Goal: Task Accomplishment & Management: Use online tool/utility

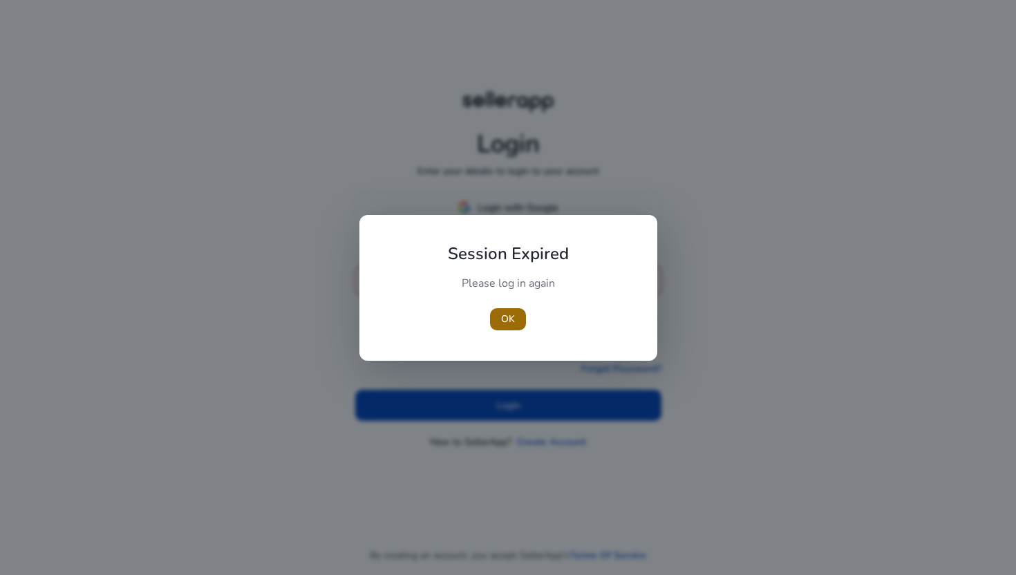
type input "**********"
click at [500, 310] on span "button" at bounding box center [508, 319] width 36 height 33
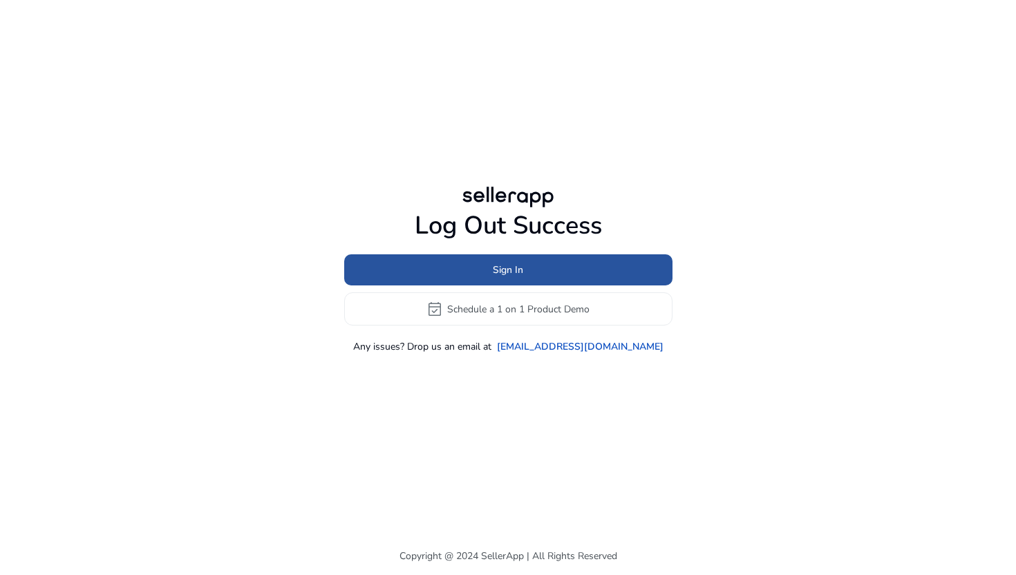
click at [526, 269] on span at bounding box center [508, 270] width 328 height 33
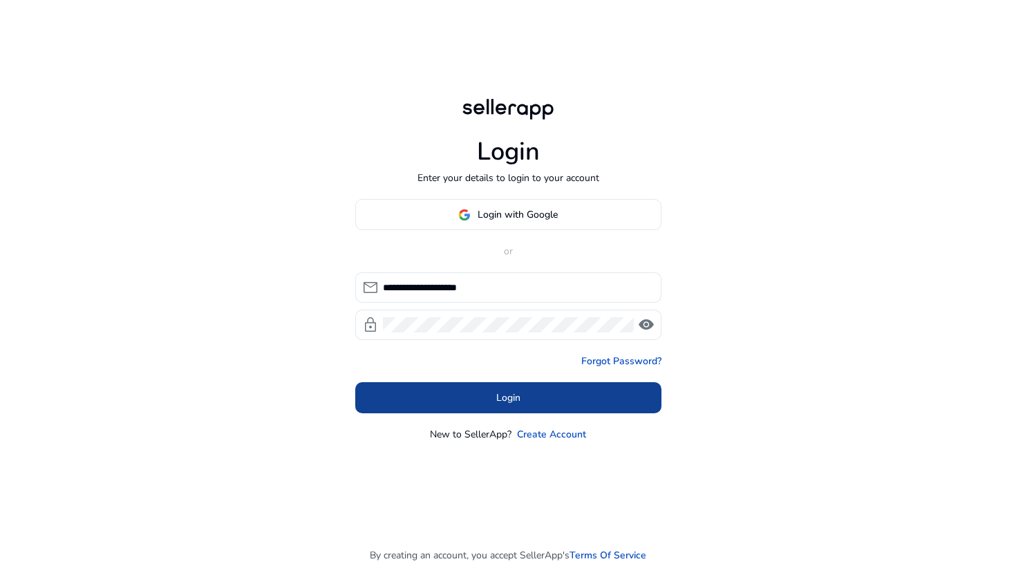
click at [513, 401] on span "Login" at bounding box center [508, 397] width 24 height 15
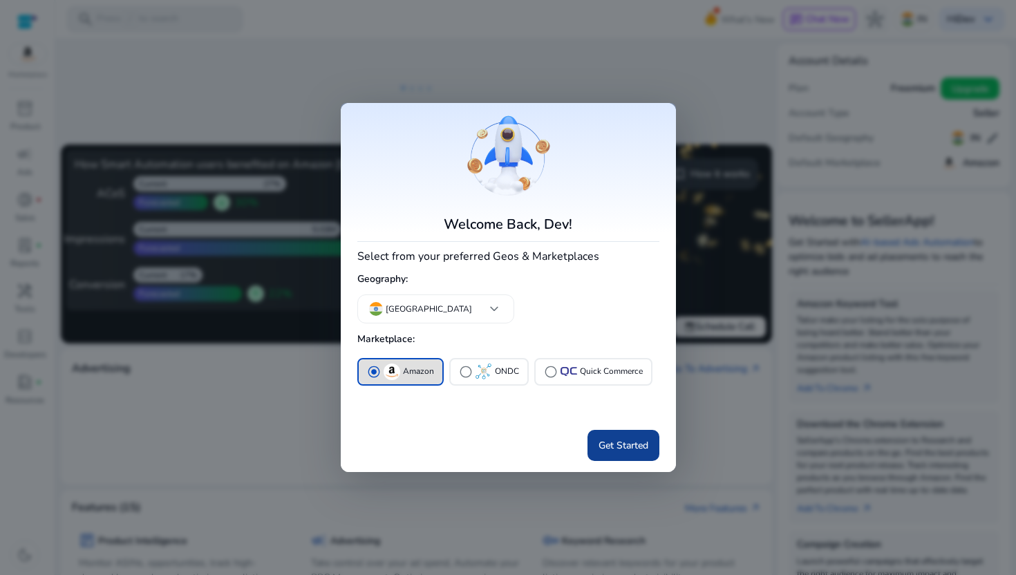
click at [619, 443] on span "Get Started" at bounding box center [623, 445] width 50 height 15
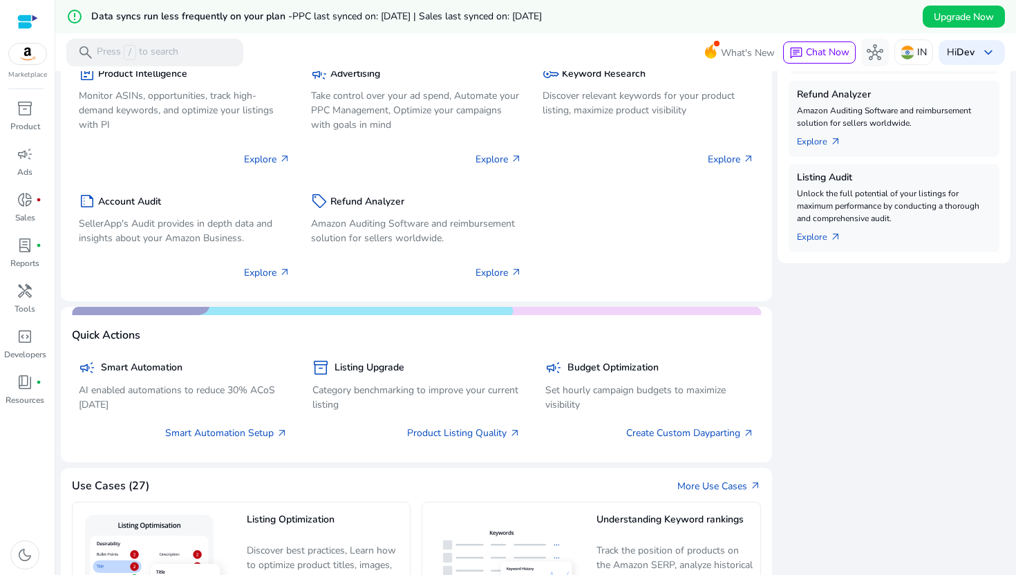
scroll to position [324, 0]
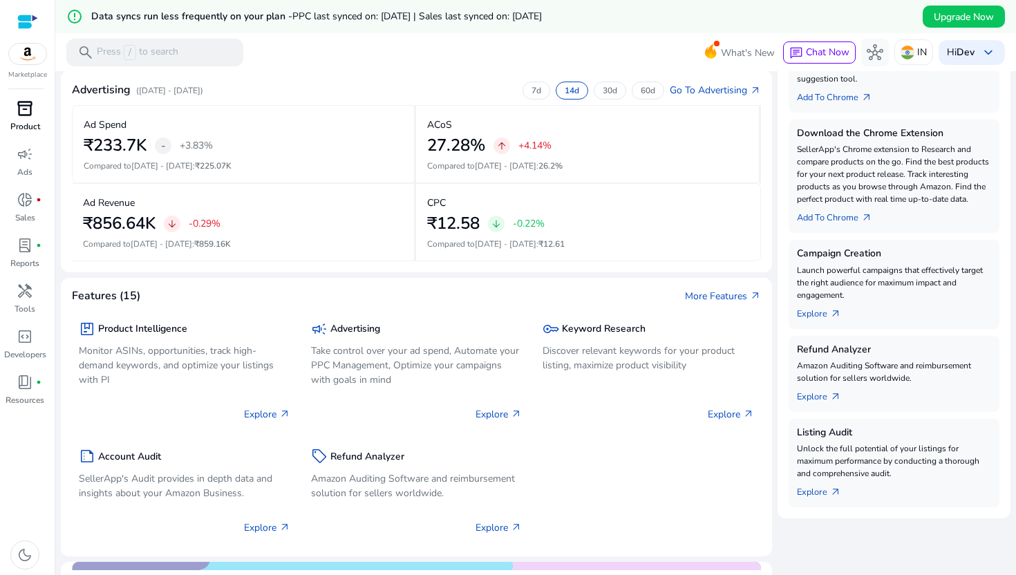
click at [36, 111] on div "inventory_2" at bounding box center [25, 108] width 39 height 22
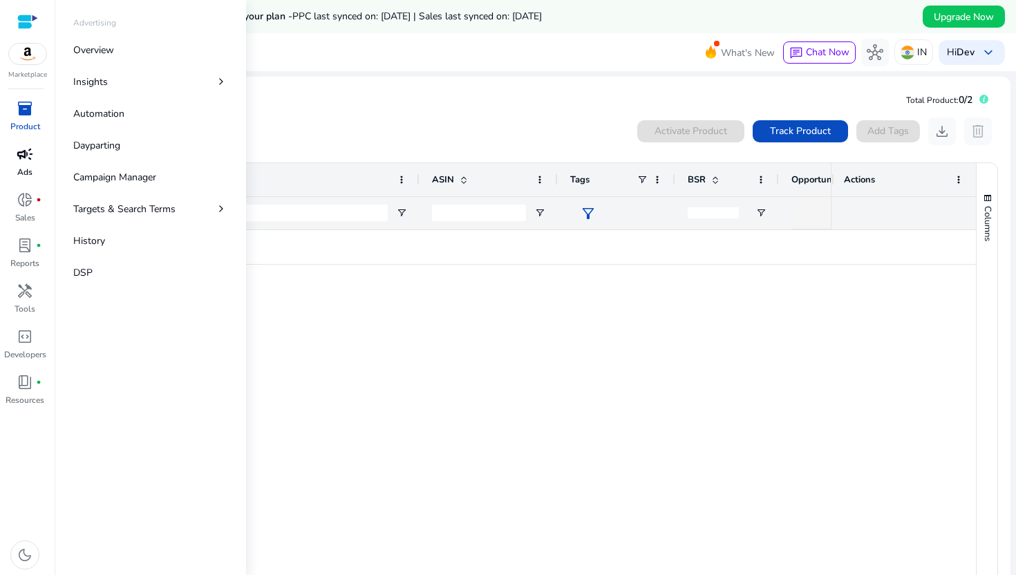
click at [31, 158] on span "campaign" at bounding box center [25, 154] width 17 height 17
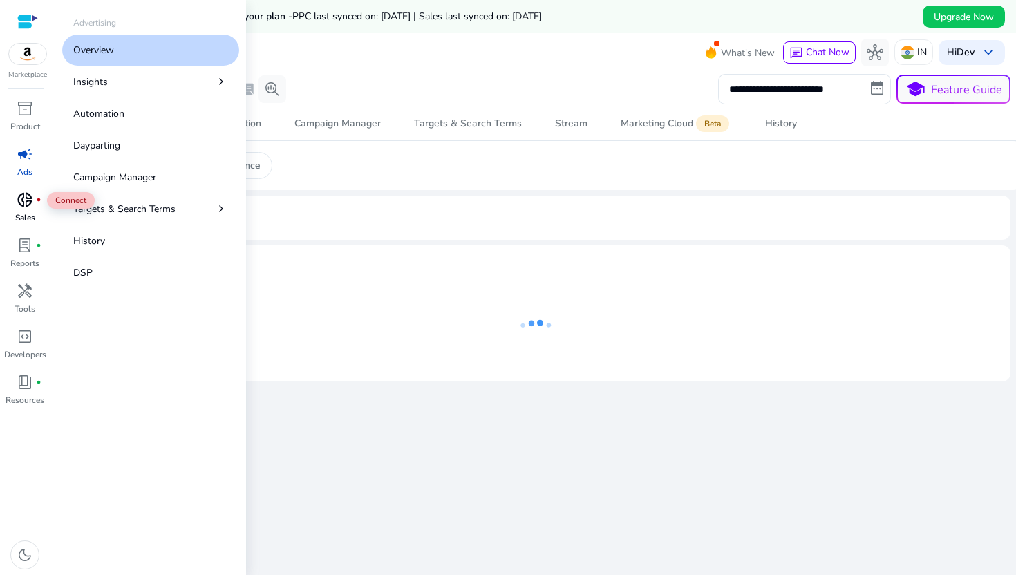
click at [32, 198] on span "donut_small" at bounding box center [25, 199] width 17 height 17
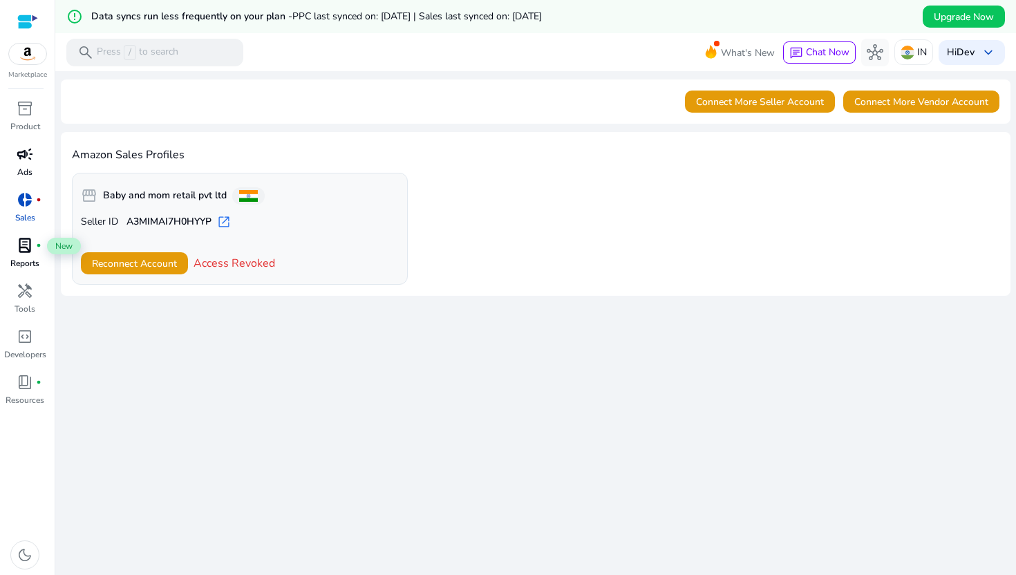
click at [32, 243] on span "lab_profile" at bounding box center [25, 245] width 17 height 17
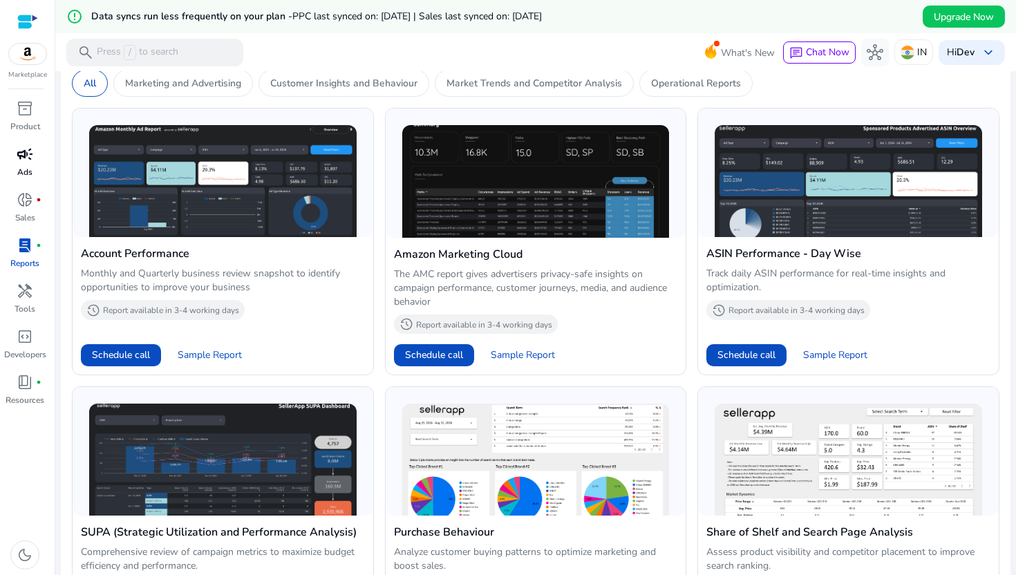
scroll to position [840, 0]
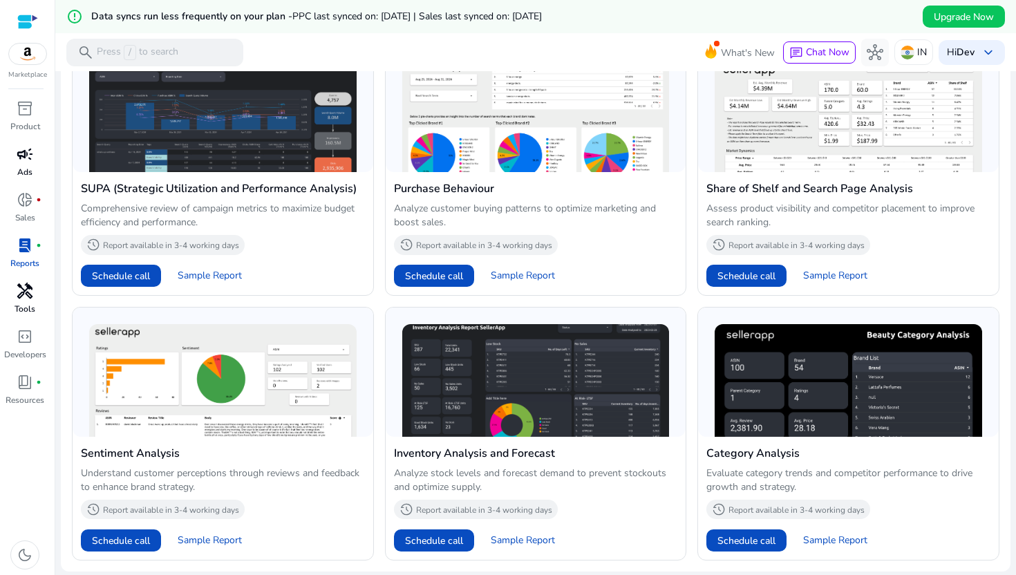
click at [23, 298] on span "handyman" at bounding box center [25, 291] width 17 height 17
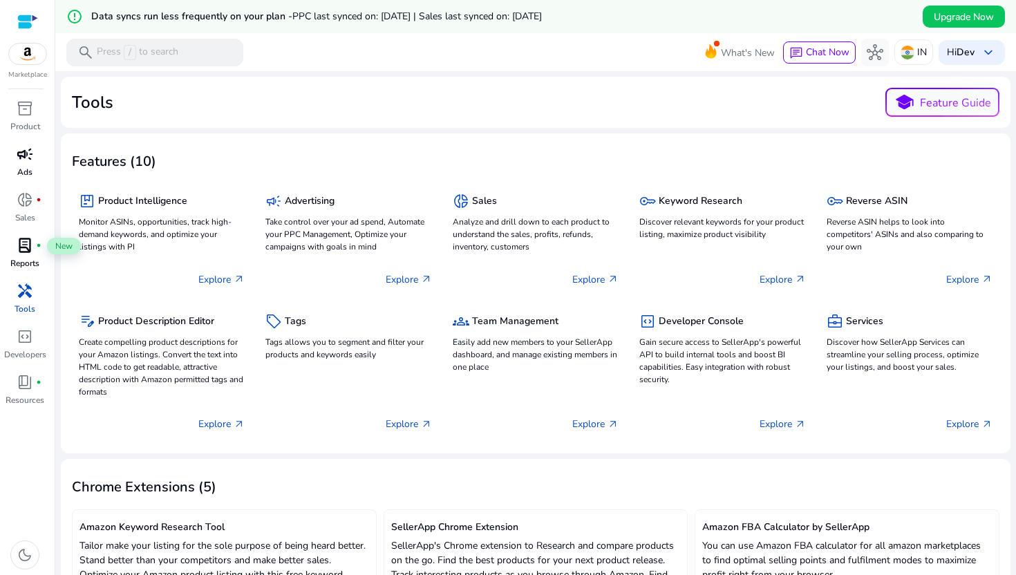
click at [21, 255] on div "lab_profile fiber_manual_record" at bounding box center [25, 245] width 39 height 22
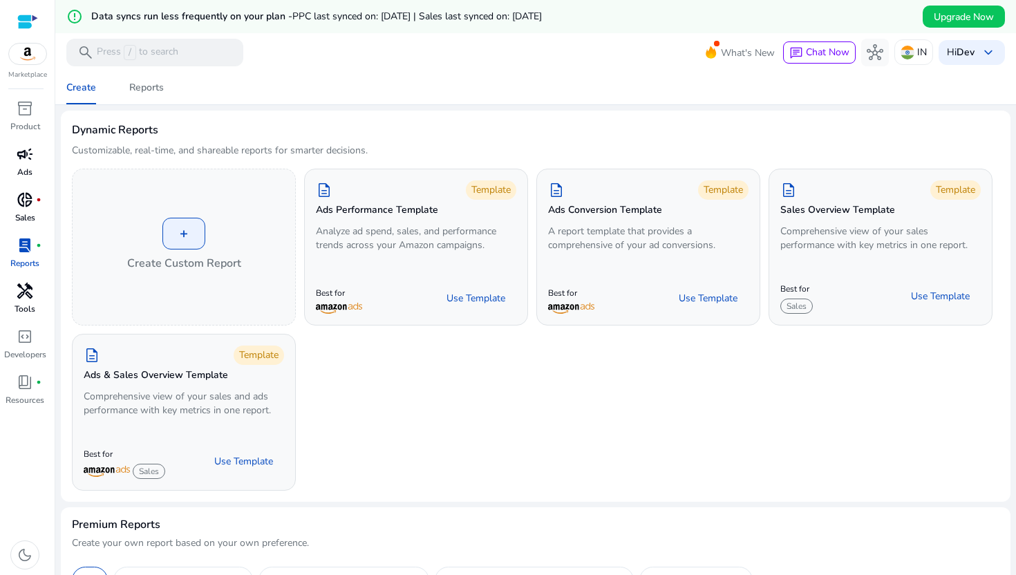
click at [21, 199] on span "donut_small" at bounding box center [25, 199] width 17 height 17
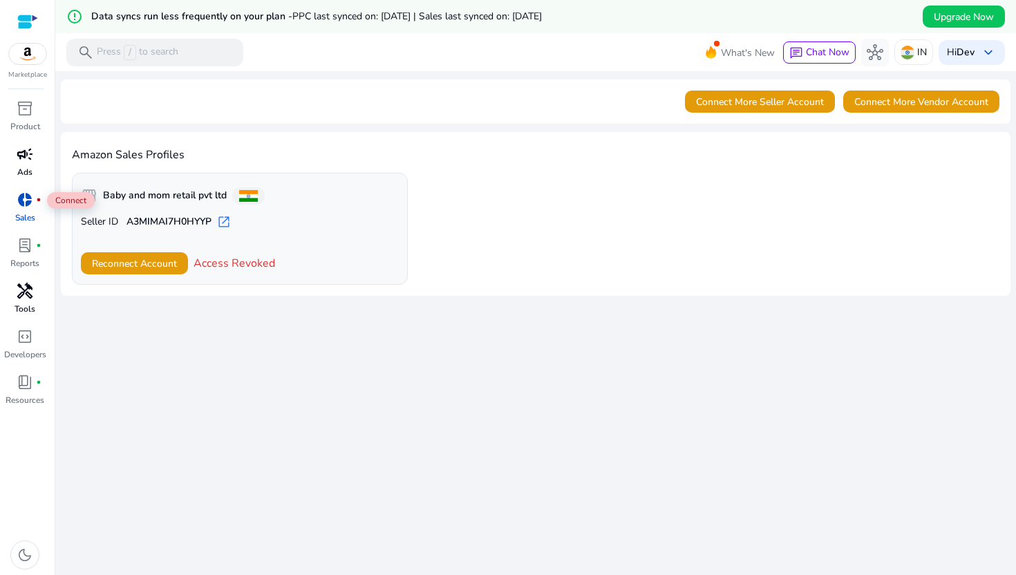
click at [21, 169] on p "Ads" at bounding box center [24, 172] width 15 height 12
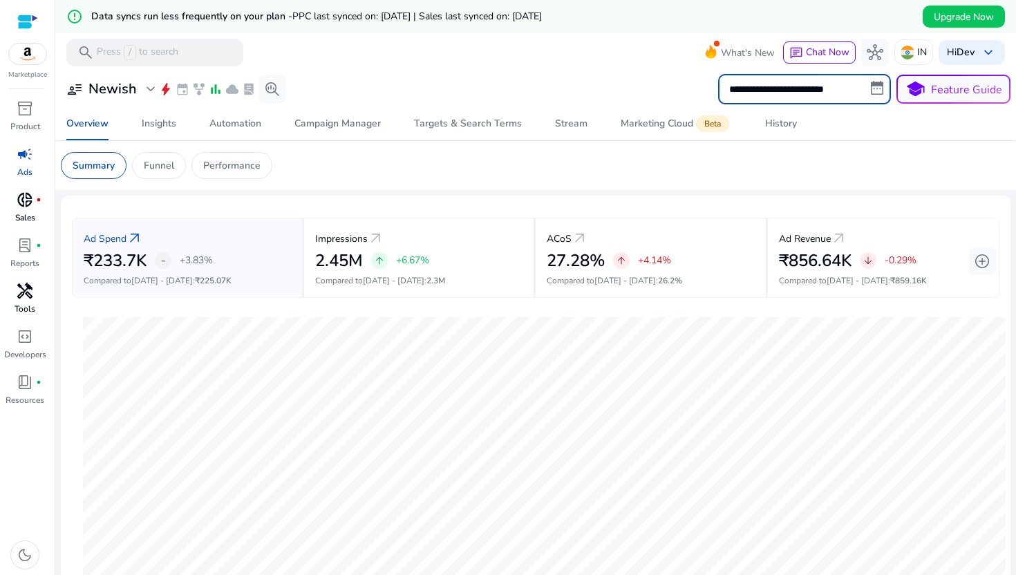
click at [843, 88] on input "**********" at bounding box center [804, 89] width 173 height 30
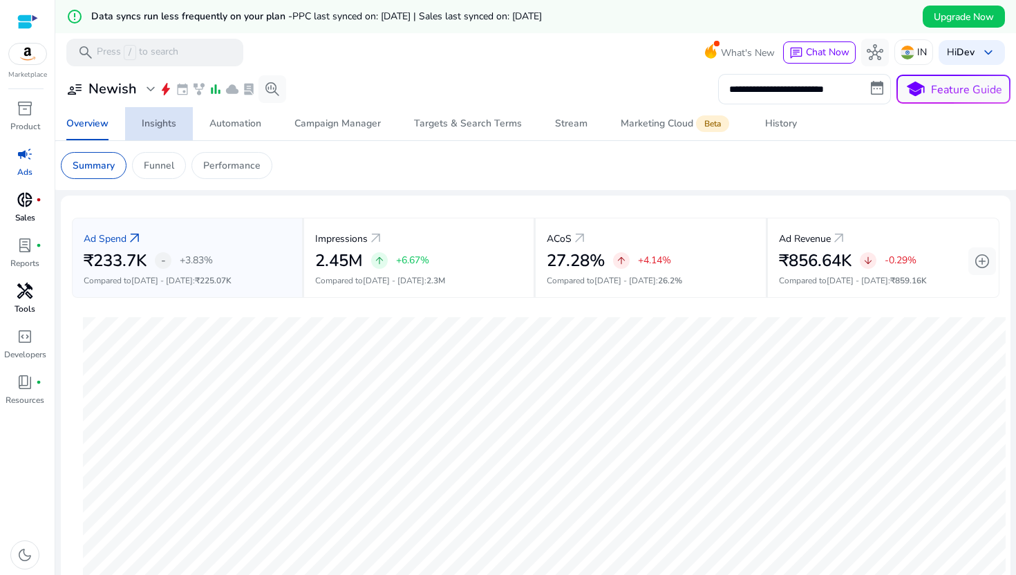
click at [167, 124] on div "Insights" at bounding box center [159, 124] width 35 height 10
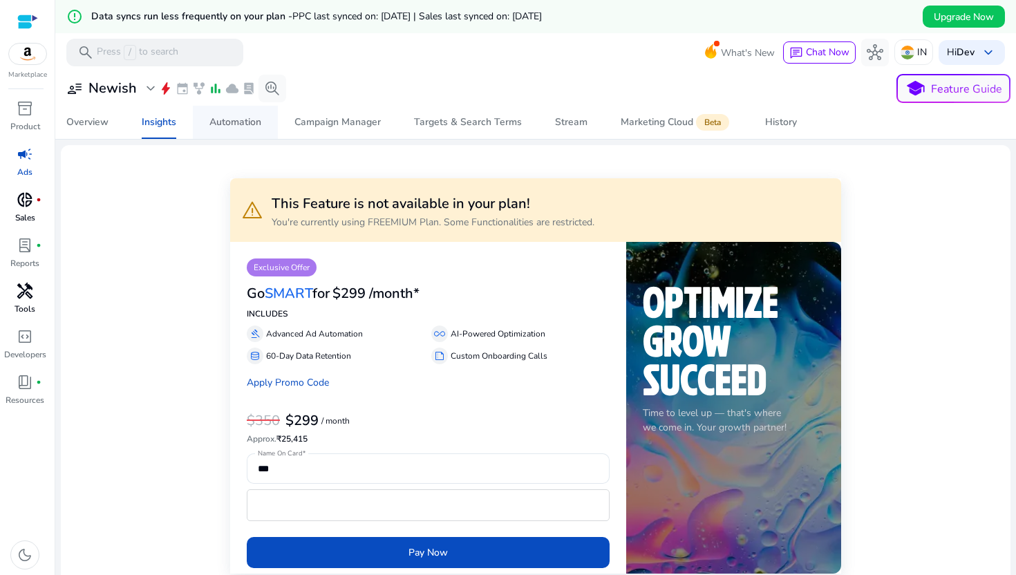
click at [227, 122] on div "Automation" at bounding box center [235, 122] width 52 height 10
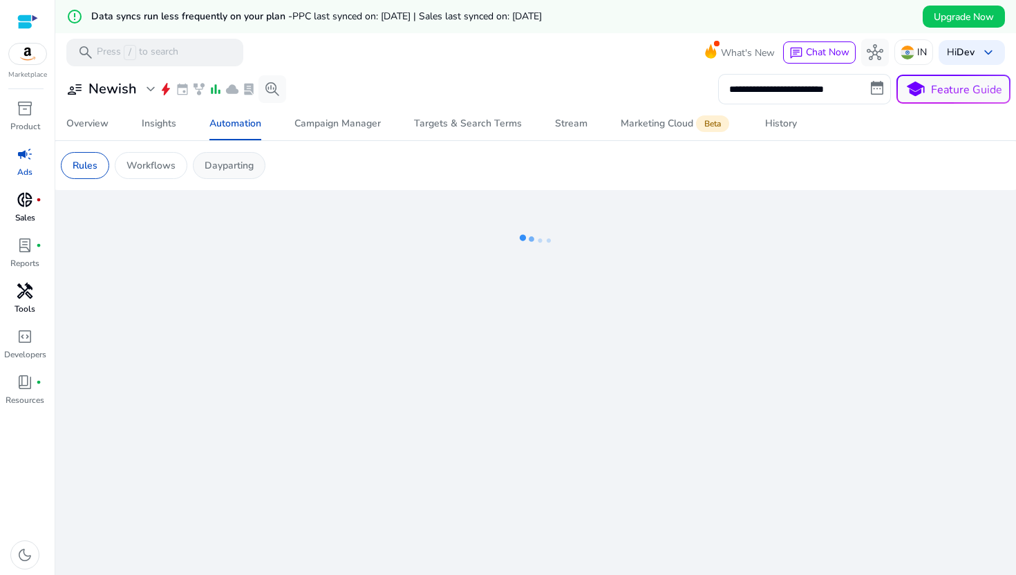
scroll to position [10, 0]
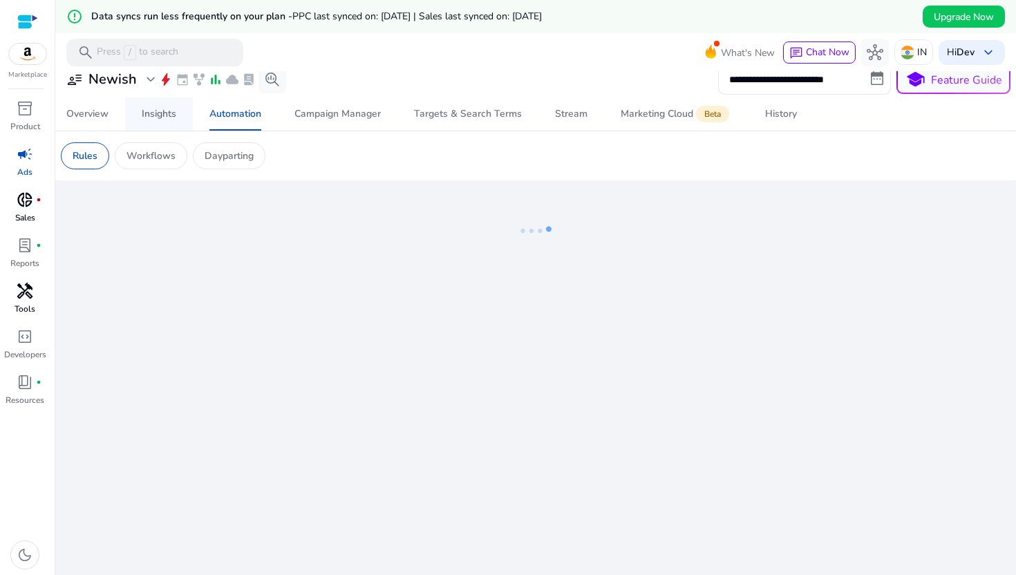
click at [168, 115] on div "Insights" at bounding box center [159, 114] width 35 height 10
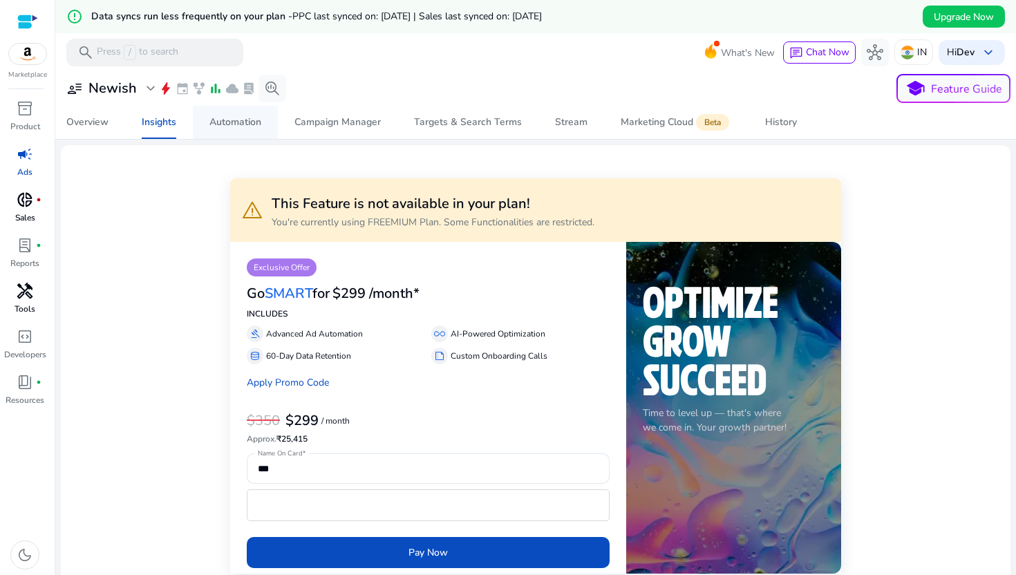
click at [236, 122] on div "Automation" at bounding box center [235, 122] width 52 height 10
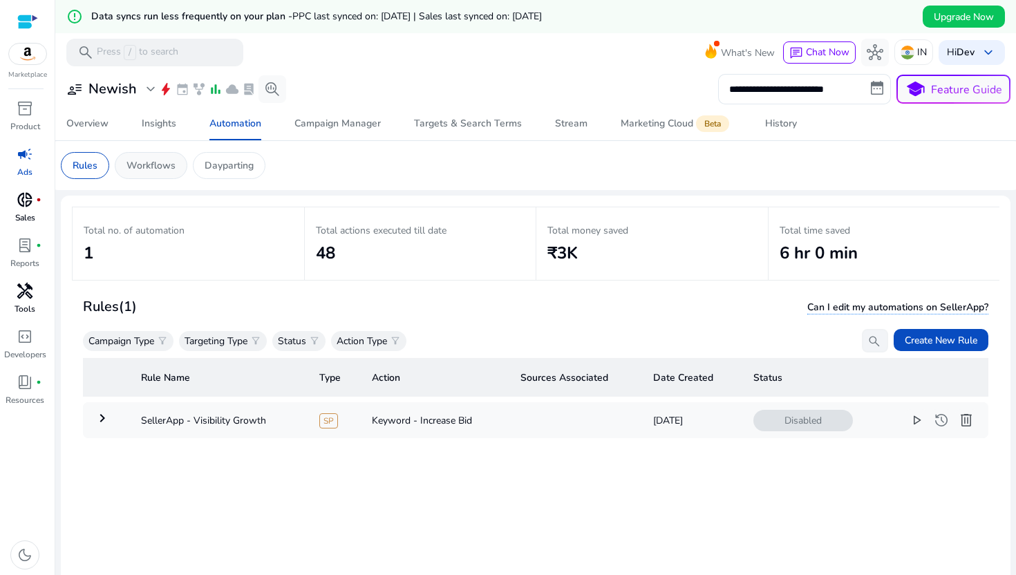
click at [173, 169] on p "Workflows" at bounding box center [150, 165] width 49 height 15
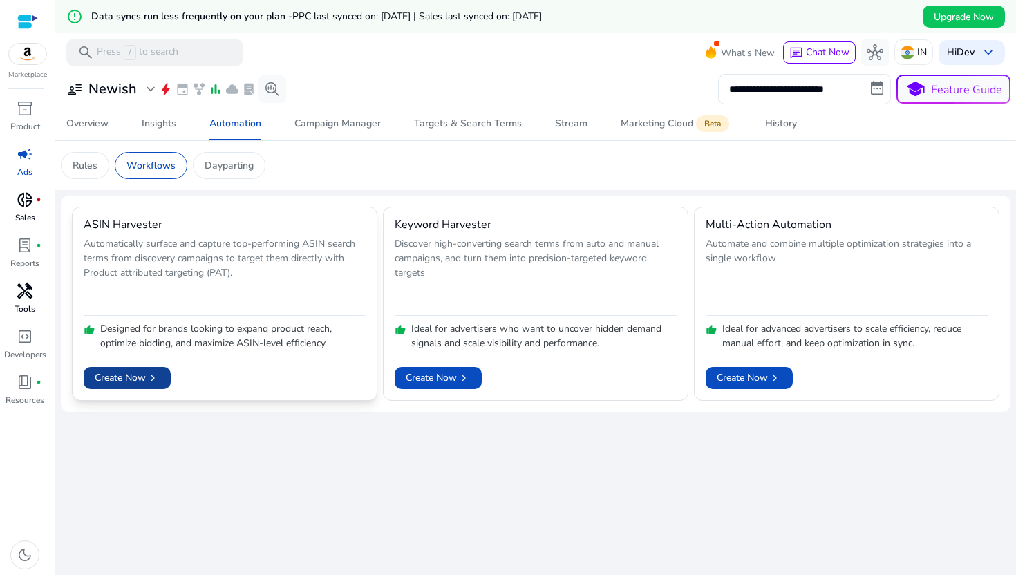
click at [162, 374] on span at bounding box center [127, 377] width 87 height 33
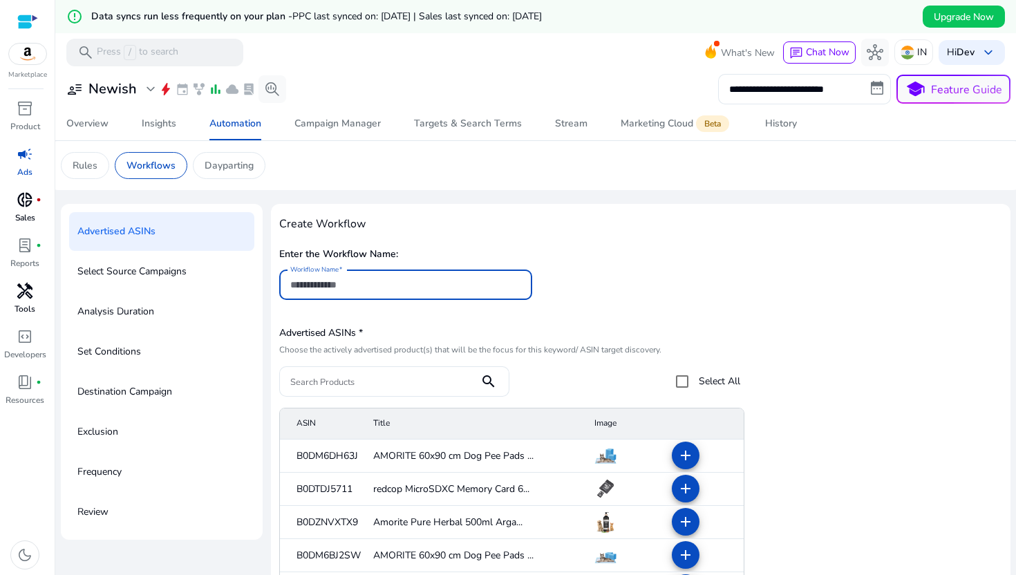
scroll to position [32, 0]
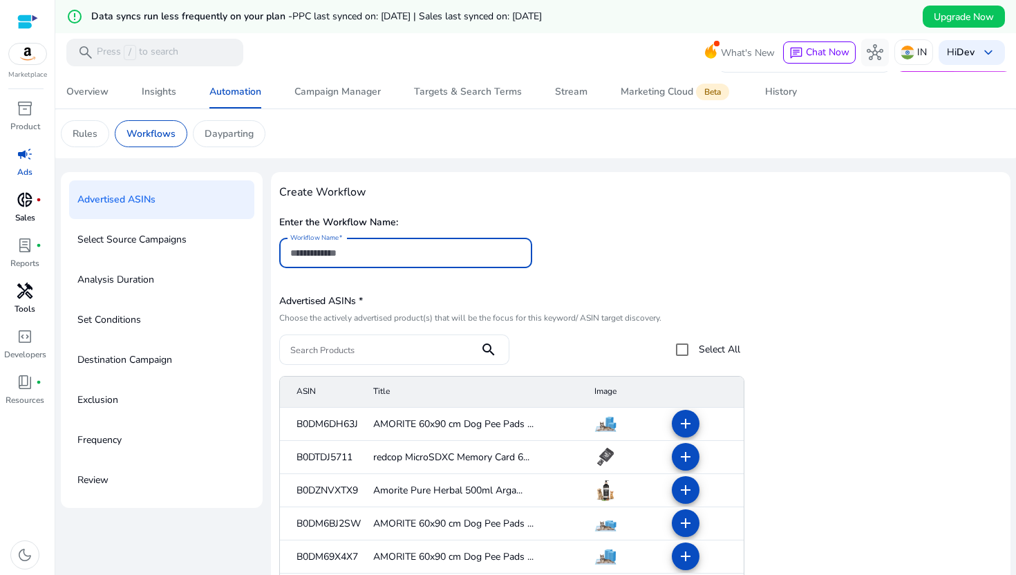
click at [183, 249] on p "Select Source Campaigns" at bounding box center [131, 240] width 109 height 22
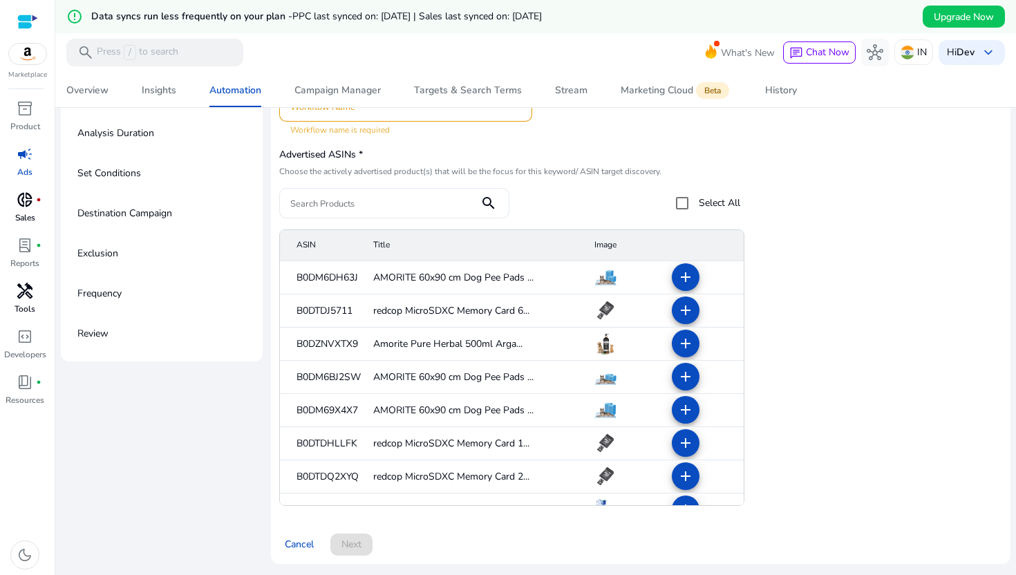
scroll to position [0, 0]
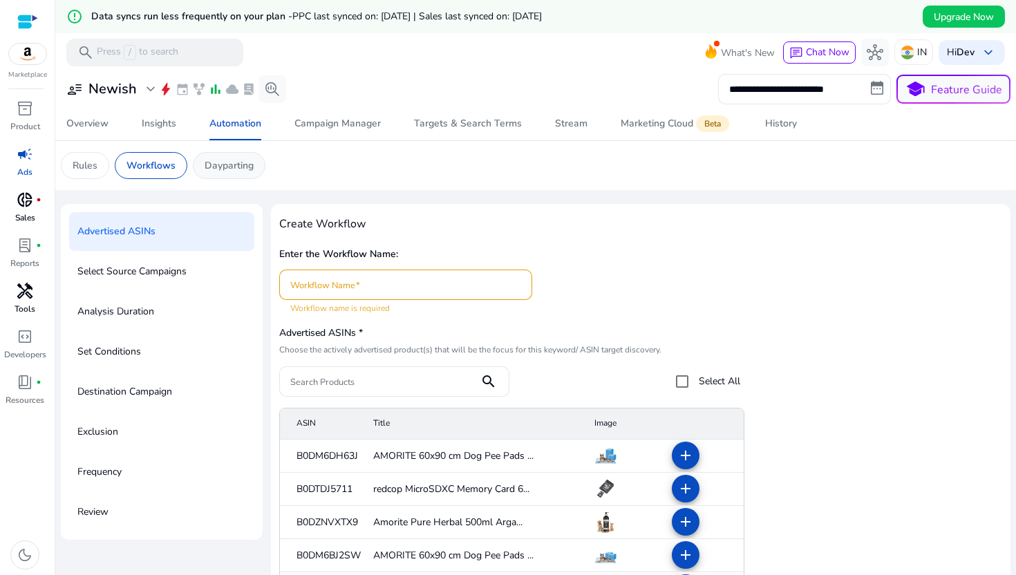
click at [229, 160] on p "Dayparting" at bounding box center [228, 165] width 49 height 15
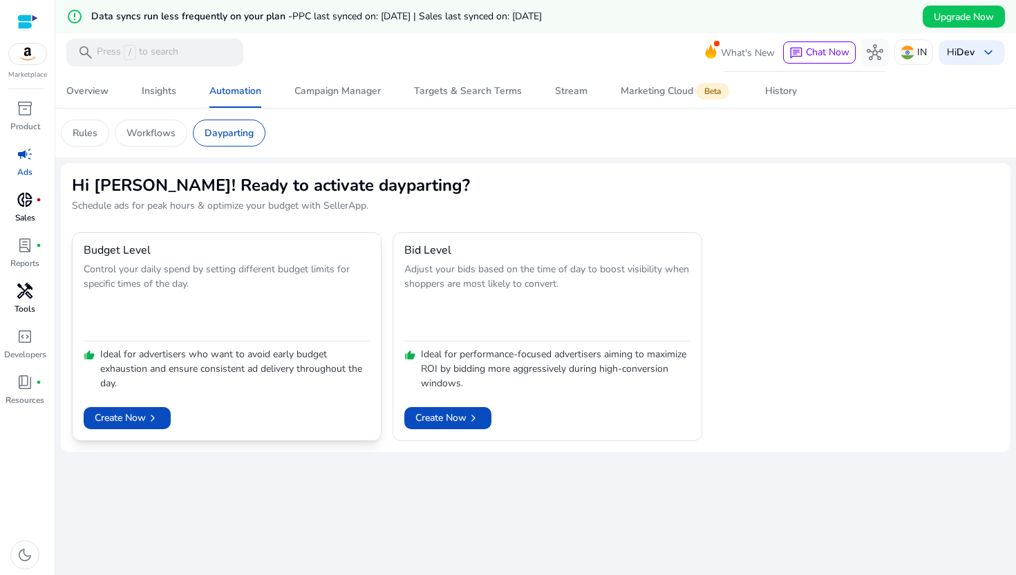
scroll to position [33, 0]
click at [156, 415] on span "chevron_right" at bounding box center [153, 417] width 14 height 14
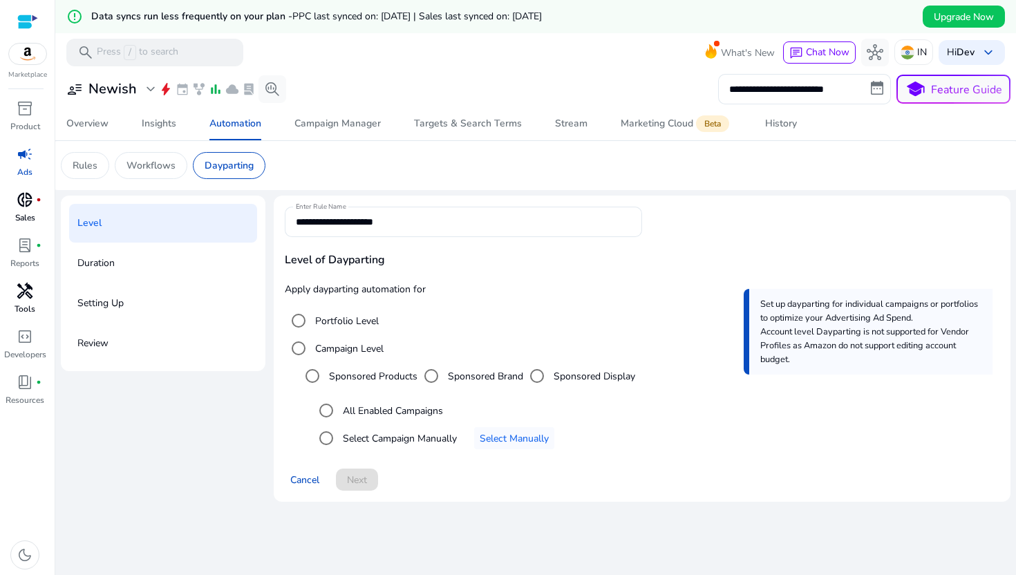
scroll to position [26, 0]
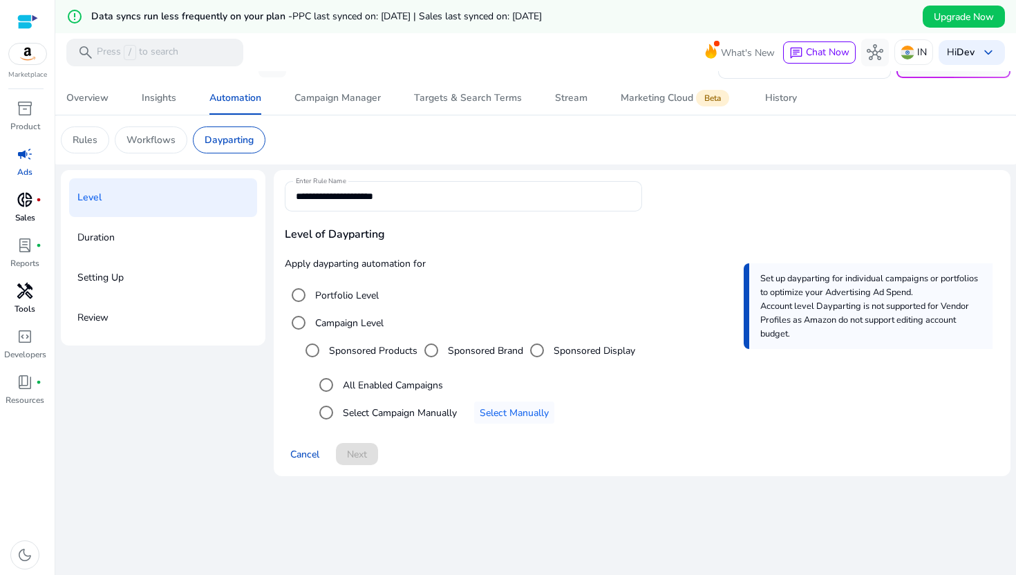
click at [122, 243] on div "Duration" at bounding box center [163, 237] width 188 height 39
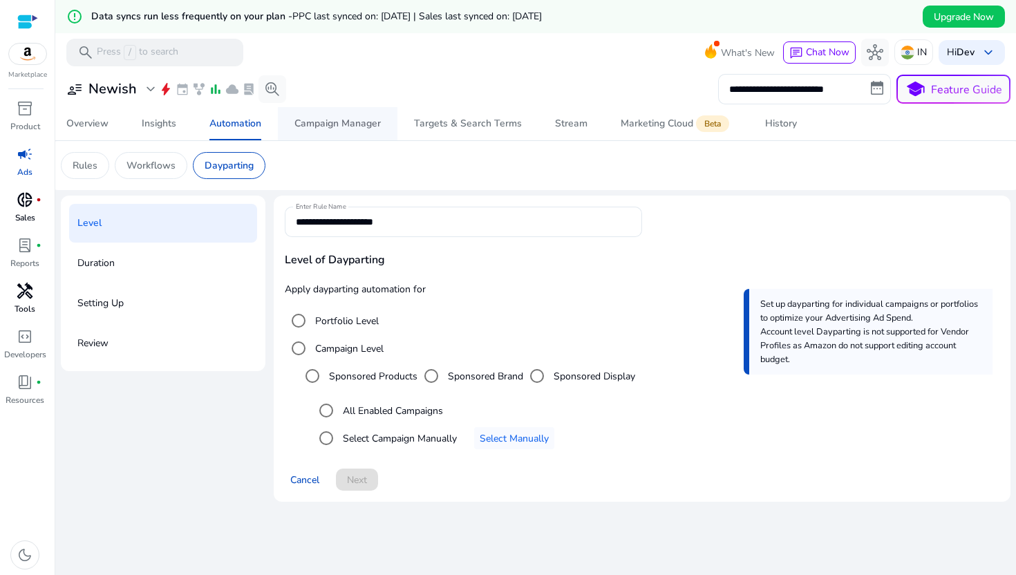
click at [359, 127] on div "Campaign Manager" at bounding box center [337, 124] width 86 height 10
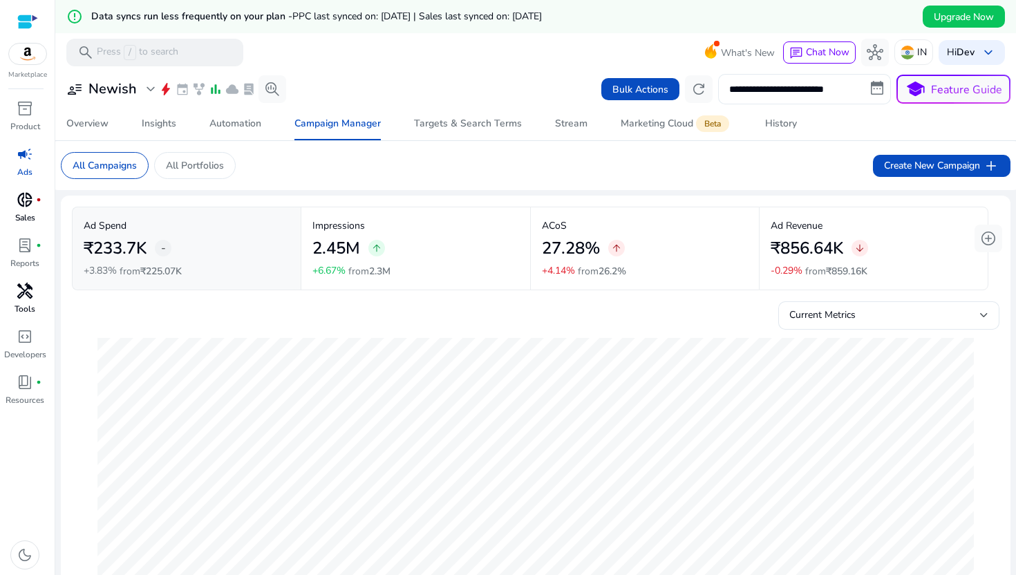
click at [800, 87] on input "**********" at bounding box center [804, 89] width 173 height 30
click at [219, 160] on p "All Portfolios" at bounding box center [195, 165] width 58 height 15
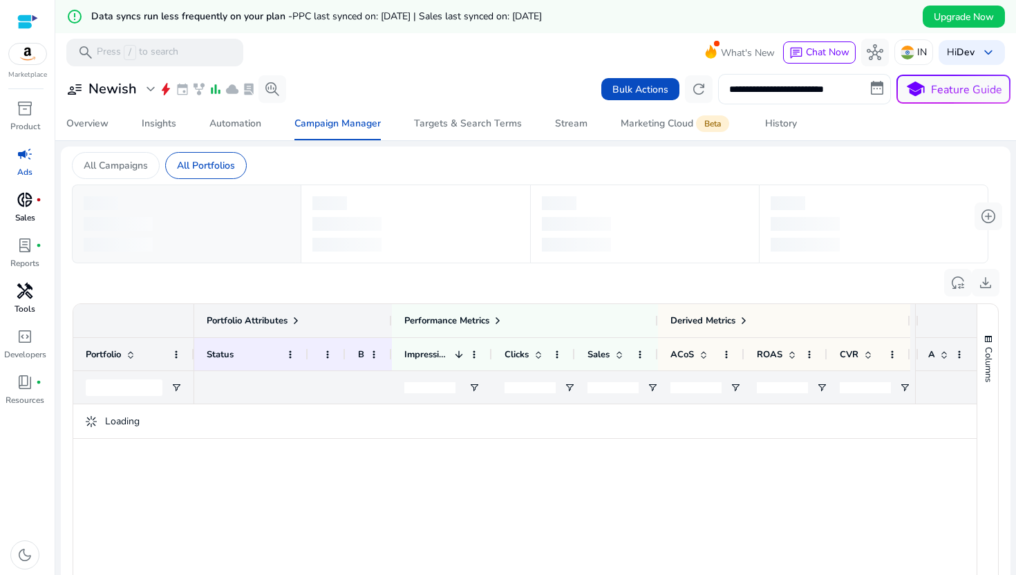
click at [814, 99] on input "**********" at bounding box center [804, 89] width 173 height 30
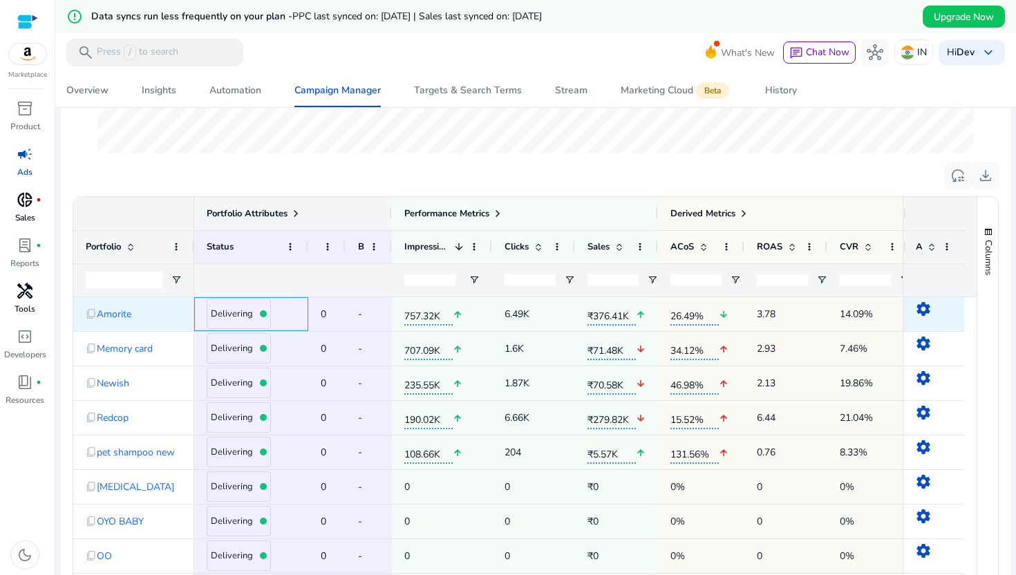
click at [247, 314] on h4 "Delivering" at bounding box center [232, 314] width 42 height 11
click at [124, 315] on span "Amorite" at bounding box center [114, 314] width 35 height 28
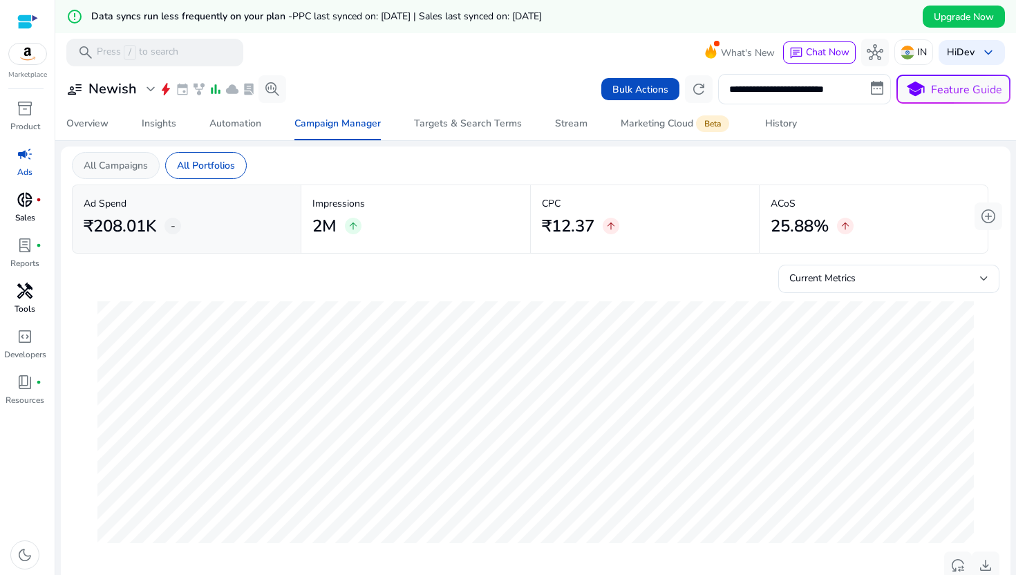
click at [126, 162] on p "All Campaigns" at bounding box center [116, 165] width 64 height 15
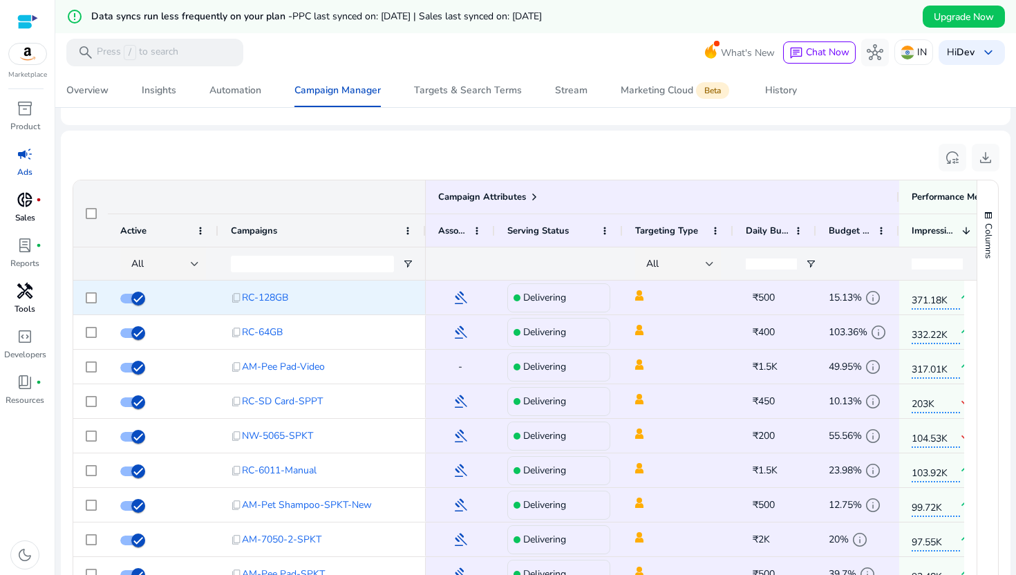
click at [285, 294] on span "RC-128GB" at bounding box center [265, 297] width 46 height 28
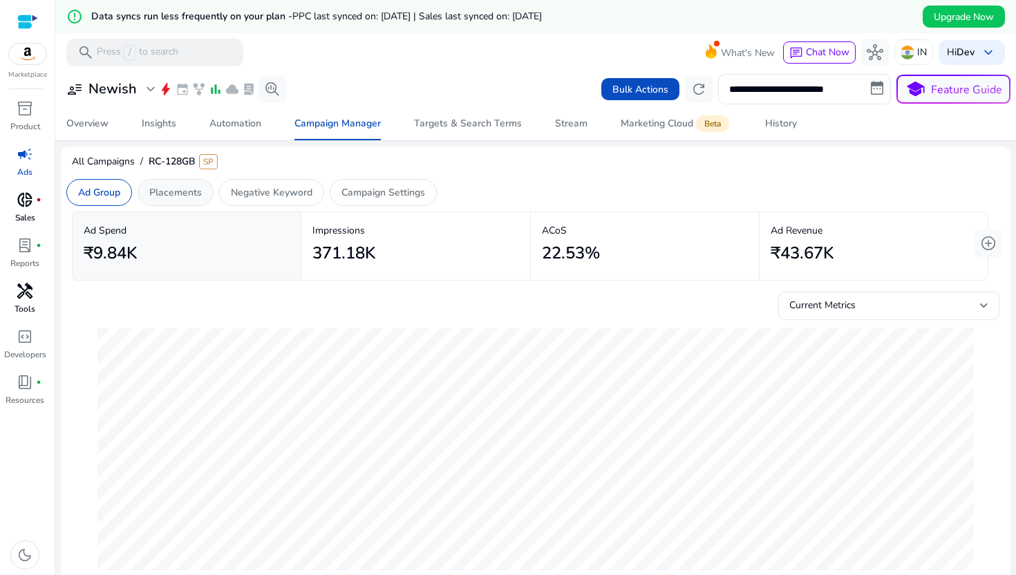
click at [178, 192] on p "Placements" at bounding box center [175, 192] width 53 height 15
click at [243, 191] on p "Negative Keyword" at bounding box center [272, 192] width 82 height 15
click at [332, 184] on div "Ad Group Placements Negative Keyword Campaign Settings" at bounding box center [251, 192] width 381 height 38
click at [350, 186] on p "Campaign Settings" at bounding box center [383, 192] width 84 height 15
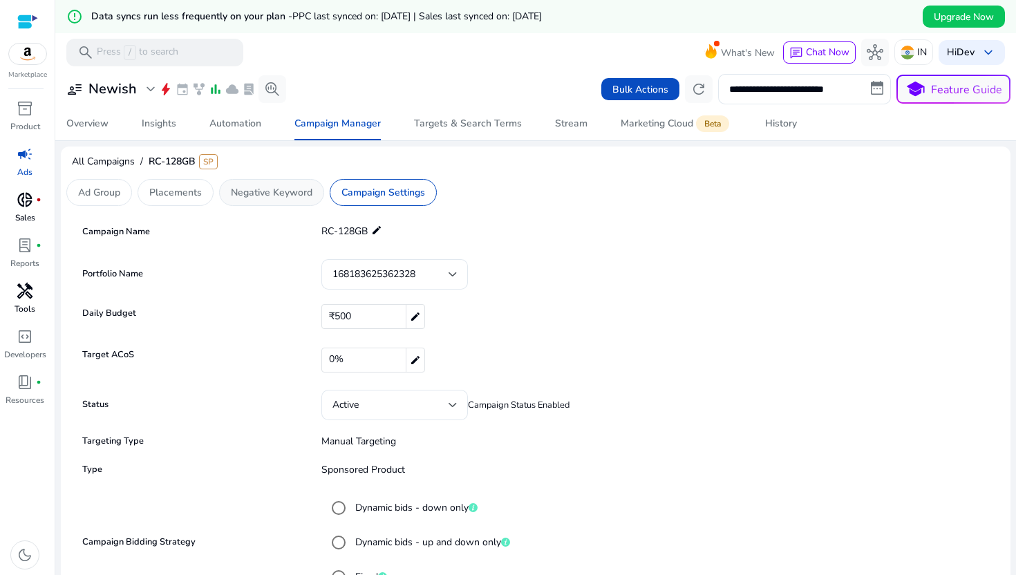
click at [316, 191] on div "Negative Keyword" at bounding box center [271, 192] width 105 height 27
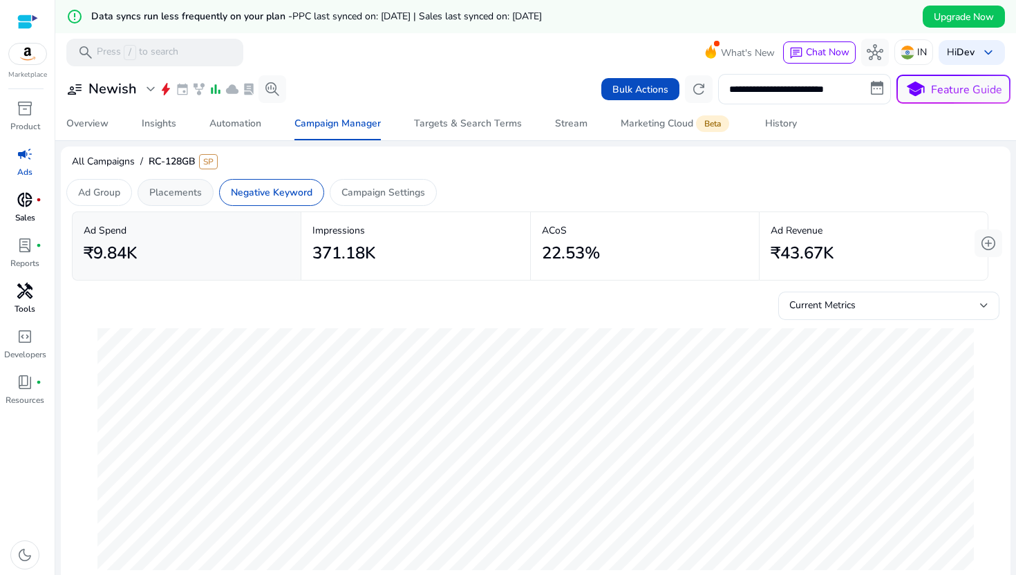
click at [164, 194] on p "Placements" at bounding box center [175, 192] width 53 height 15
click at [120, 201] on div "Ad Group" at bounding box center [99, 192] width 66 height 27
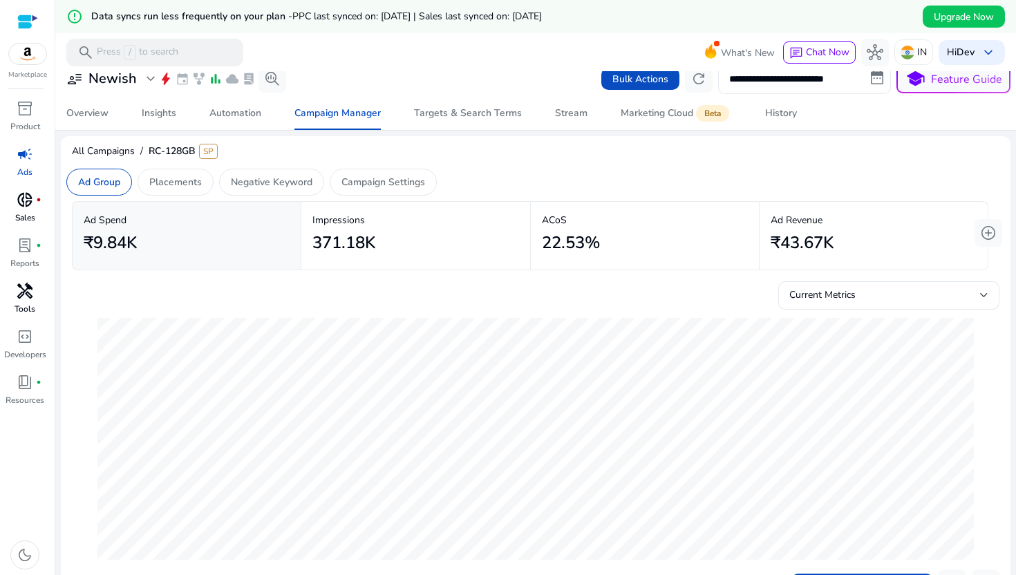
click at [832, 88] on input "**********" at bounding box center [804, 79] width 173 height 30
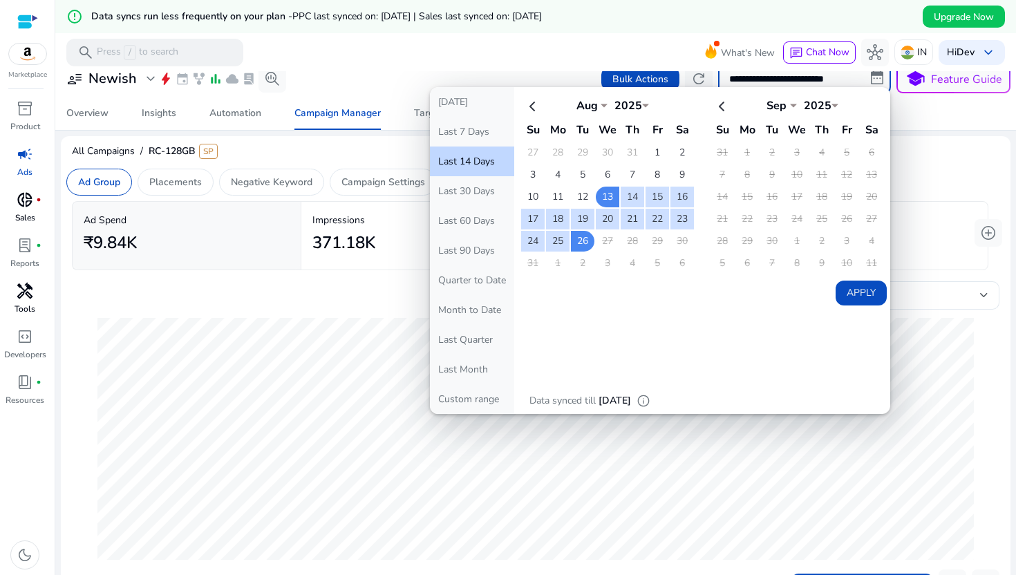
click at [406, 316] on div at bounding box center [535, 438] width 897 height 258
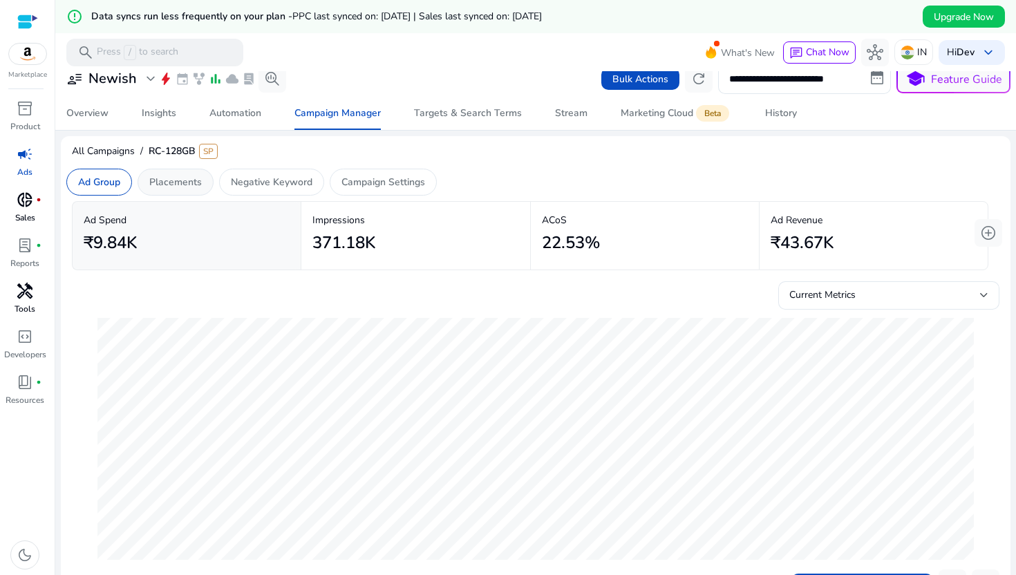
click at [166, 189] on p "Placements" at bounding box center [175, 182] width 53 height 15
click at [267, 184] on p "Negative Keyword" at bounding box center [272, 182] width 82 height 15
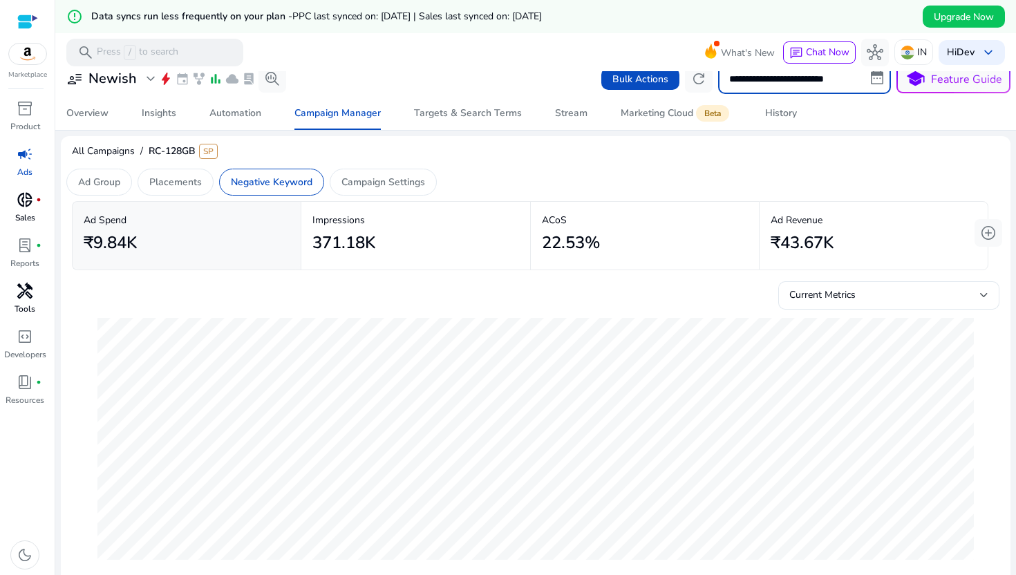
click at [798, 90] on input "**********" at bounding box center [804, 79] width 173 height 30
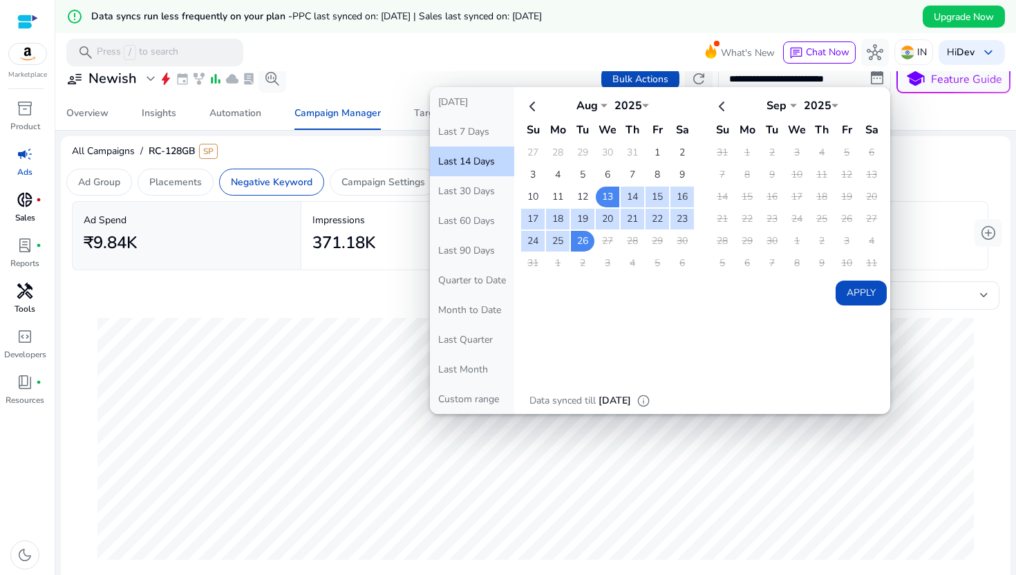
click at [627, 402] on p "[DATE]" at bounding box center [614, 400] width 32 height 15
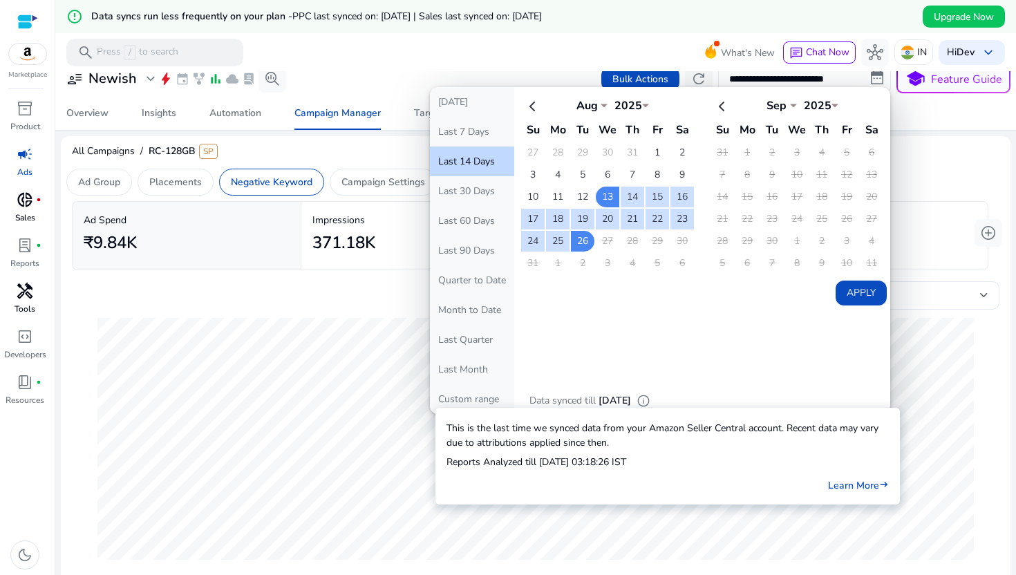
click at [650, 402] on span "info" at bounding box center [643, 401] width 14 height 14
click at [980, 349] on app-echart "21-Aug Ad Spend ₹687.79" at bounding box center [535, 438] width 927 height 258
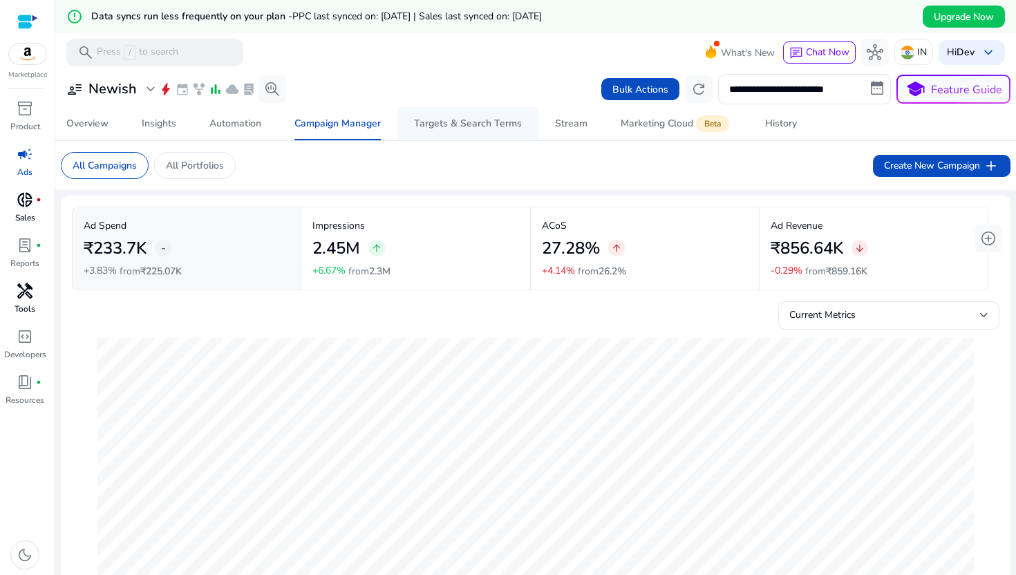
click at [497, 139] on span "Targets & Search Terms" at bounding box center [468, 123] width 108 height 33
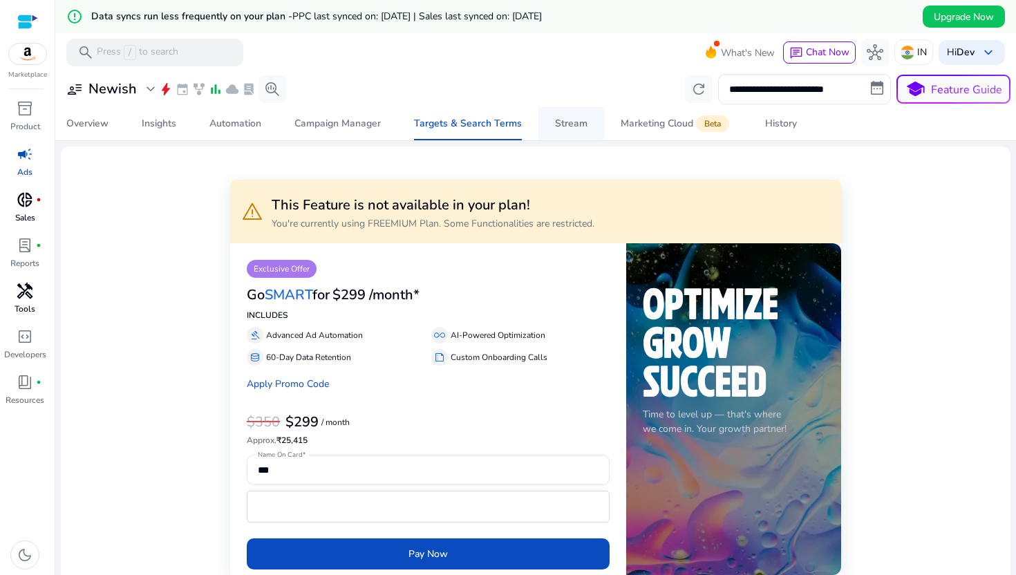
click at [562, 124] on div "Stream" at bounding box center [571, 124] width 32 height 10
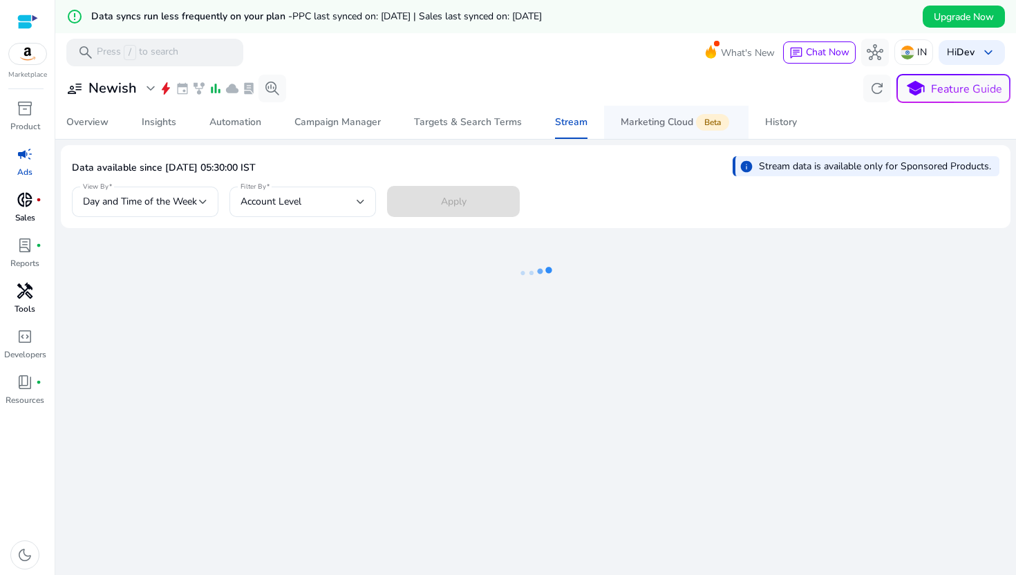
click at [703, 126] on span "Beta" at bounding box center [712, 122] width 33 height 17
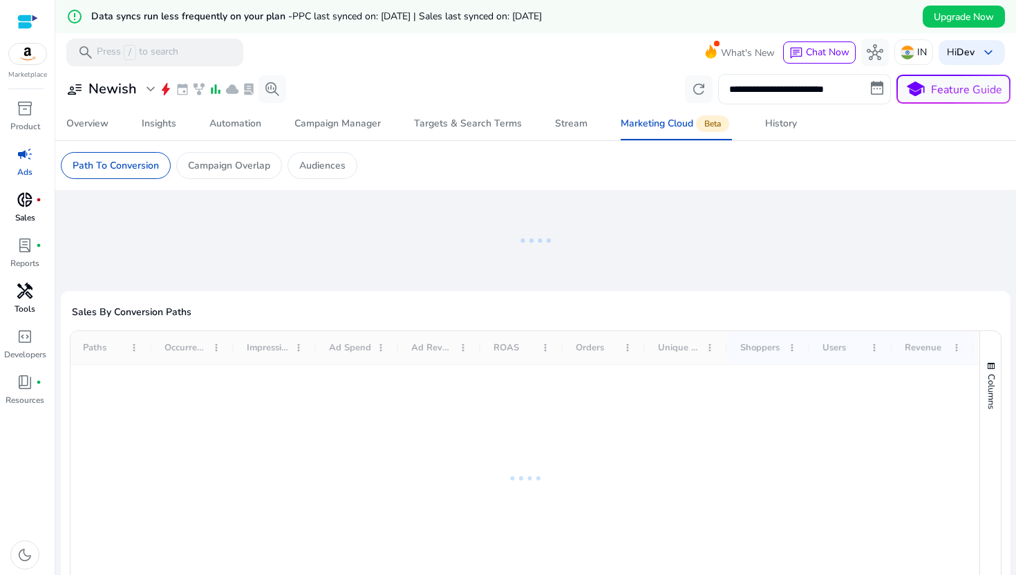
click at [836, 88] on input "**********" at bounding box center [804, 89] width 173 height 30
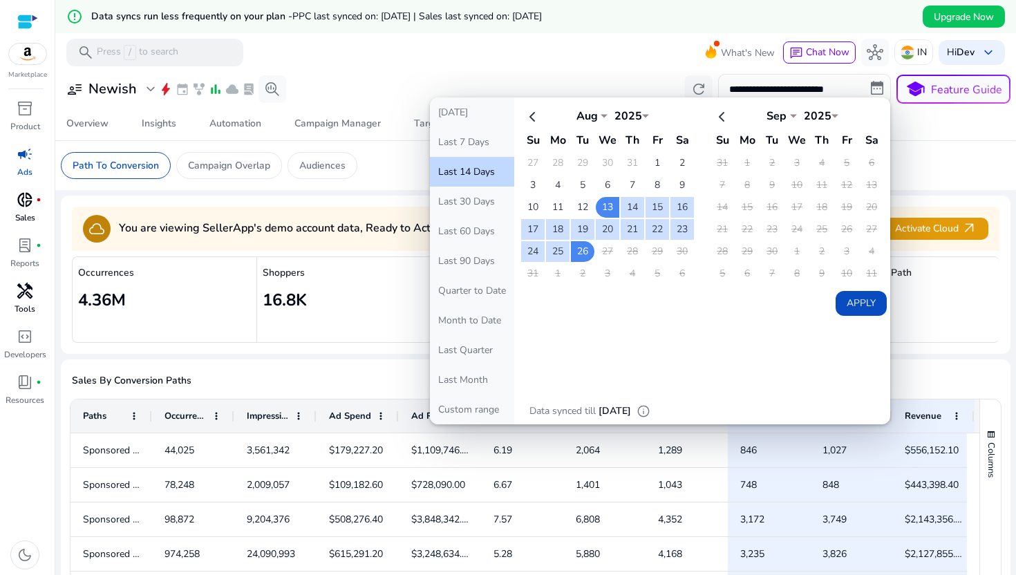
click at [331, 359] on mat-card "Sales By Conversion Paths 1 to 15 of 15. Page 1 of 1 Drag here to set row group…" at bounding box center [535, 553] width 949 height 388
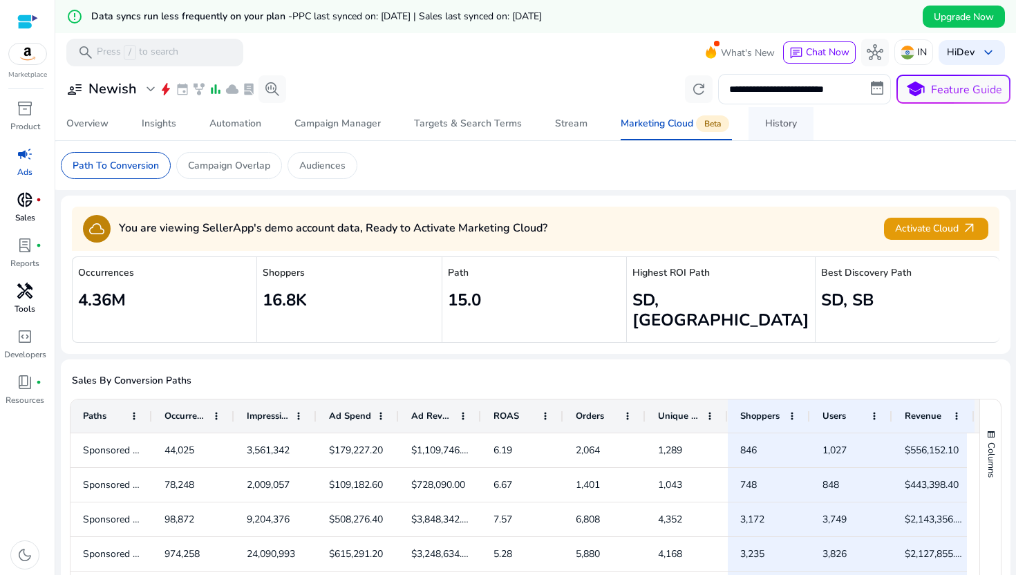
click at [772, 126] on div "History" at bounding box center [781, 124] width 32 height 10
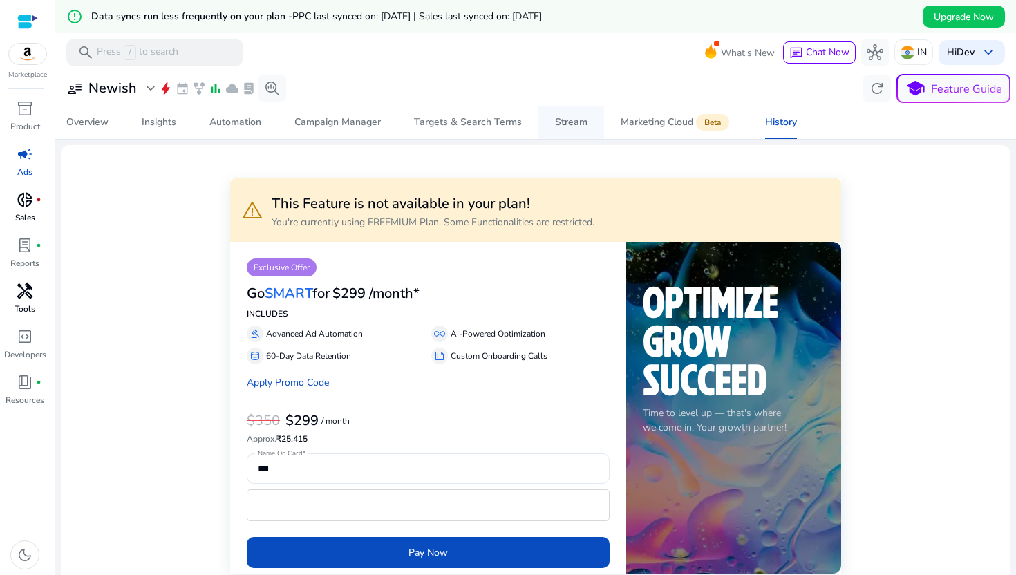
click at [562, 121] on div "Stream" at bounding box center [571, 122] width 32 height 10
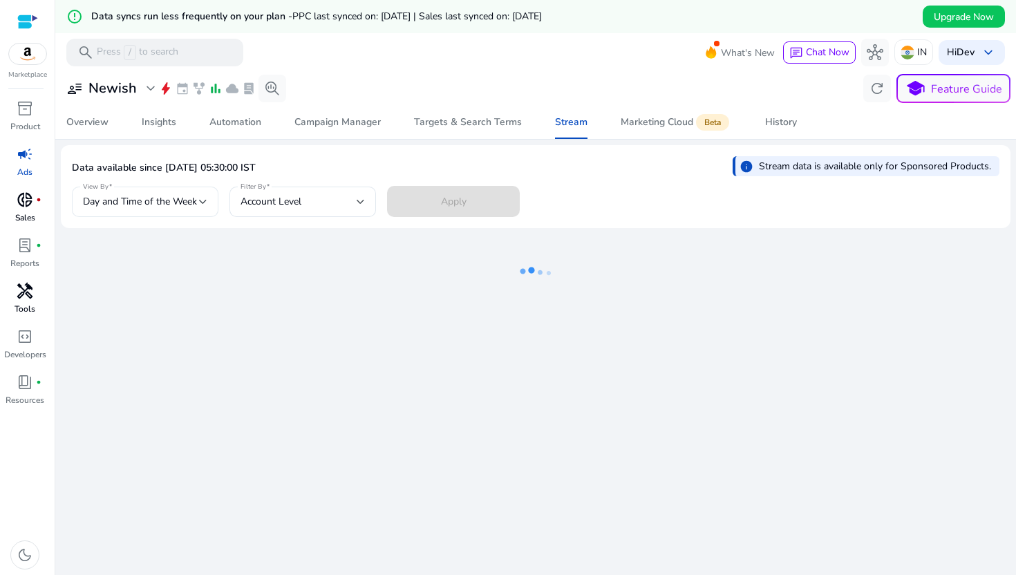
click at [203, 207] on div at bounding box center [203, 201] width 8 height 17
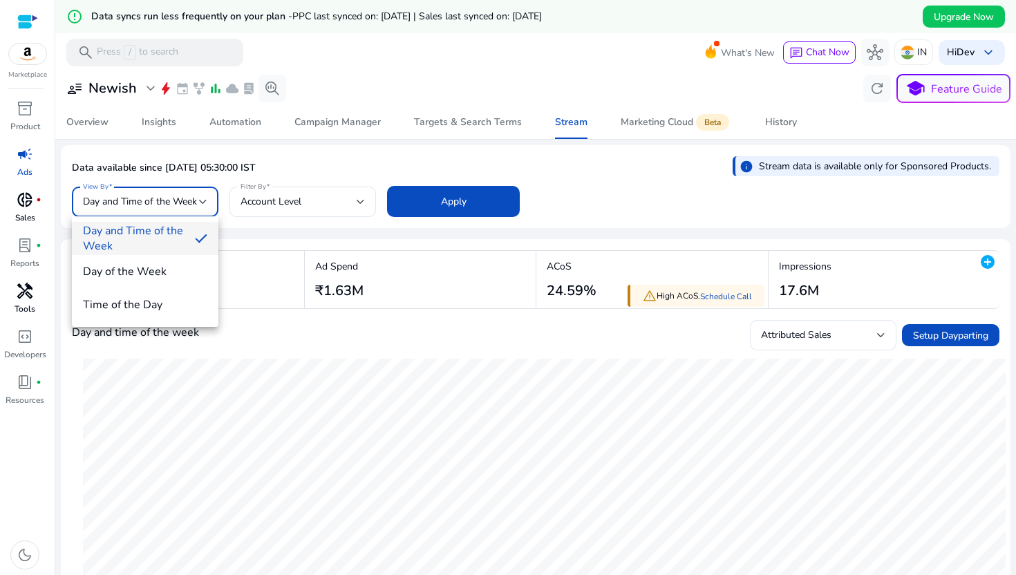
click at [312, 202] on div at bounding box center [508, 287] width 1016 height 575
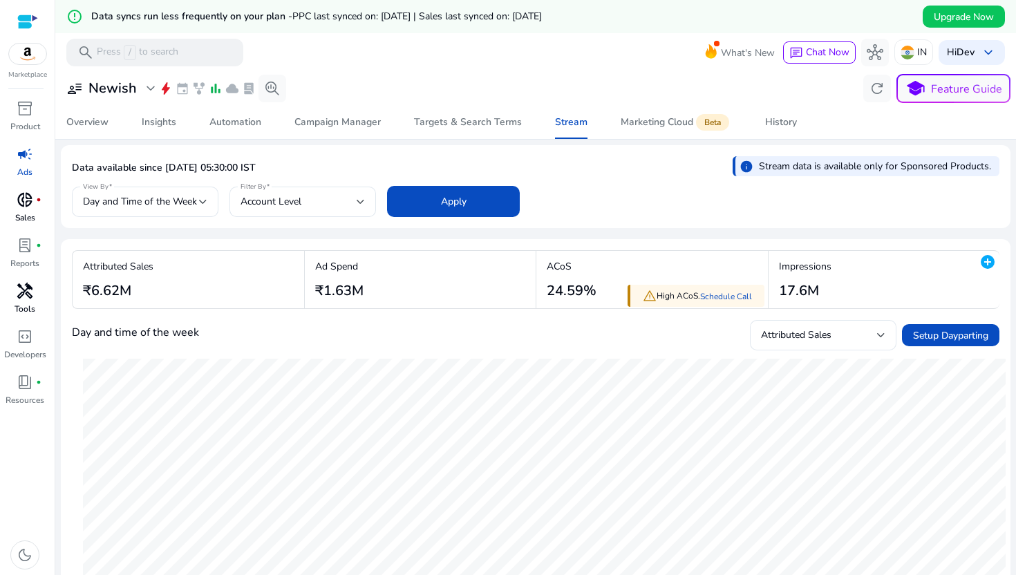
click at [312, 202] on div "Account Level" at bounding box center [298, 201] width 116 height 15
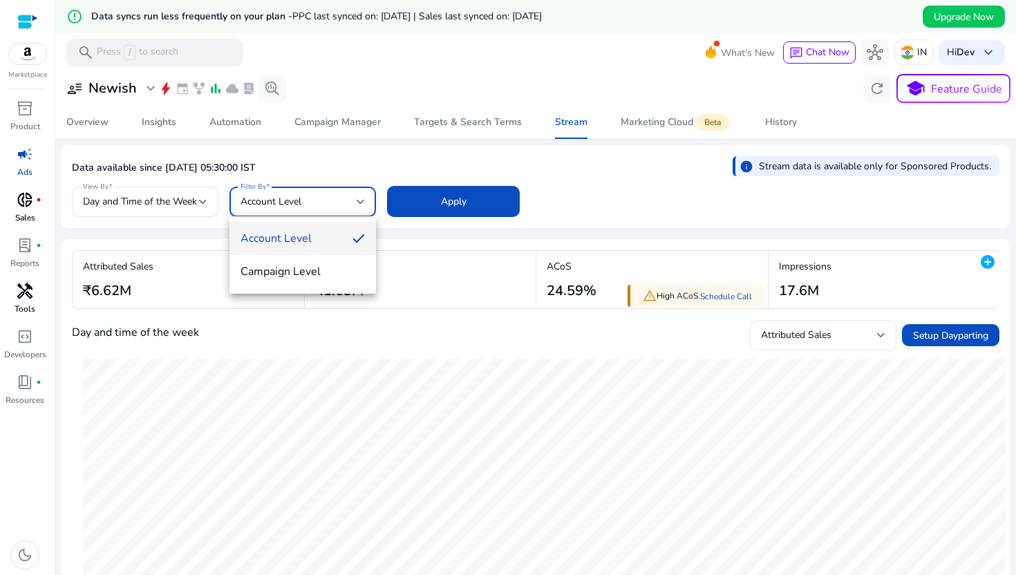
click at [184, 204] on div at bounding box center [508, 287] width 1016 height 575
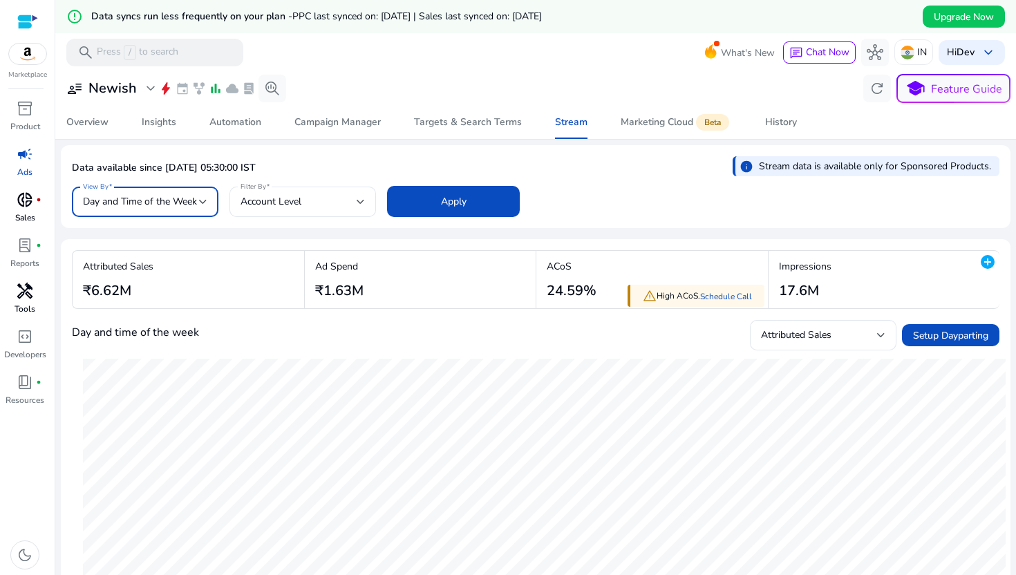
click at [191, 200] on span "Day and Time of the Week" at bounding box center [140, 201] width 114 height 13
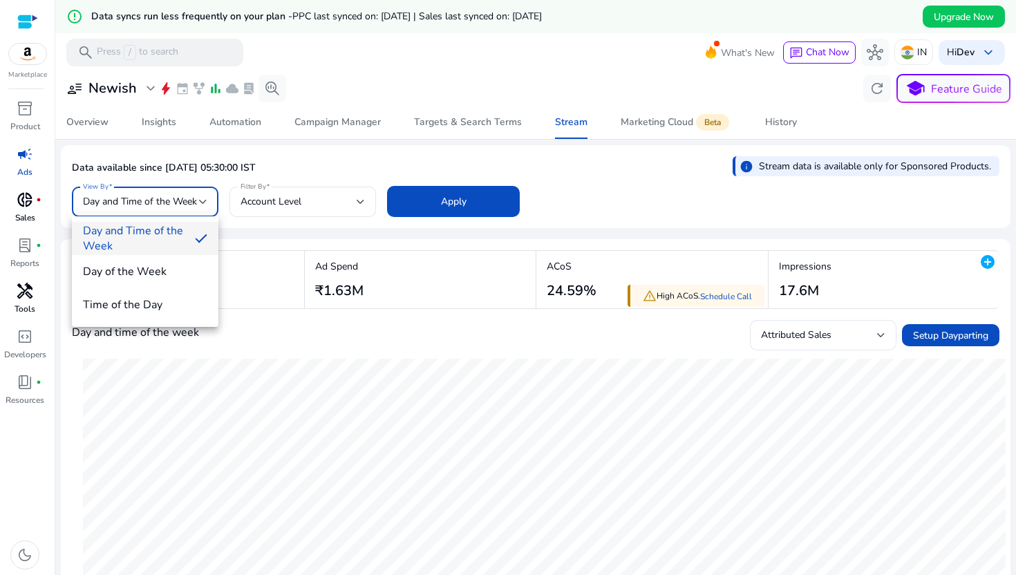
click at [342, 379] on div at bounding box center [508, 287] width 1016 height 575
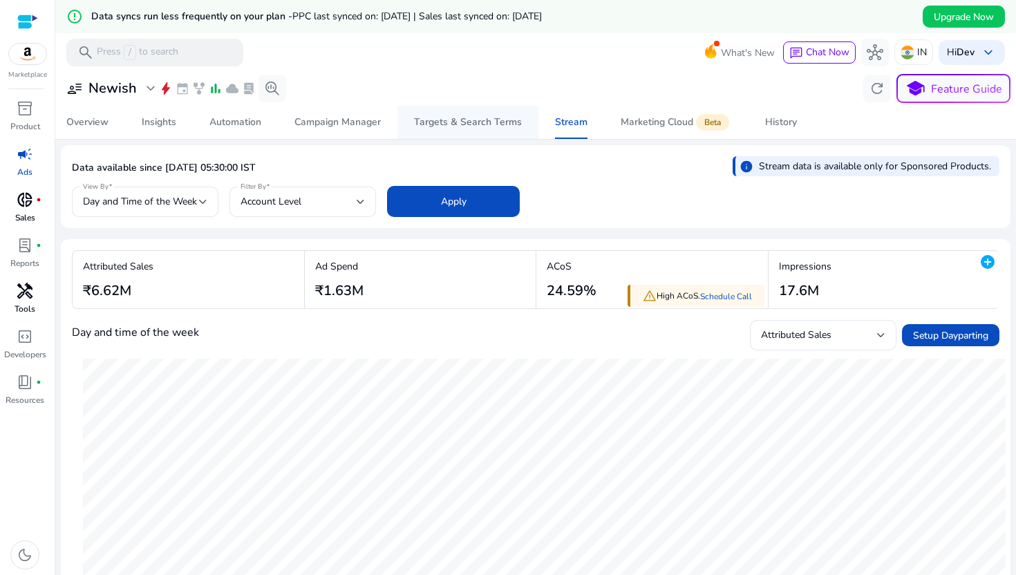
click at [486, 117] on div "Targets & Search Terms" at bounding box center [468, 122] width 108 height 10
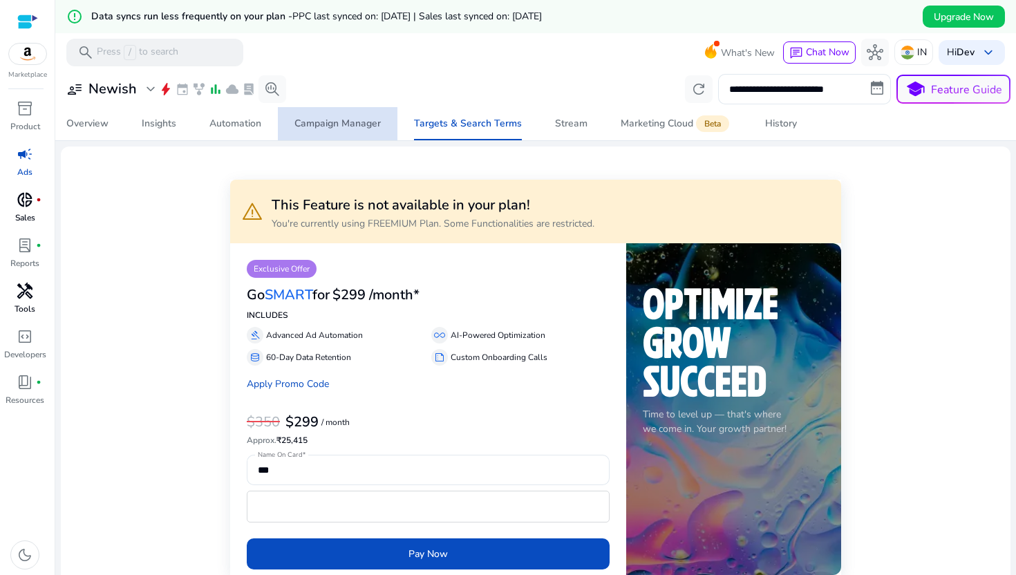
click at [359, 128] on div "Campaign Manager" at bounding box center [337, 124] width 86 height 10
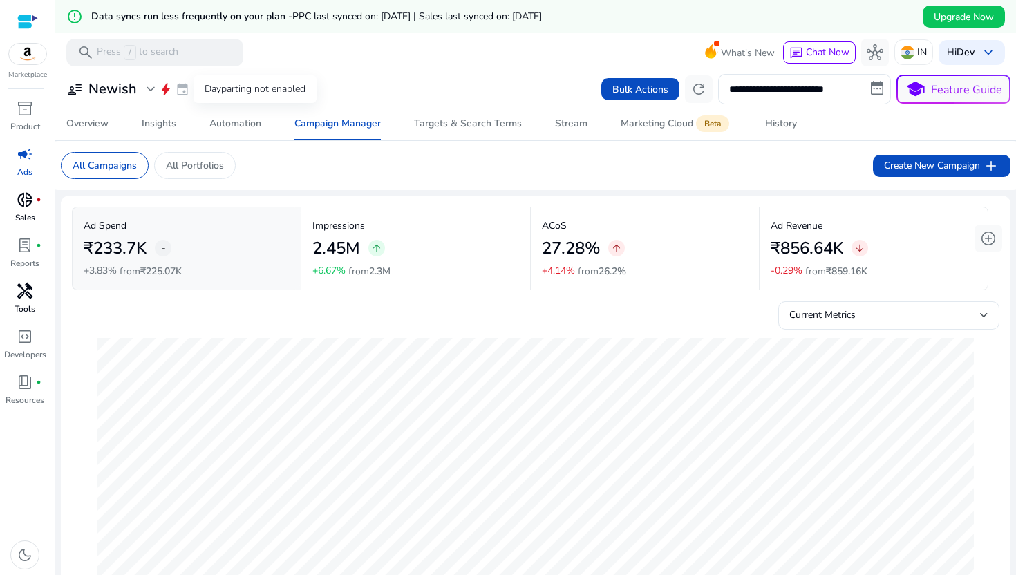
click at [180, 88] on span "event" at bounding box center [182, 89] width 14 height 14
click at [222, 163] on p "All Portfolios" at bounding box center [195, 165] width 58 height 15
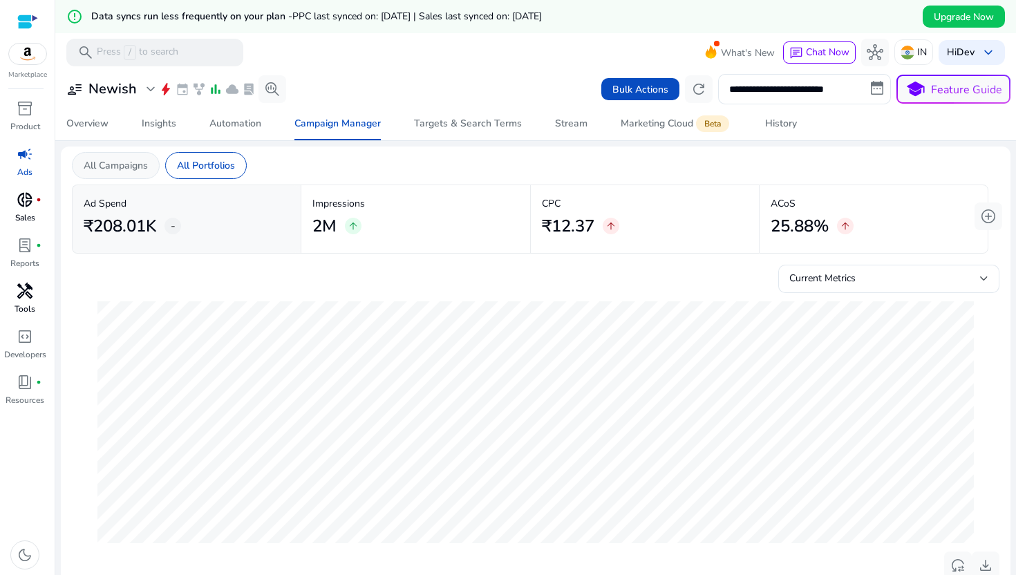
click at [143, 169] on p "All Campaigns" at bounding box center [116, 165] width 64 height 15
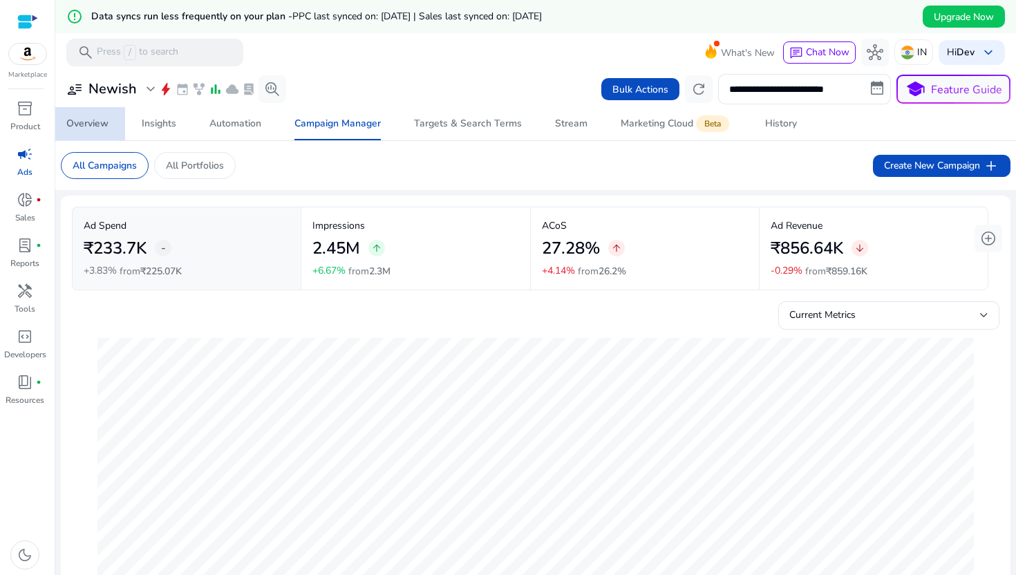
click at [116, 132] on link "Overview" at bounding box center [87, 123] width 75 height 33
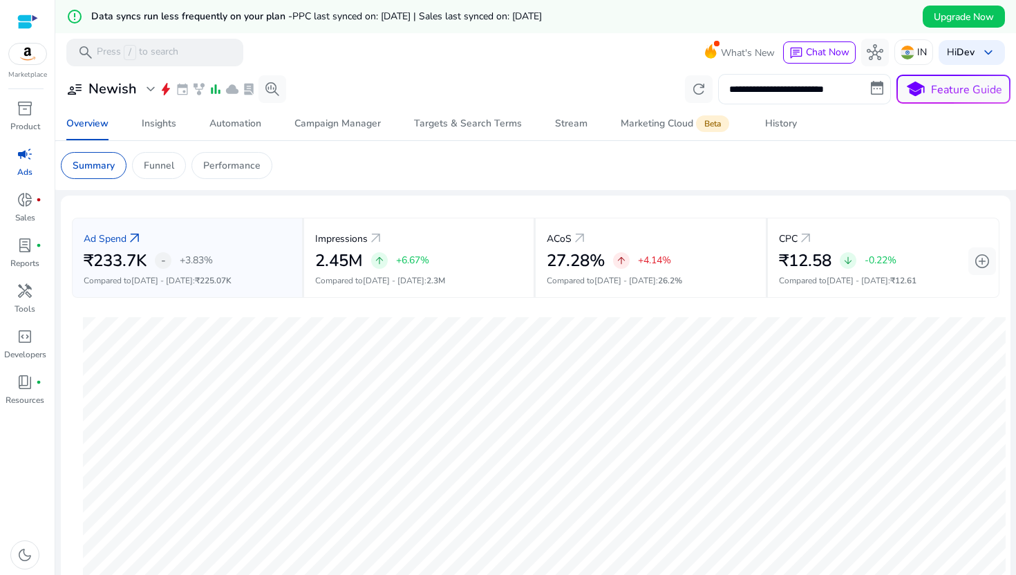
click at [826, 94] on input "**********" at bounding box center [804, 89] width 173 height 30
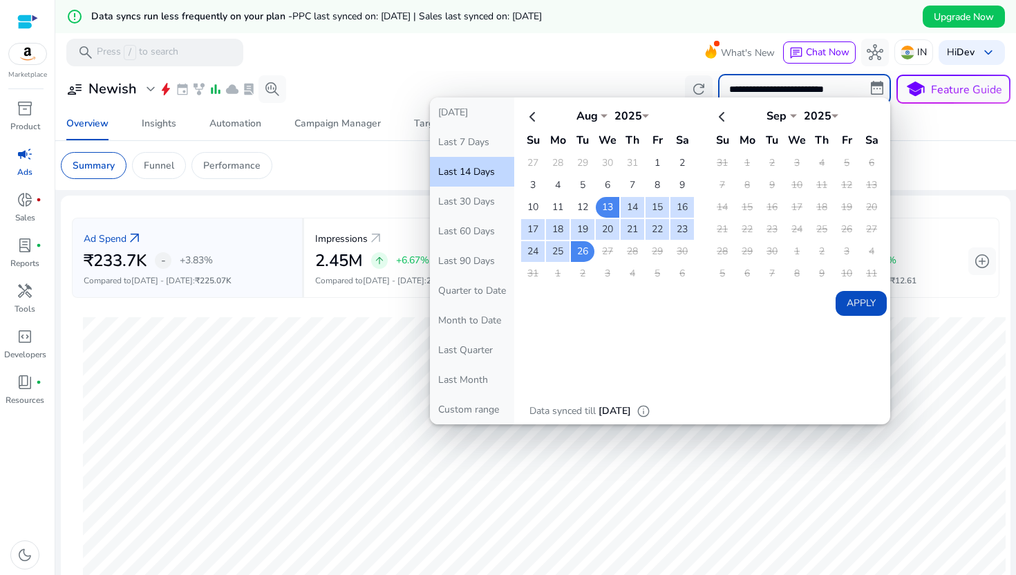
click at [840, 296] on button "Apply" at bounding box center [860, 303] width 51 height 25
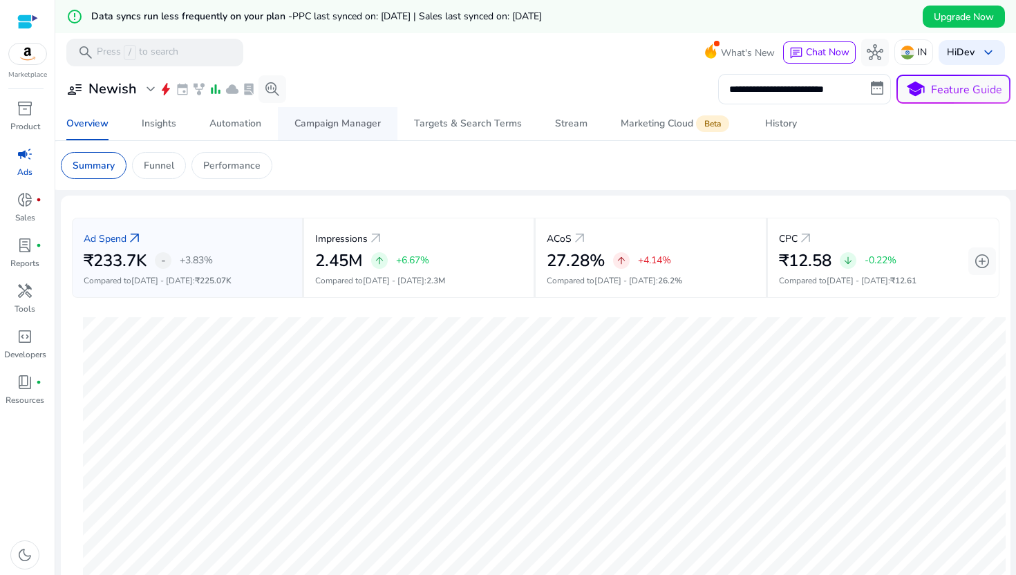
click at [358, 122] on div "Campaign Manager" at bounding box center [337, 124] width 86 height 10
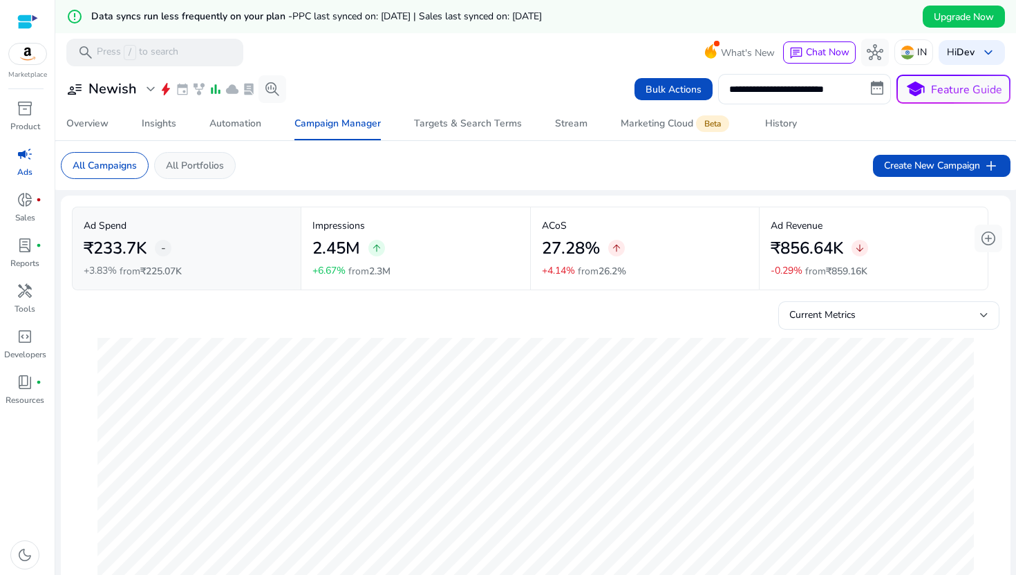
click at [203, 171] on p "All Portfolios" at bounding box center [195, 165] width 58 height 15
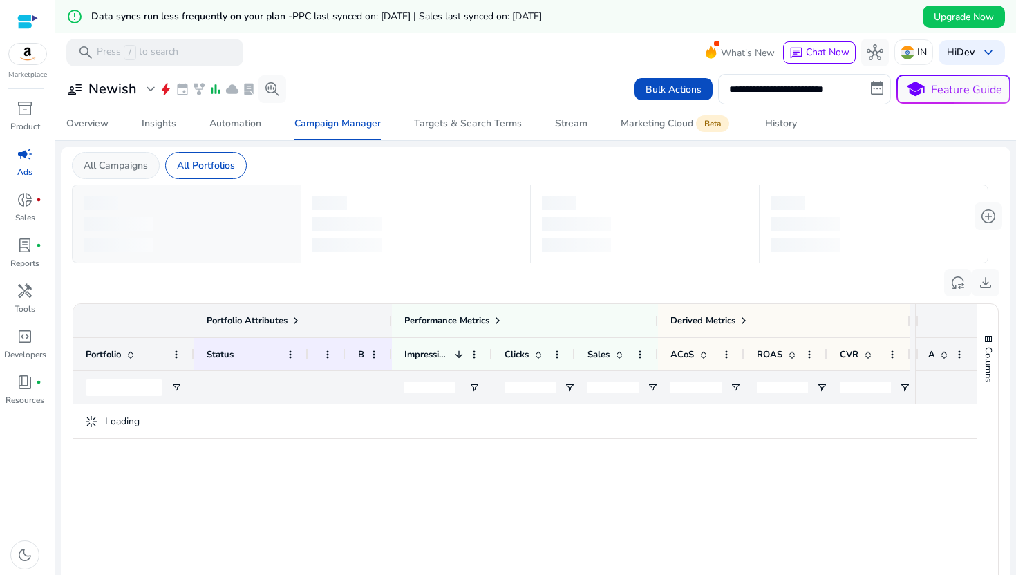
click at [128, 168] on p "All Campaigns" at bounding box center [116, 165] width 64 height 15
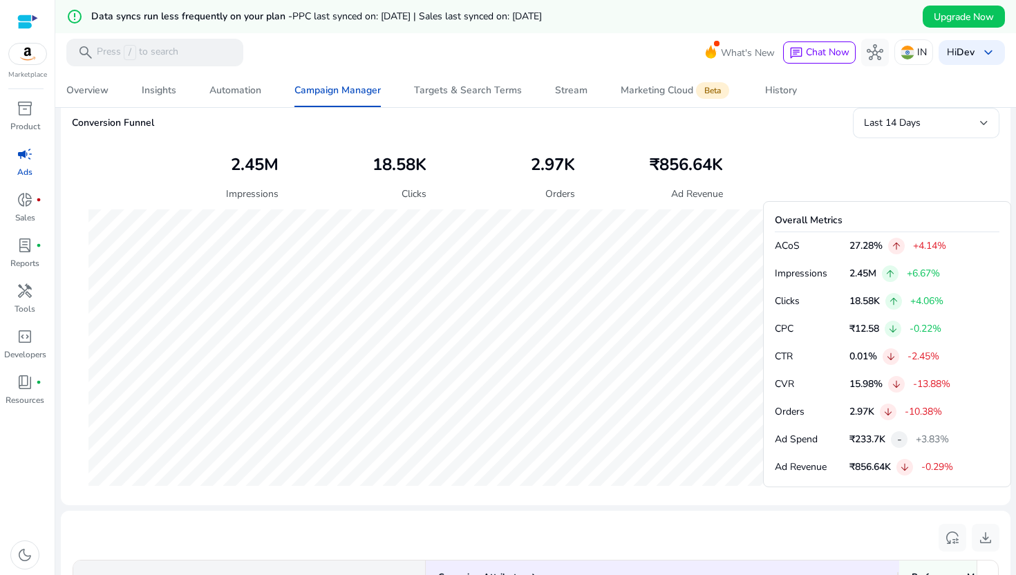
scroll to position [437, 0]
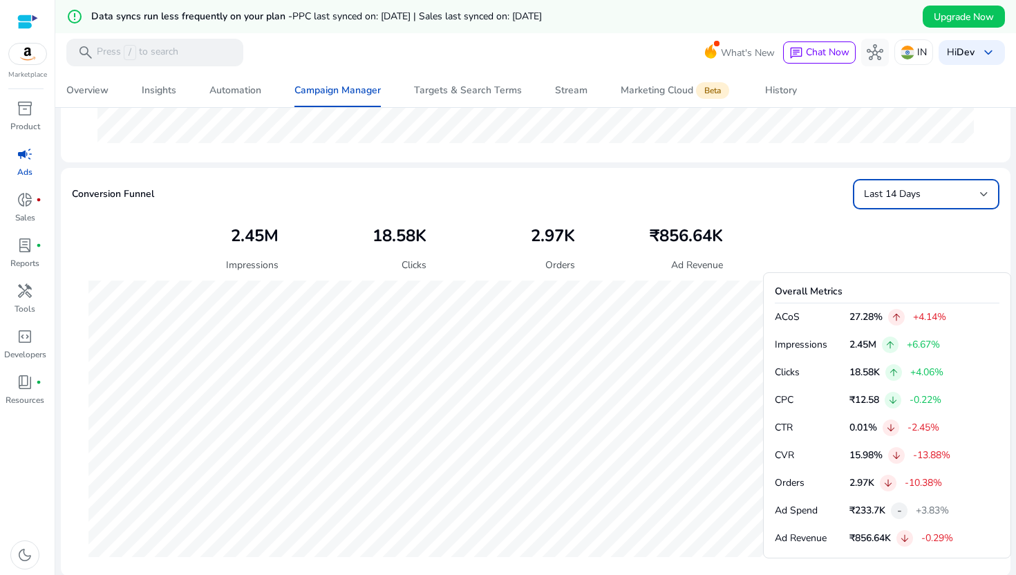
click at [921, 196] on div "Last 14 Days" at bounding box center [922, 194] width 116 height 15
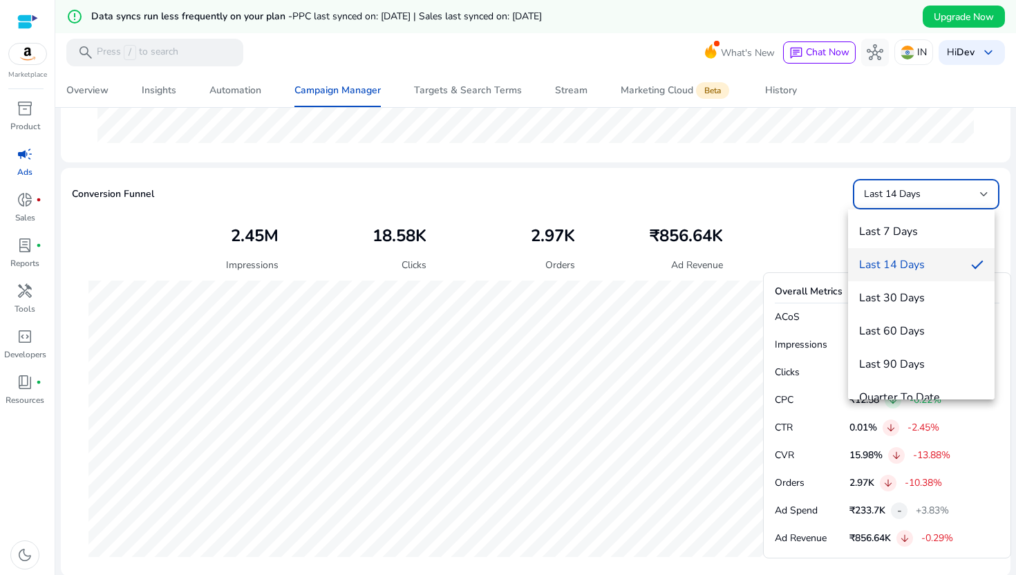
click at [755, 205] on div at bounding box center [508, 287] width 1016 height 575
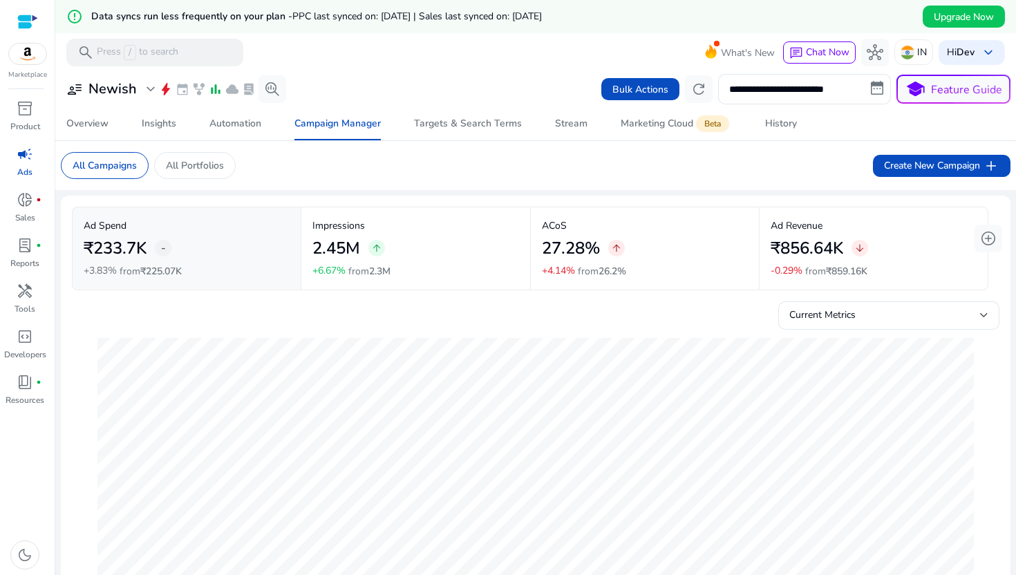
scroll to position [969, 0]
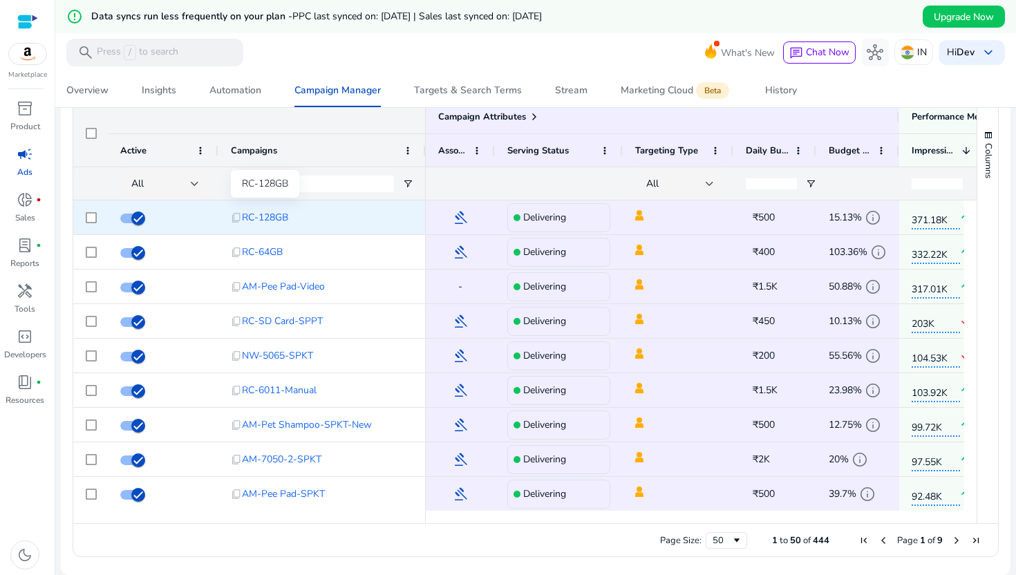
click at [261, 220] on span "RC-128GB" at bounding box center [265, 217] width 46 height 28
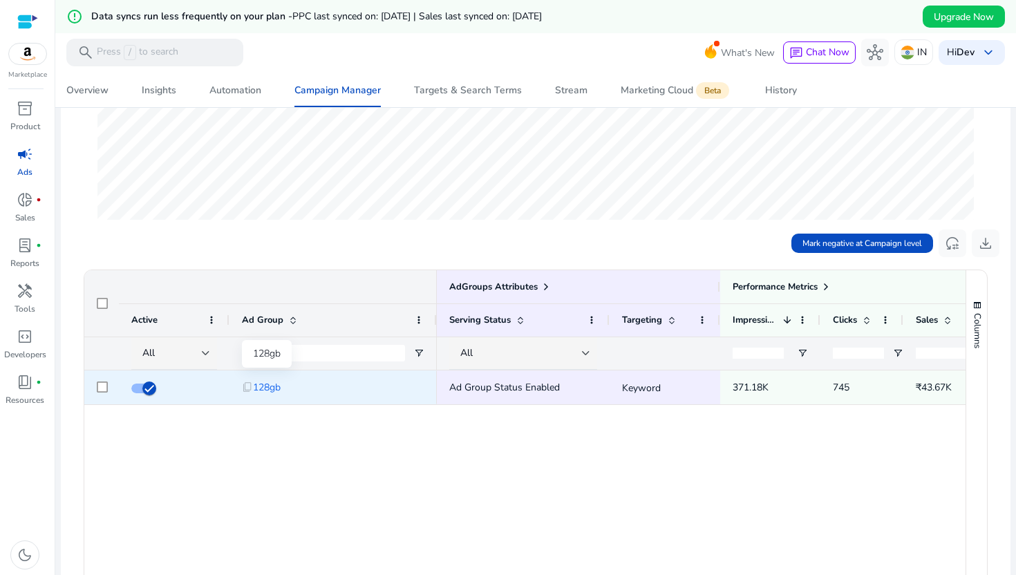
click at [269, 388] on span "128gb" at bounding box center [267, 387] width 28 height 28
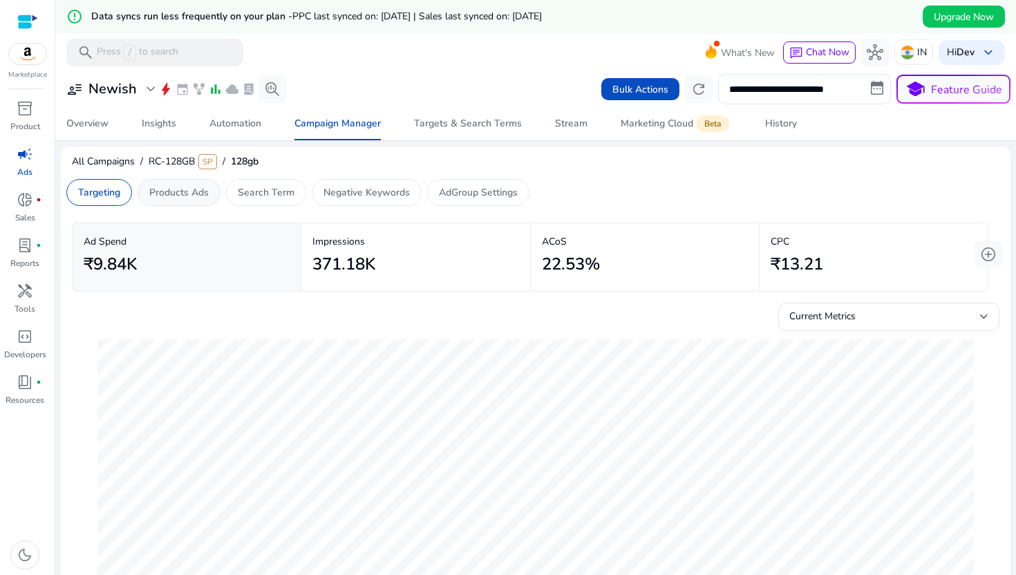
click at [204, 196] on p "Products Ads" at bounding box center [178, 192] width 59 height 15
click at [287, 191] on p "Search Term" at bounding box center [266, 192] width 57 height 15
click at [345, 196] on p "Negative Keywords" at bounding box center [366, 192] width 86 height 15
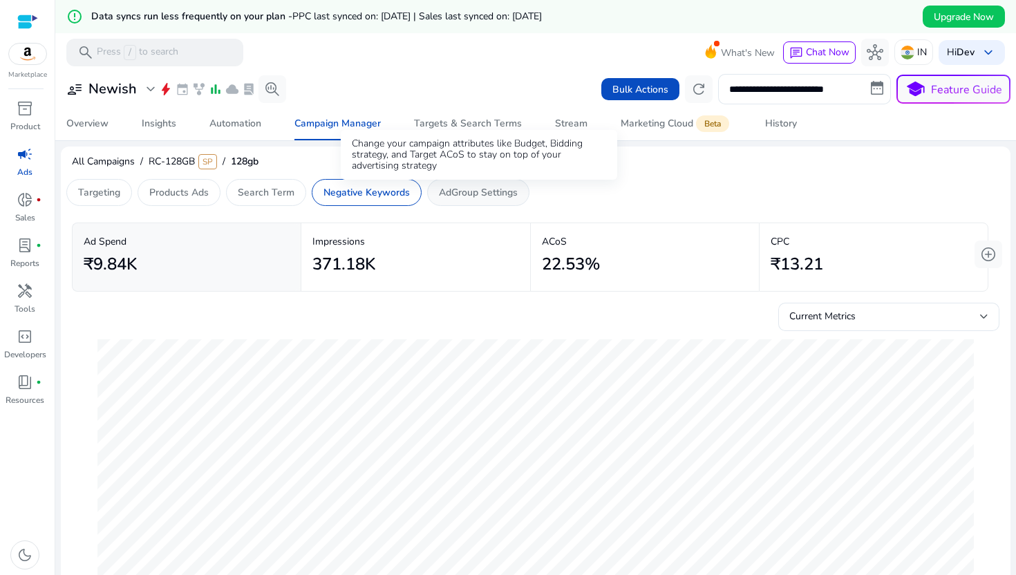
click at [491, 197] on p "AdGroup Settings" at bounding box center [478, 192] width 79 height 15
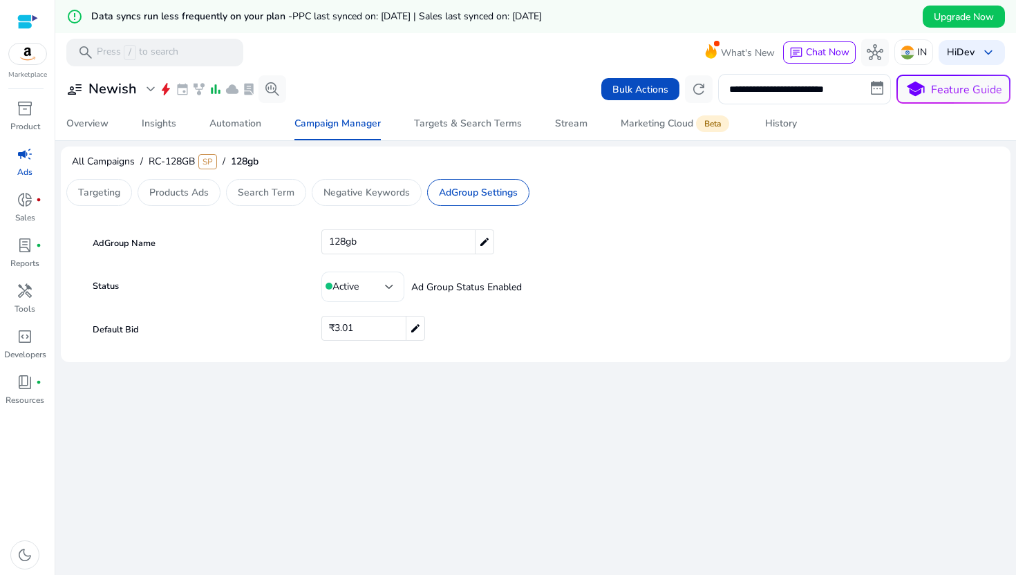
click at [390, 287] on div at bounding box center [389, 287] width 8 height 6
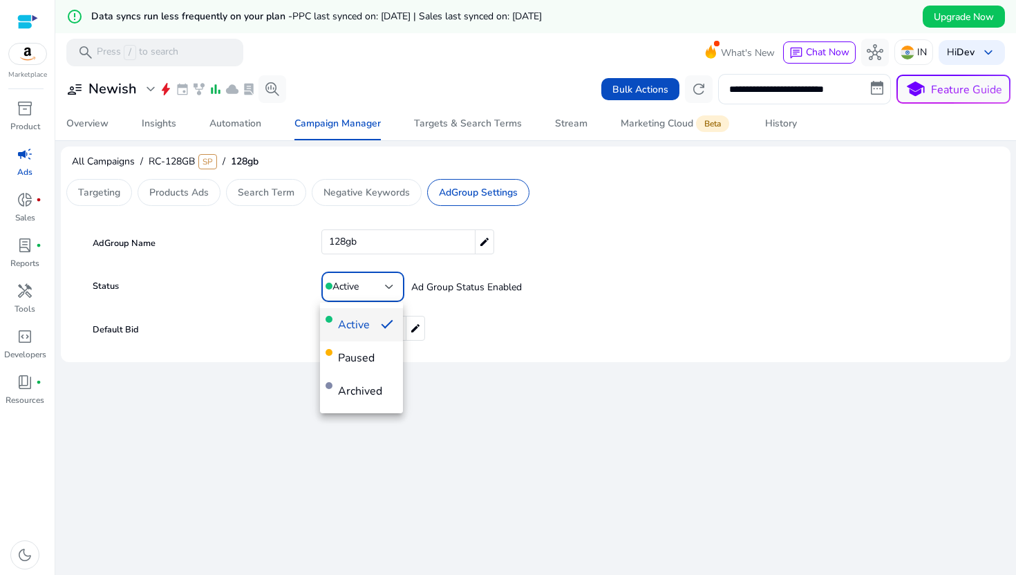
click at [530, 280] on div at bounding box center [508, 287] width 1016 height 575
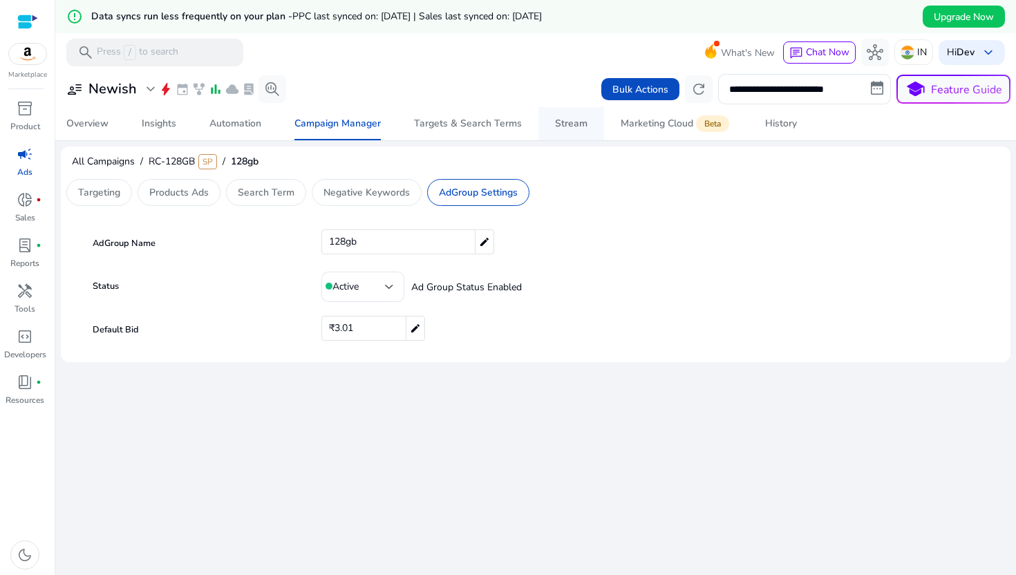
click at [575, 119] on div "Stream" at bounding box center [571, 124] width 32 height 10
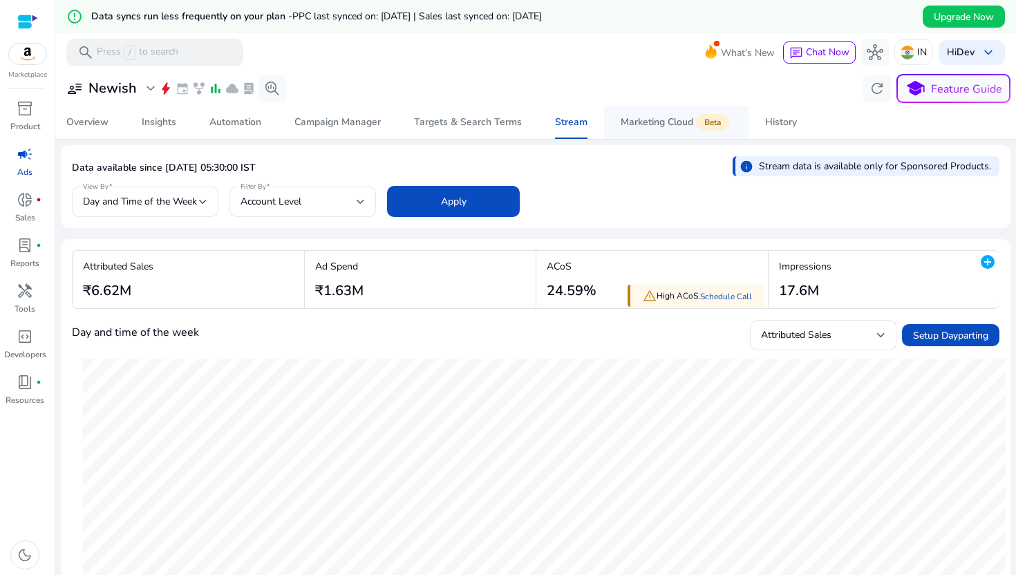
click at [678, 114] on span "Marketing Cloud Beta" at bounding box center [675, 122] width 111 height 33
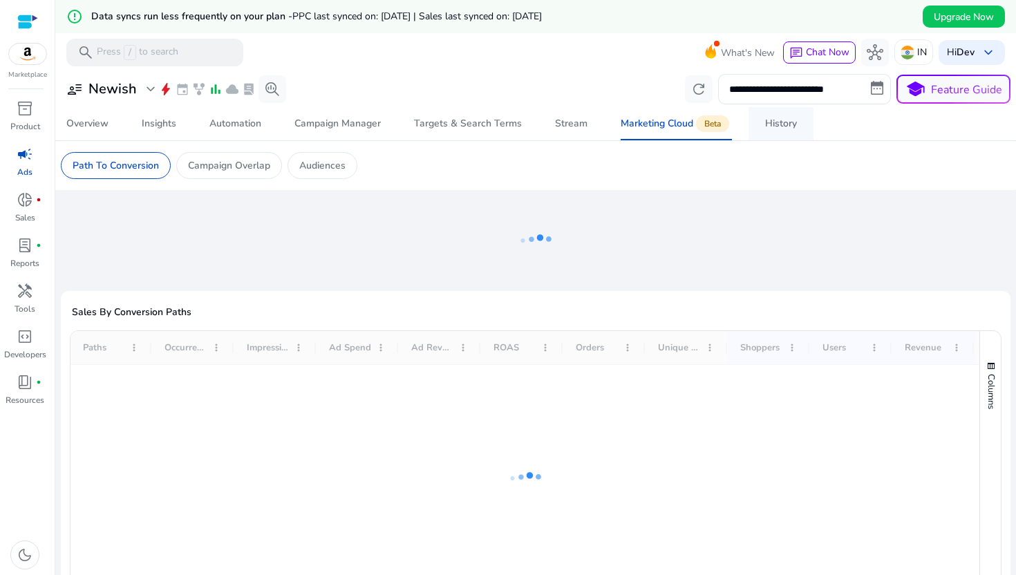
click at [756, 118] on link "History" at bounding box center [780, 123] width 65 height 33
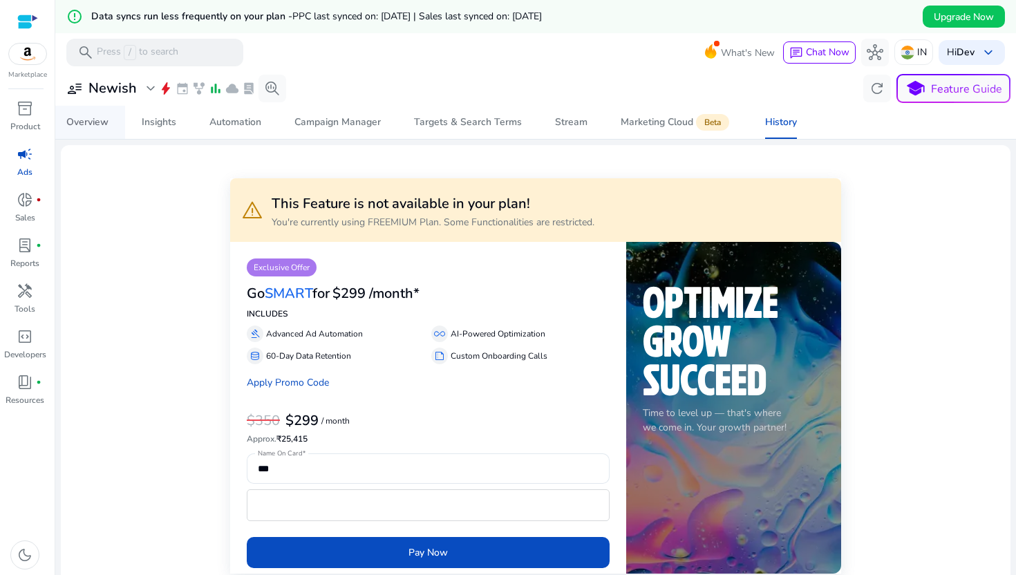
click at [106, 118] on div "Overview" at bounding box center [87, 122] width 42 height 10
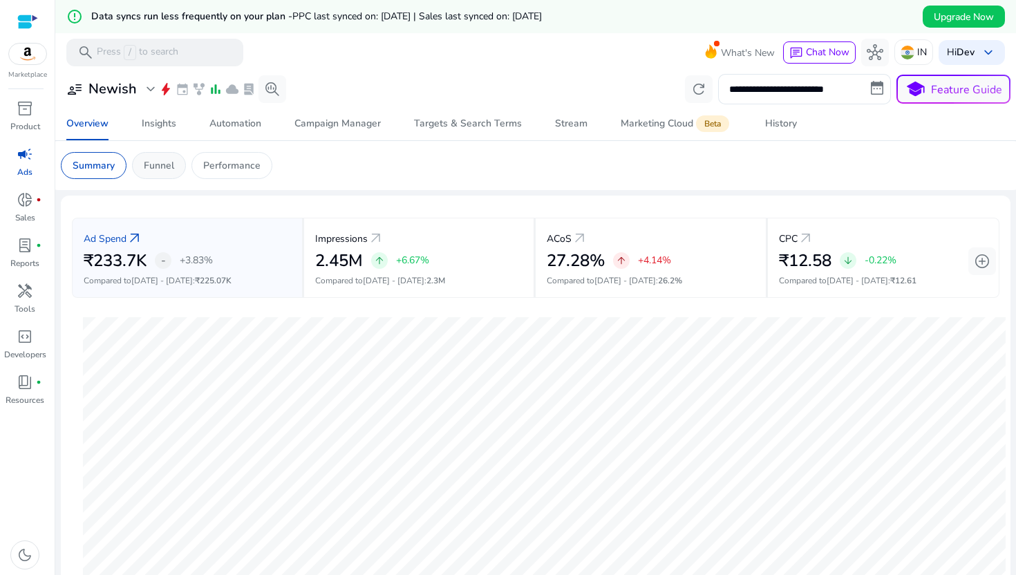
click at [144, 162] on div "Funnel" at bounding box center [159, 165] width 54 height 27
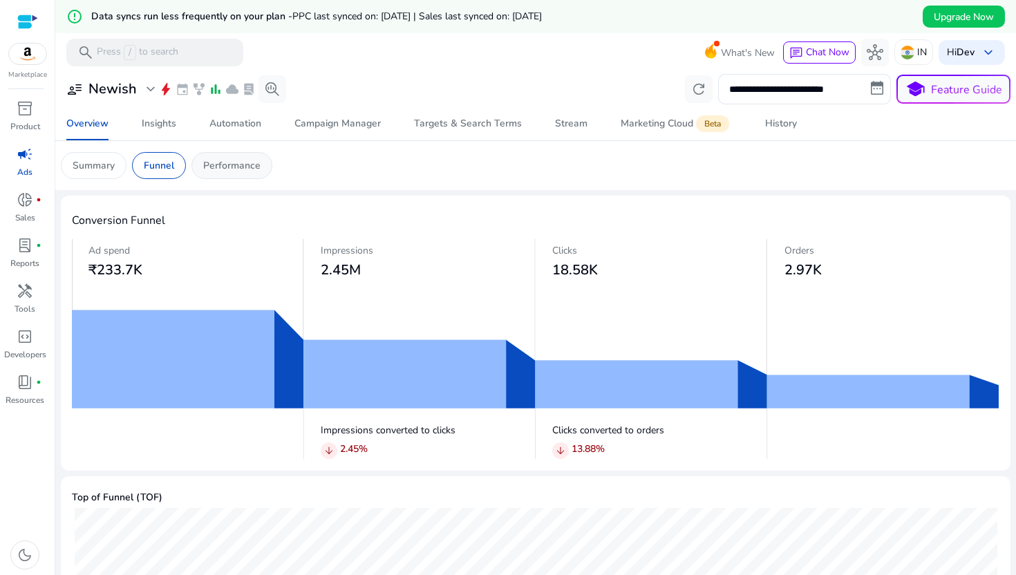
click at [226, 171] on p "Performance" at bounding box center [231, 165] width 57 height 15
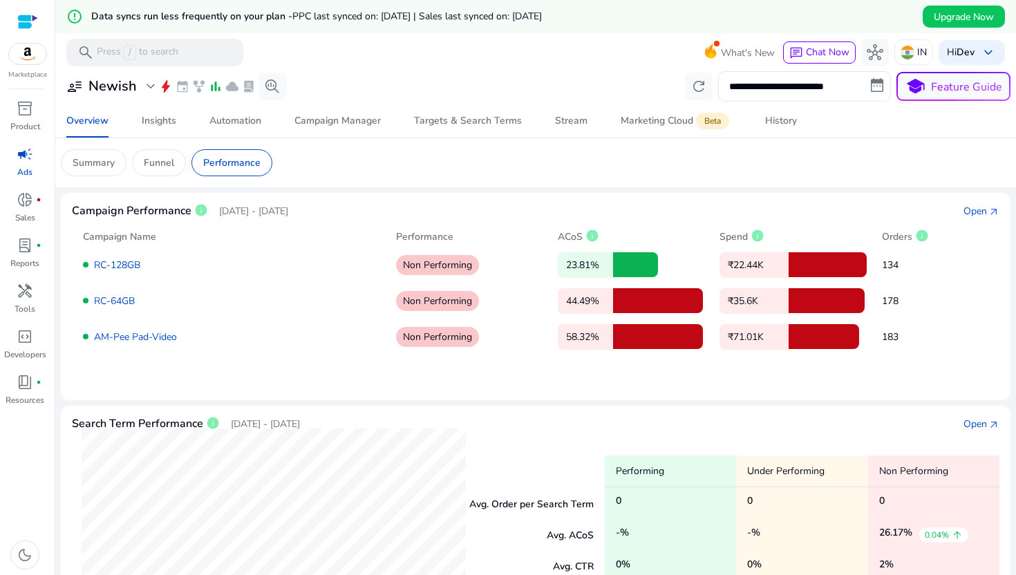
drag, startPoint x: 559, startPoint y: 266, endPoint x: 595, endPoint y: 266, distance: 35.9
click at [573, 266] on p "23.81%" at bounding box center [584, 265] width 55 height 26
drag, startPoint x: 556, startPoint y: 308, endPoint x: 636, endPoint y: 309, distance: 79.5
click at [638, 309] on div "44.49%" at bounding box center [632, 300] width 151 height 25
drag, startPoint x: 599, startPoint y: 325, endPoint x: 684, endPoint y: 327, distance: 85.0
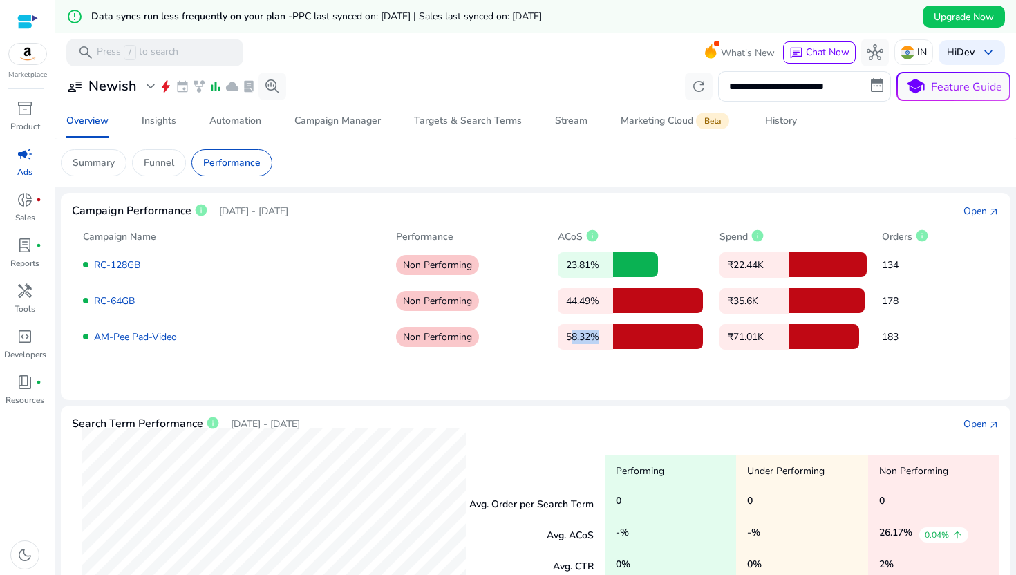
click at [684, 327] on div "58.32%" at bounding box center [632, 336] width 151 height 25
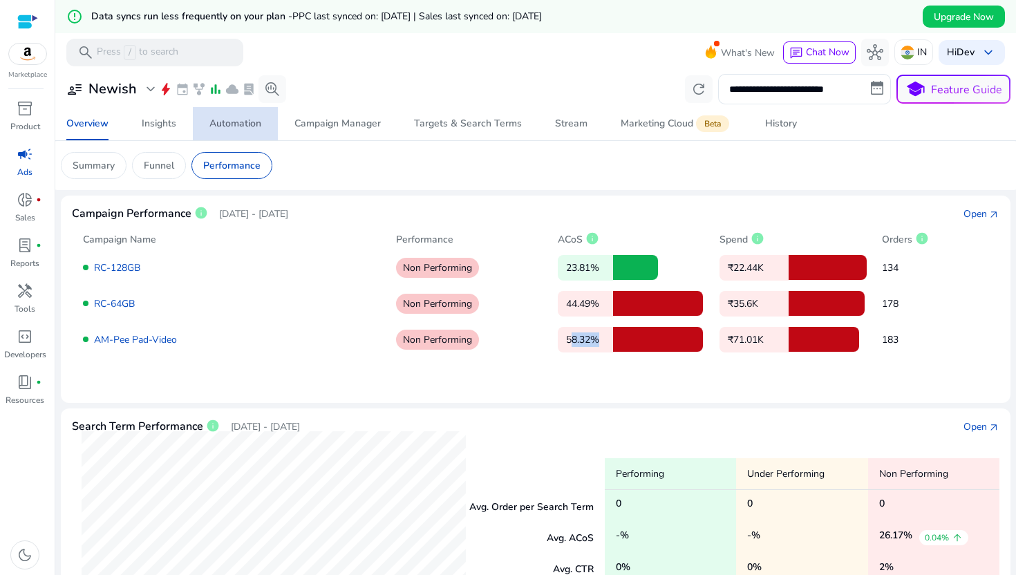
click at [238, 123] on div "Automation" at bounding box center [235, 124] width 52 height 10
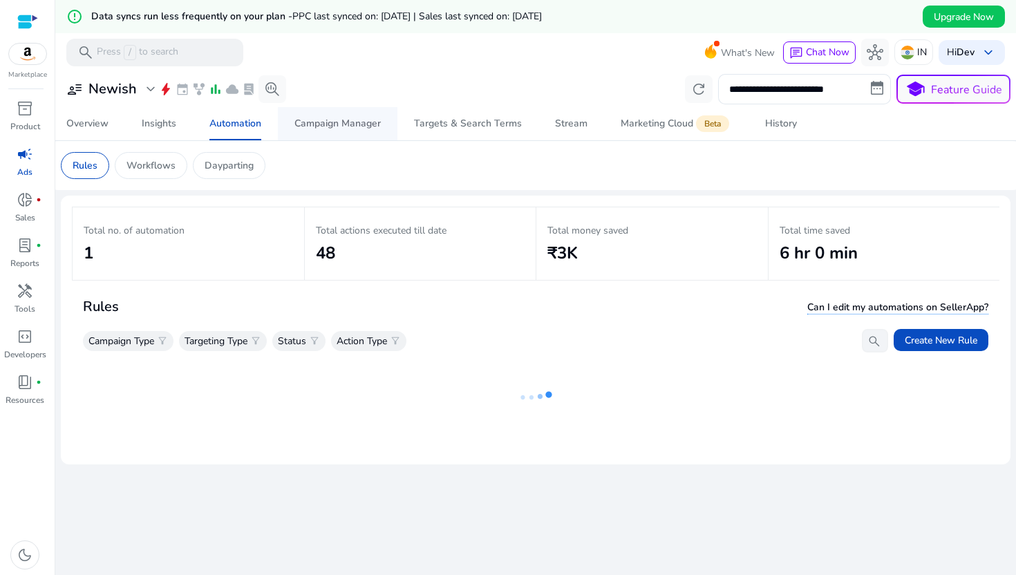
click at [303, 119] on div "Campaign Manager" at bounding box center [337, 124] width 86 height 10
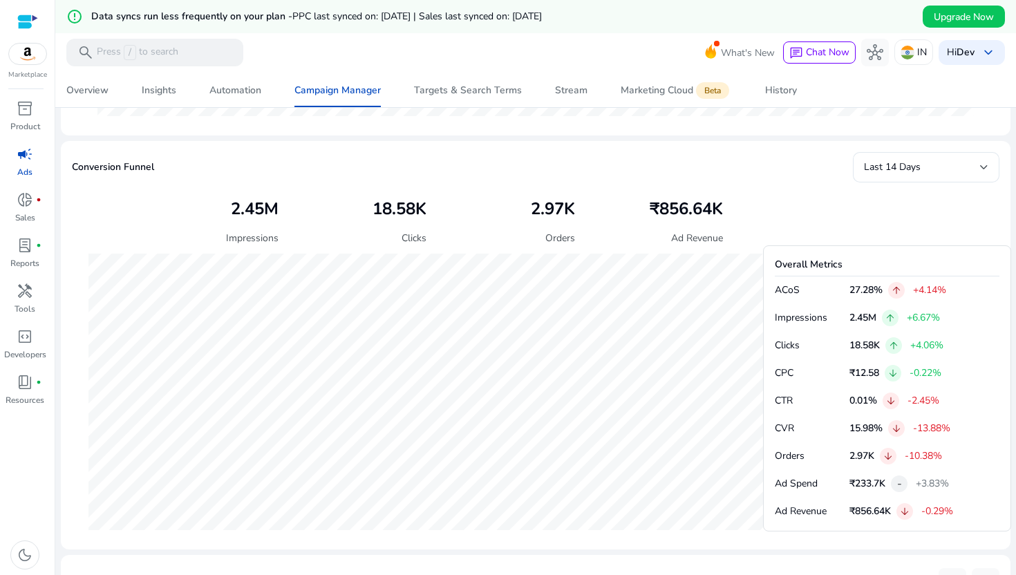
scroll to position [466, 0]
click at [910, 164] on span "Last 14 Days" at bounding box center [892, 164] width 57 height 13
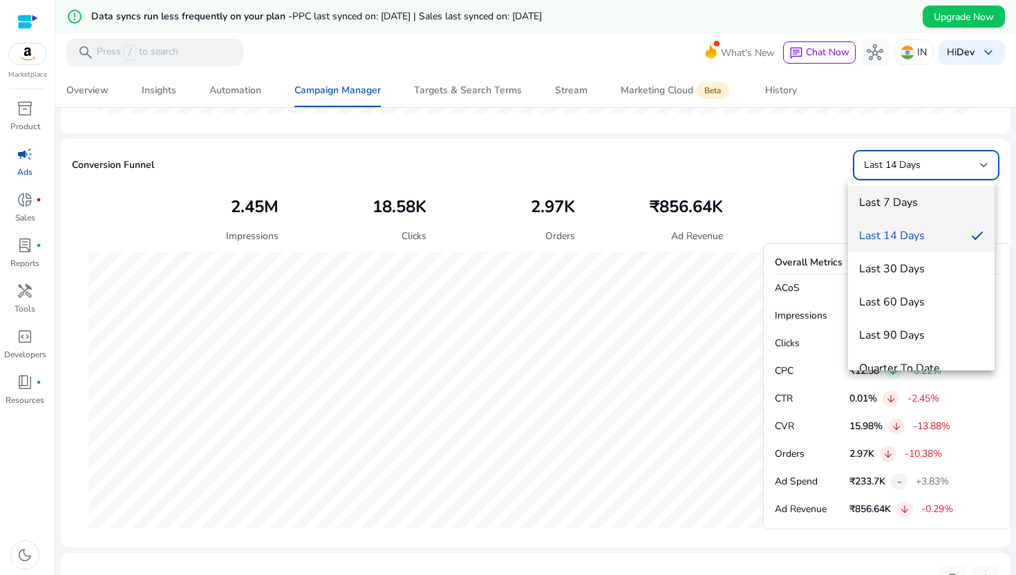
click at [890, 202] on span "Last 7 Days" at bounding box center [921, 202] width 124 height 15
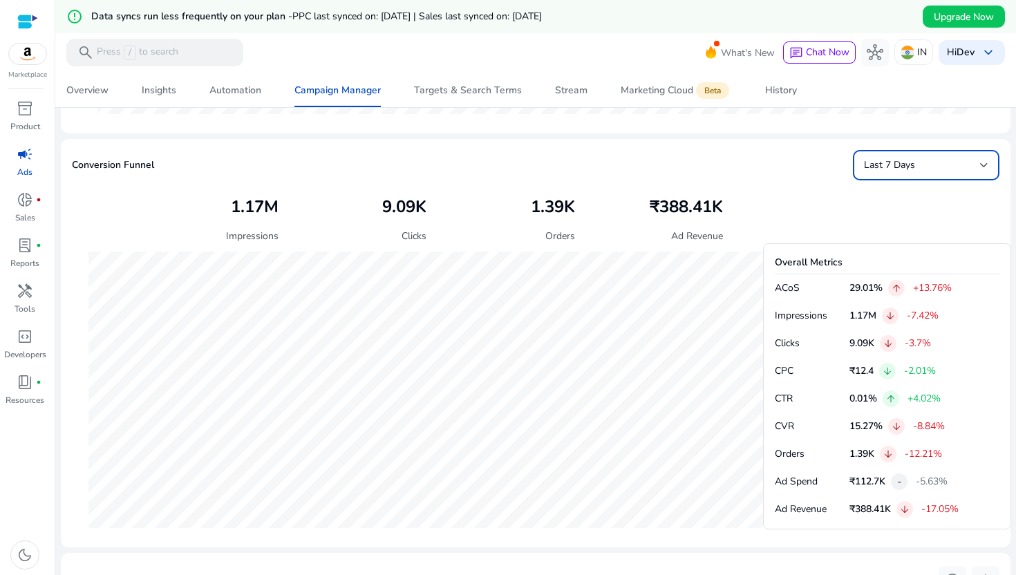
click at [904, 170] on span "Last 7 Days" at bounding box center [889, 164] width 51 height 13
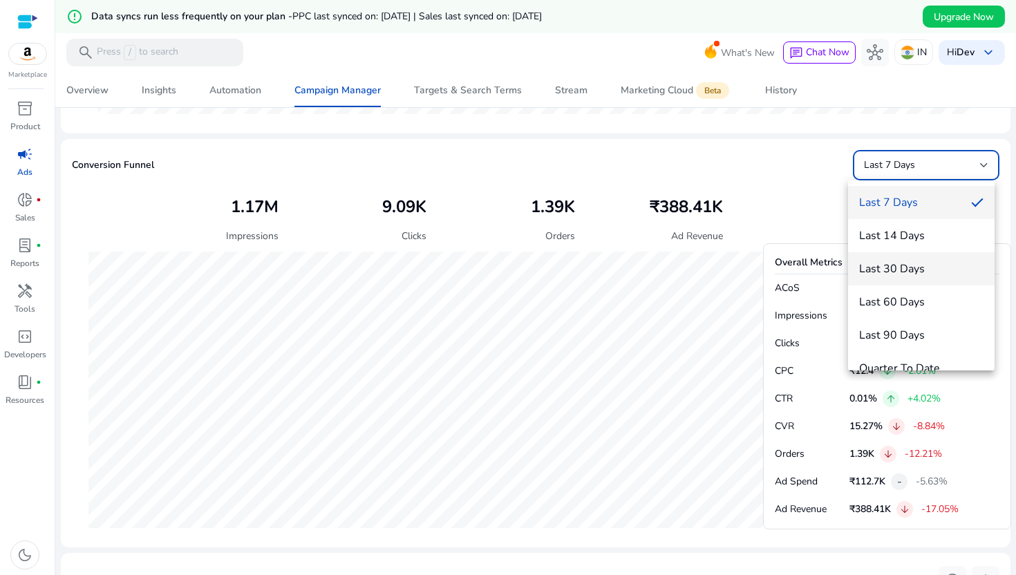
click at [897, 254] on mat-option "Last 30 Days" at bounding box center [921, 268] width 146 height 33
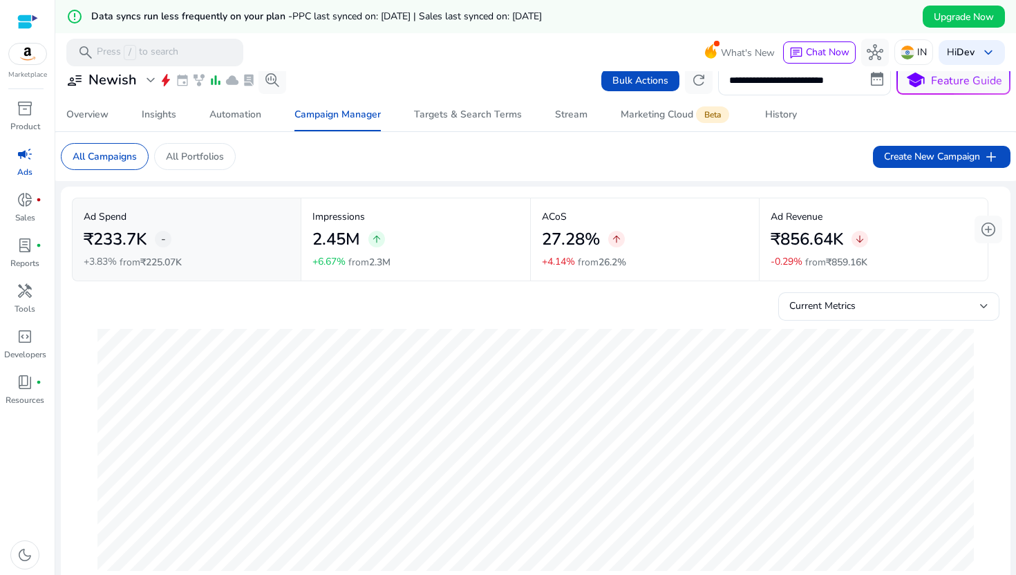
scroll to position [2, 0]
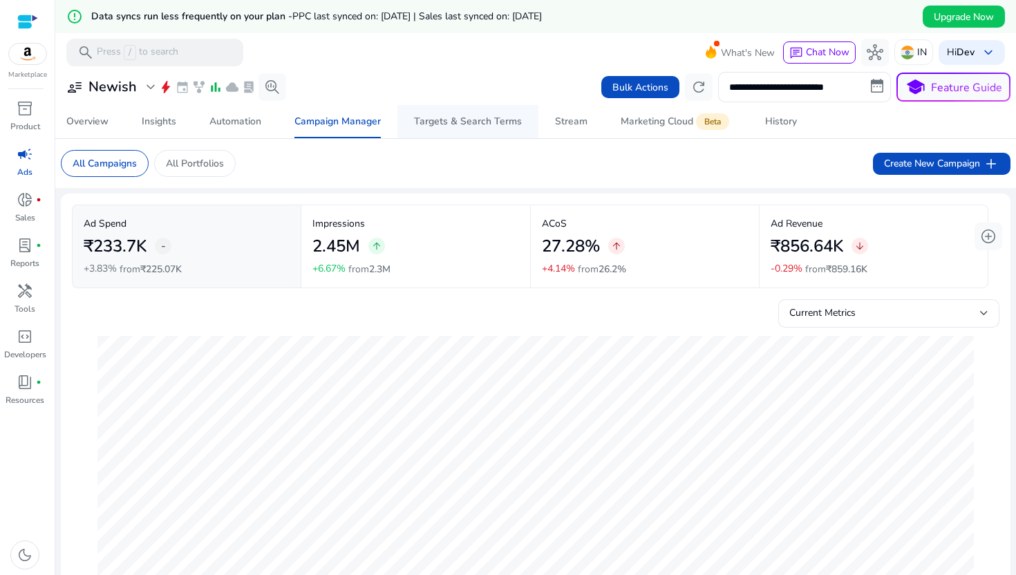
click at [495, 128] on span "Targets & Search Terms" at bounding box center [468, 121] width 108 height 33
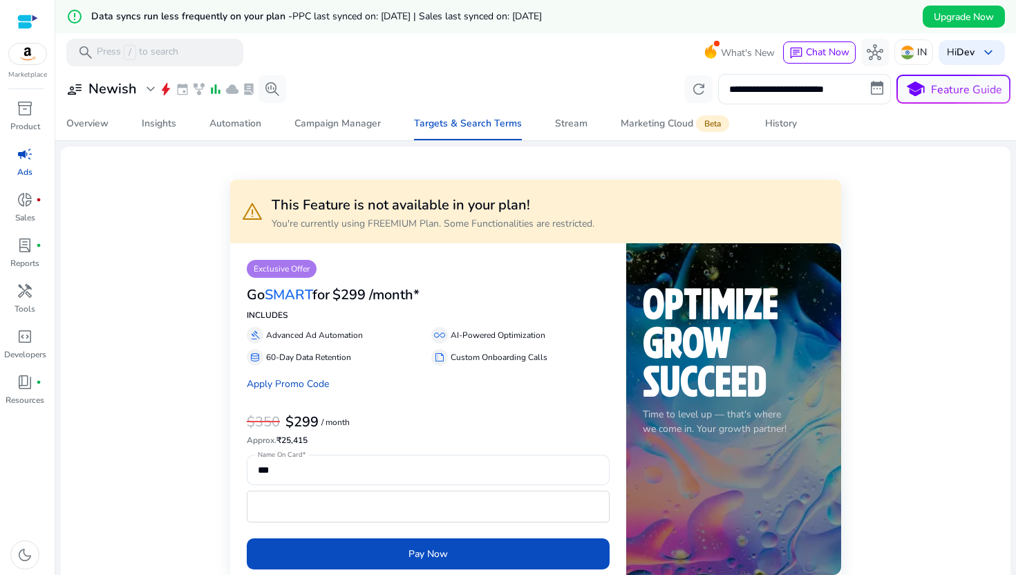
scroll to position [450, 0]
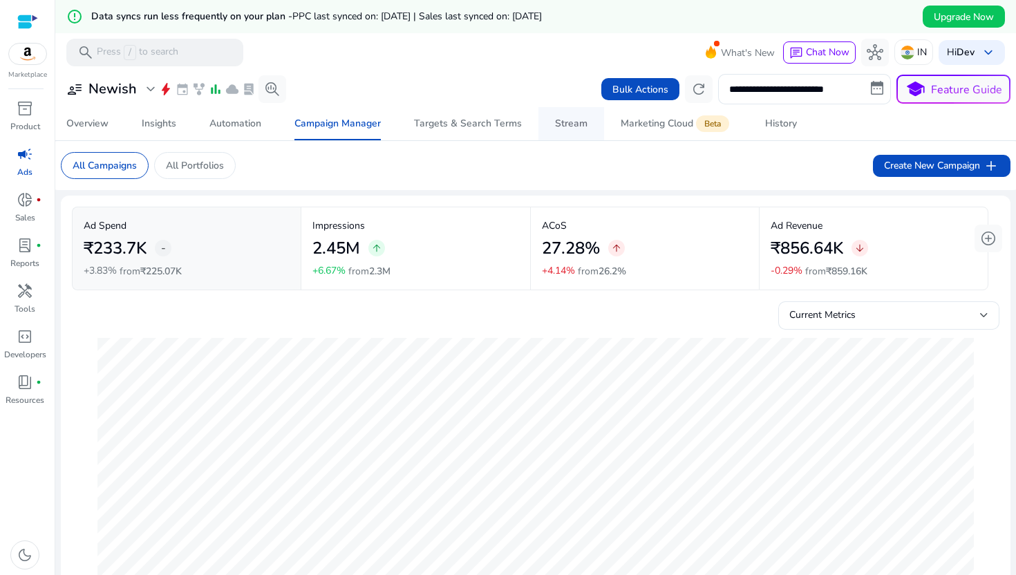
click at [569, 135] on span "Stream" at bounding box center [571, 123] width 32 height 33
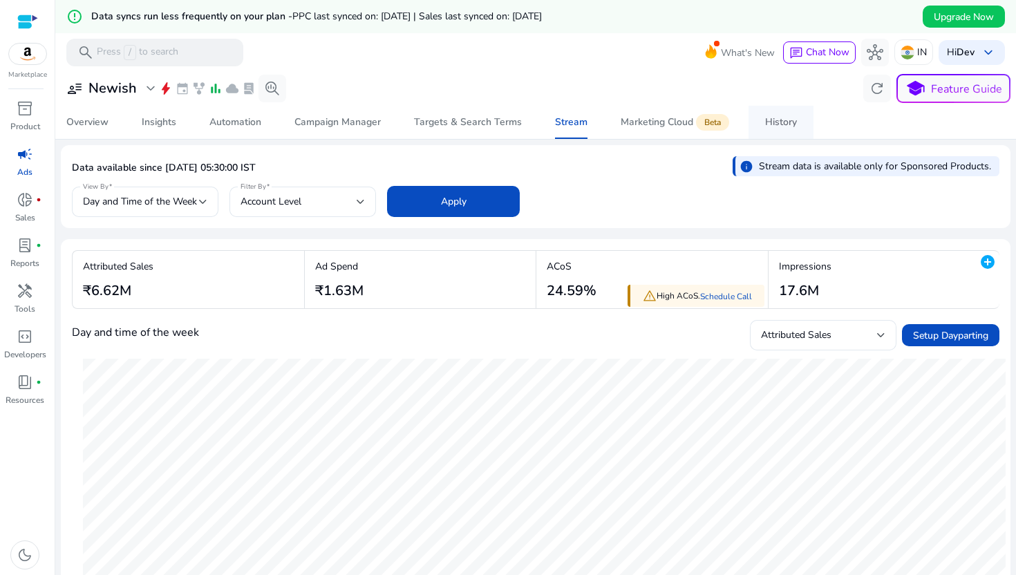
click at [762, 122] on link "History" at bounding box center [780, 122] width 65 height 33
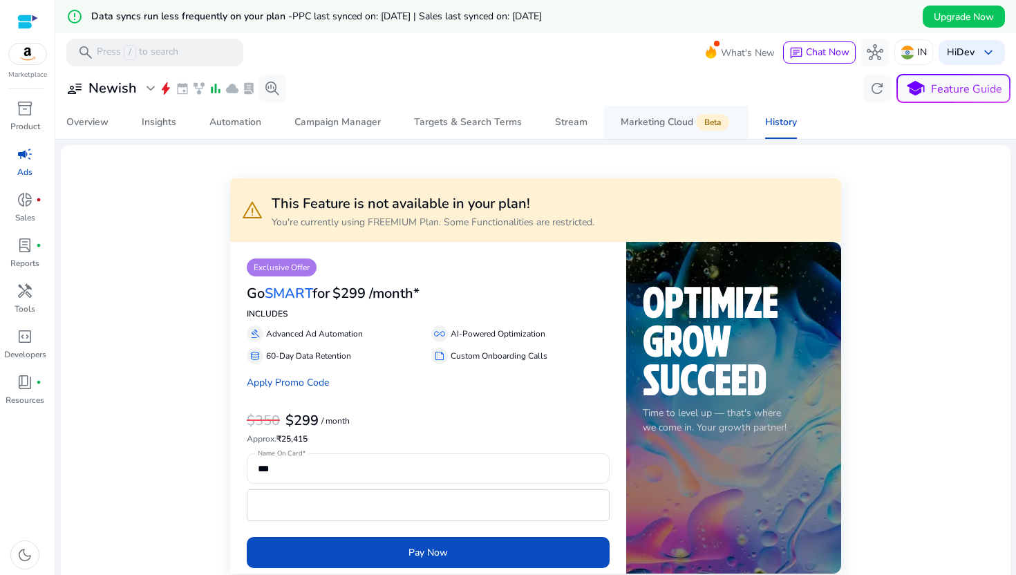
click at [678, 134] on span "Marketing Cloud Beta" at bounding box center [675, 122] width 111 height 33
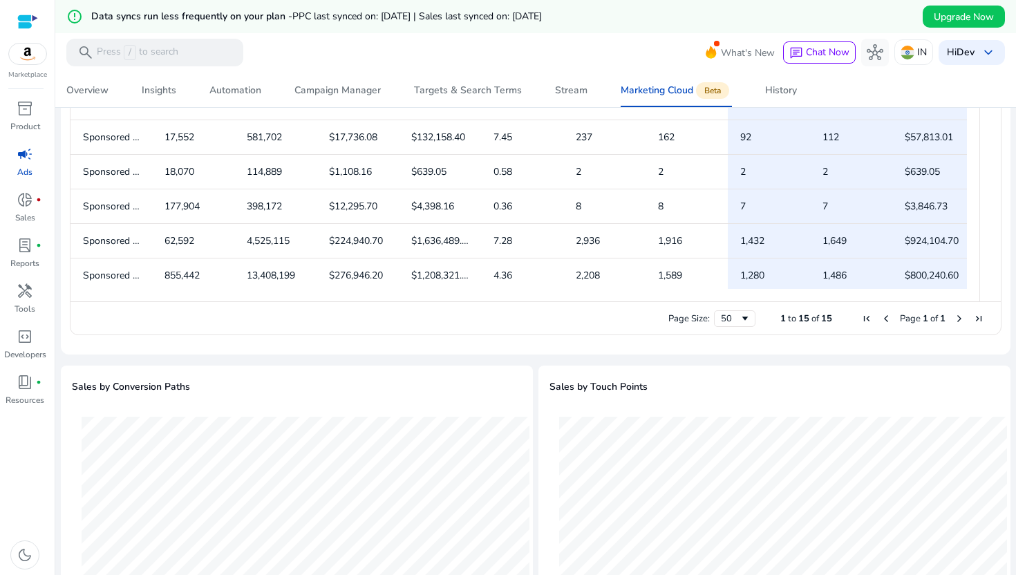
scroll to position [169, 0]
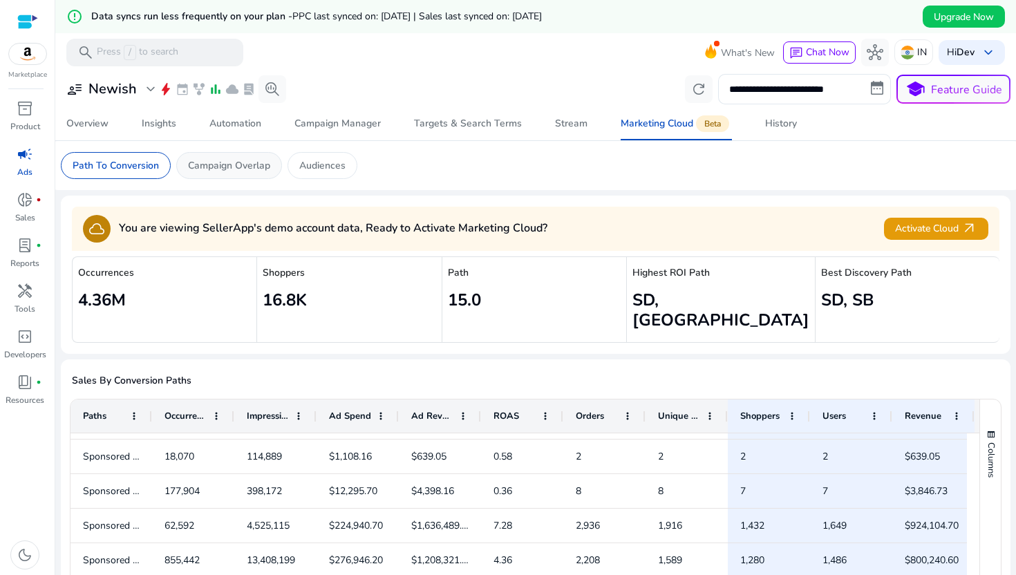
click at [252, 169] on p "Campaign Overlap" at bounding box center [229, 165] width 82 height 15
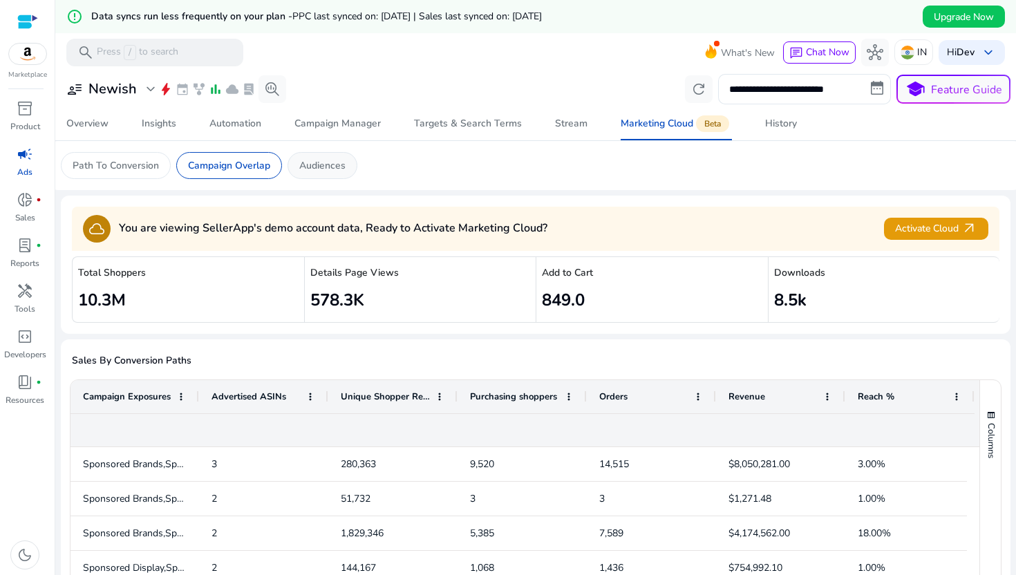
click at [309, 162] on p "Audiences" at bounding box center [322, 165] width 46 height 15
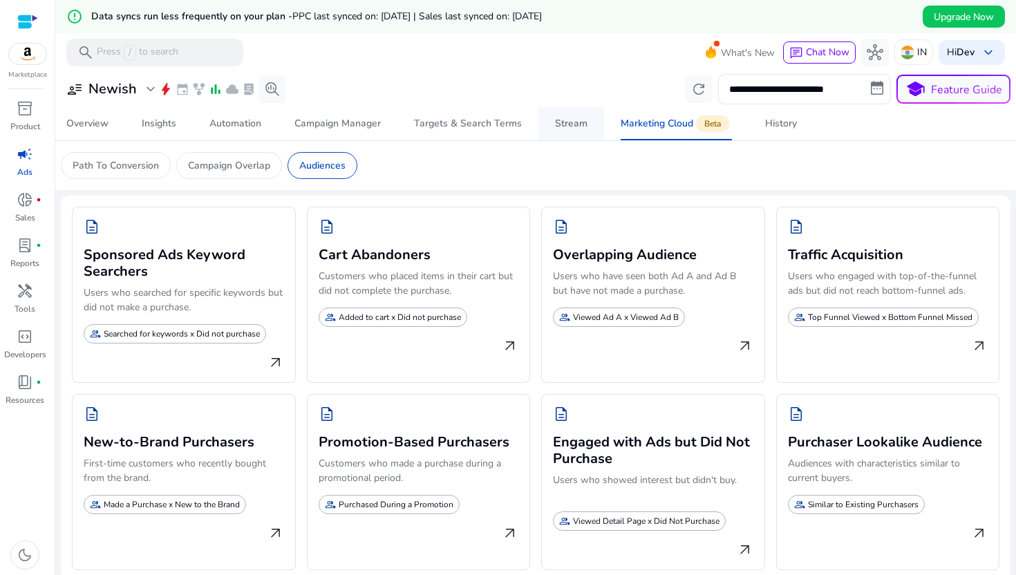
click at [570, 116] on span "Stream" at bounding box center [571, 123] width 32 height 33
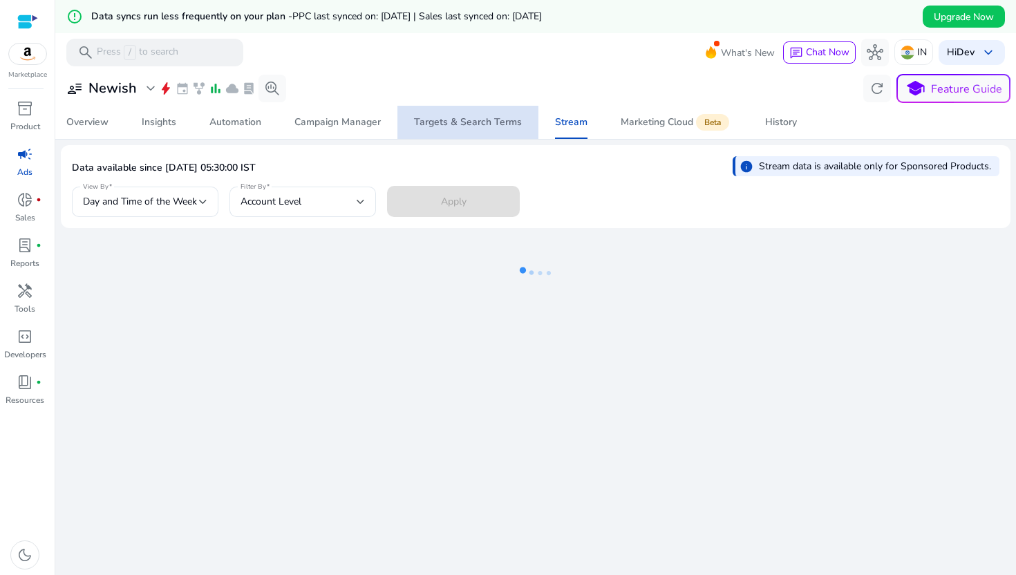
click at [489, 117] on div "Targets & Search Terms" at bounding box center [468, 122] width 108 height 10
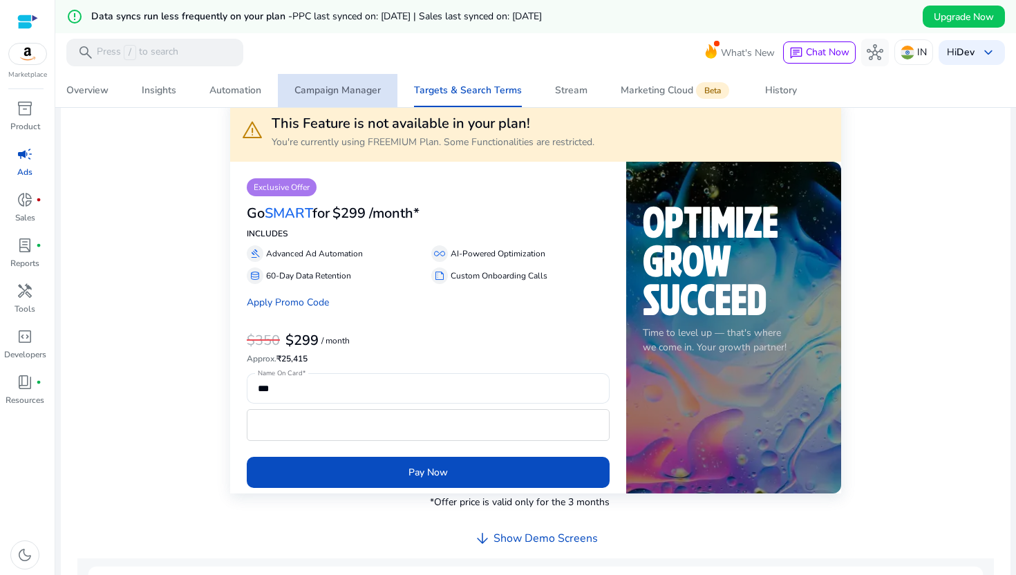
click at [345, 86] on div "Campaign Manager" at bounding box center [337, 91] width 86 height 10
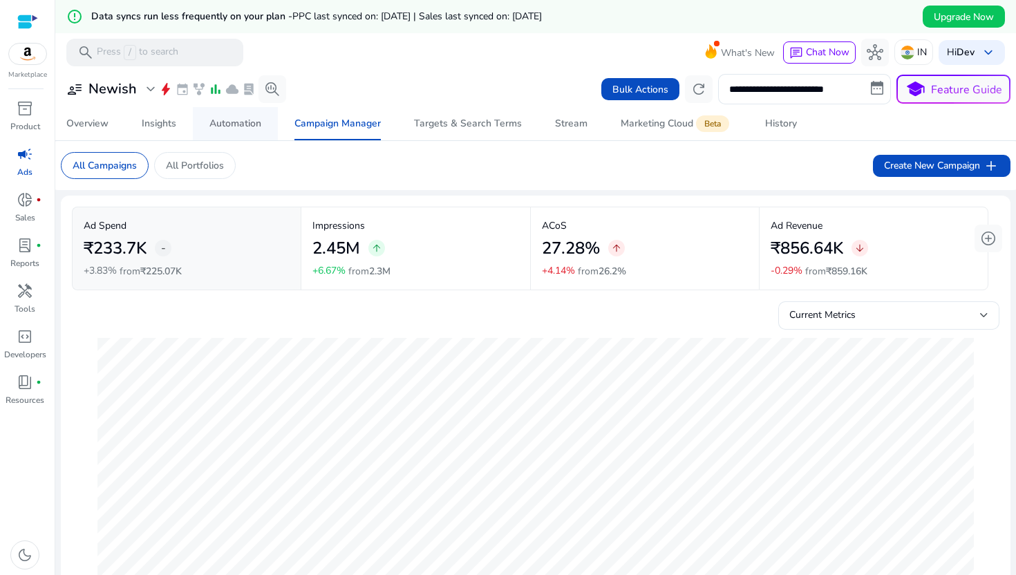
click at [264, 122] on link "Automation" at bounding box center [235, 123] width 85 height 33
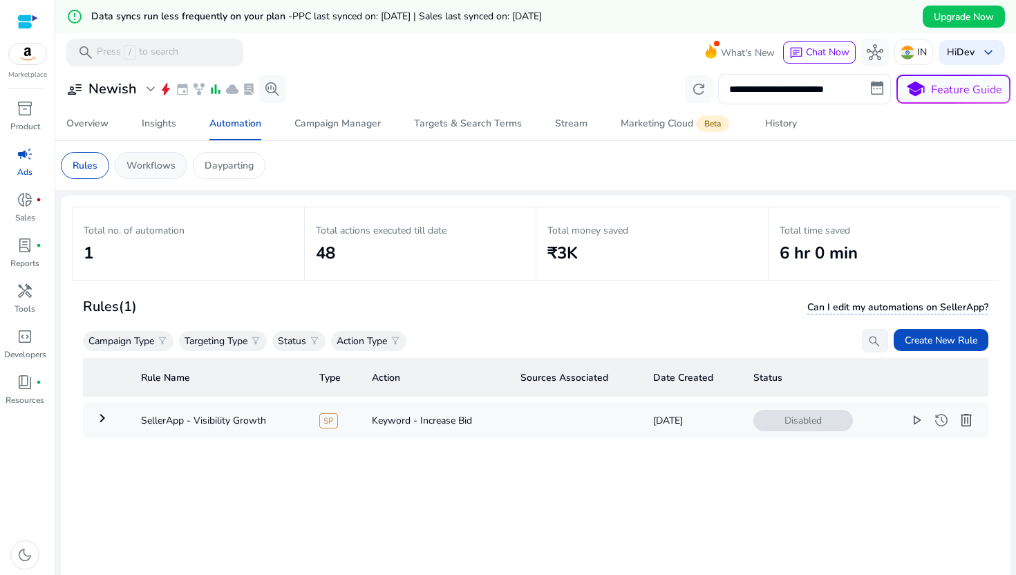
click at [161, 161] on p "Workflows" at bounding box center [150, 165] width 49 height 15
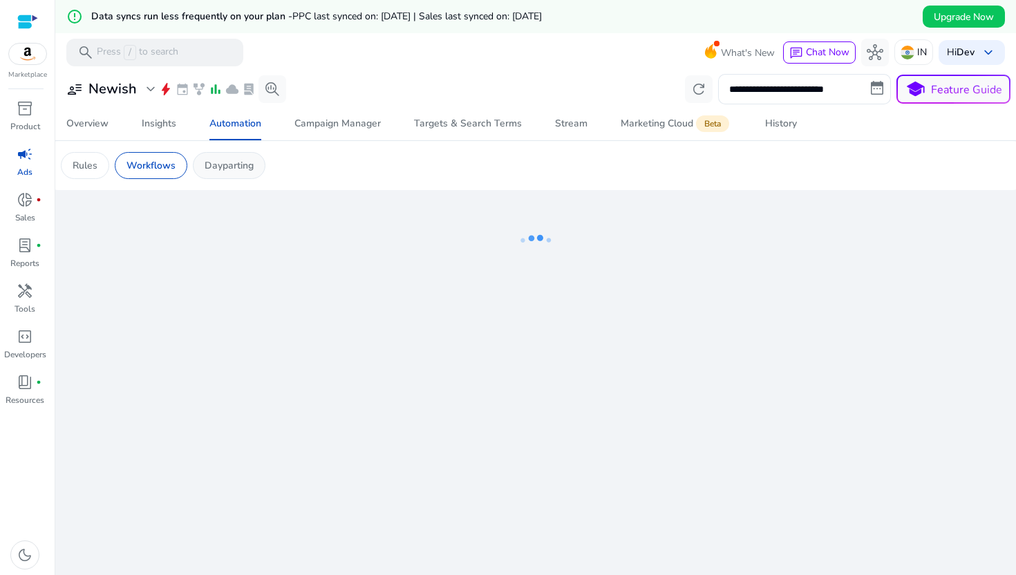
click at [238, 158] on p "Dayparting" at bounding box center [228, 165] width 49 height 15
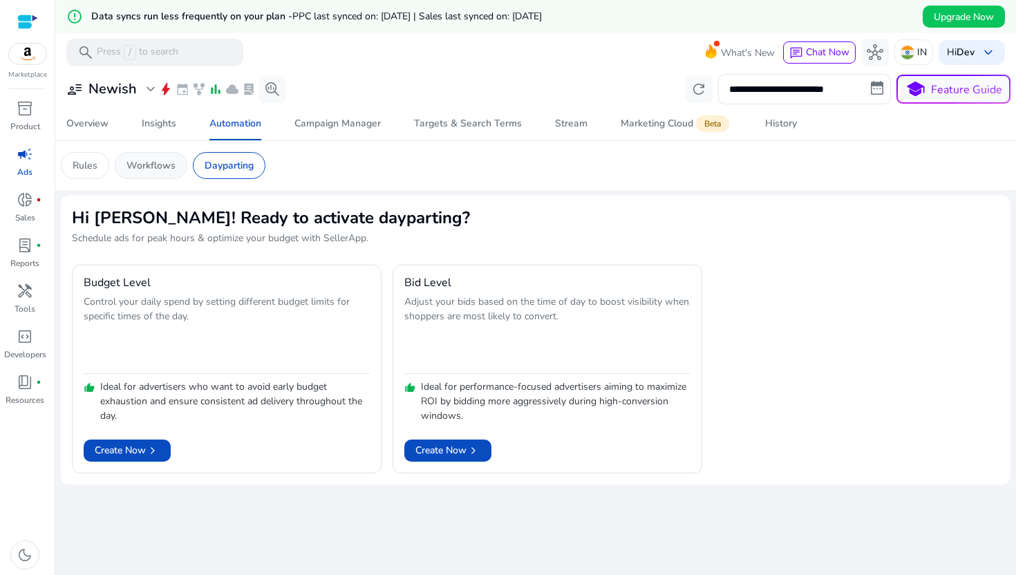
click at [164, 153] on div "Workflows" at bounding box center [151, 165] width 73 height 27
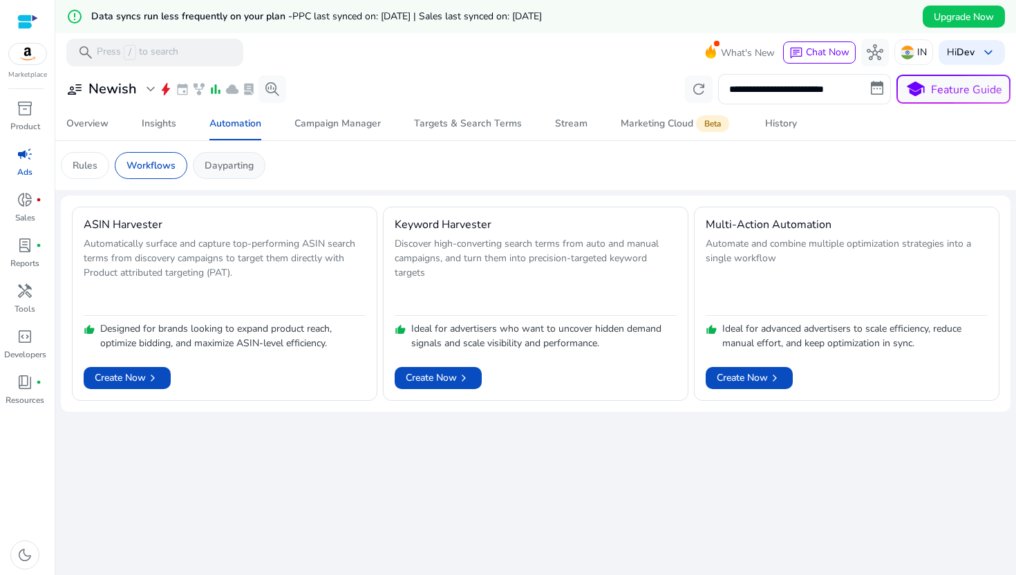
click at [216, 157] on div "Dayparting" at bounding box center [229, 165] width 73 height 27
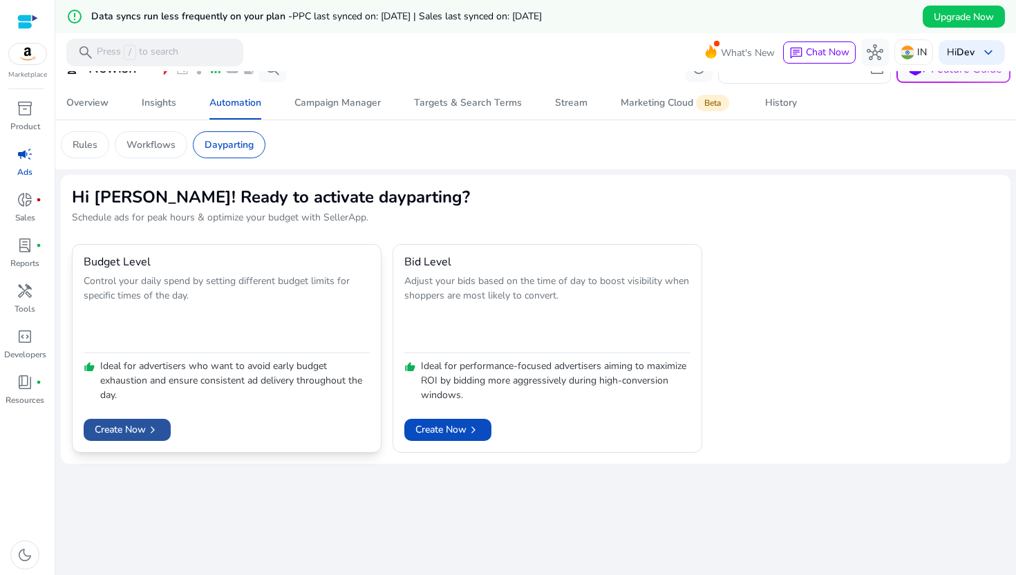
click at [145, 432] on span "Create Now chevron_right" at bounding box center [127, 429] width 65 height 15
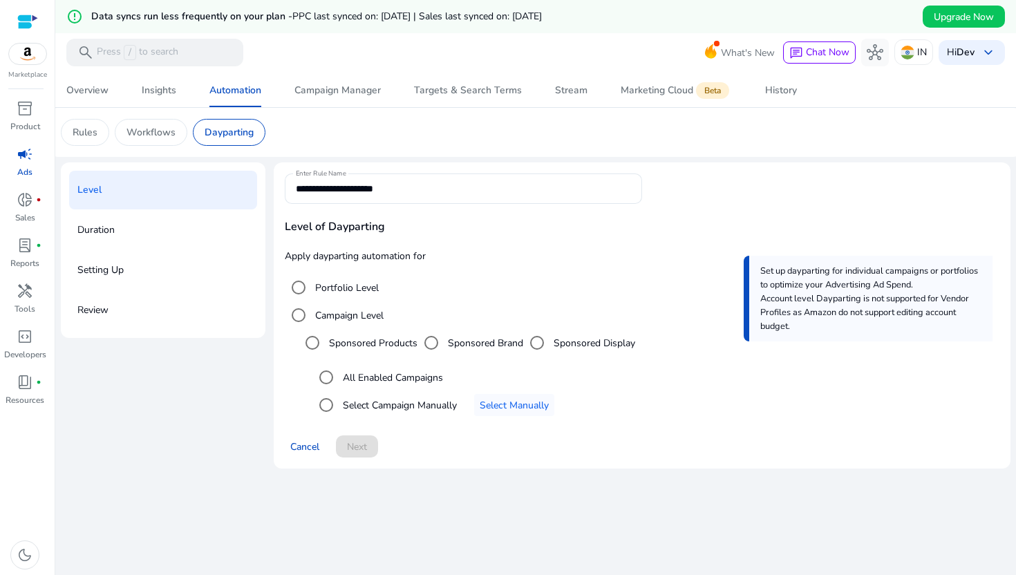
click at [157, 233] on div "Duration" at bounding box center [163, 230] width 188 height 39
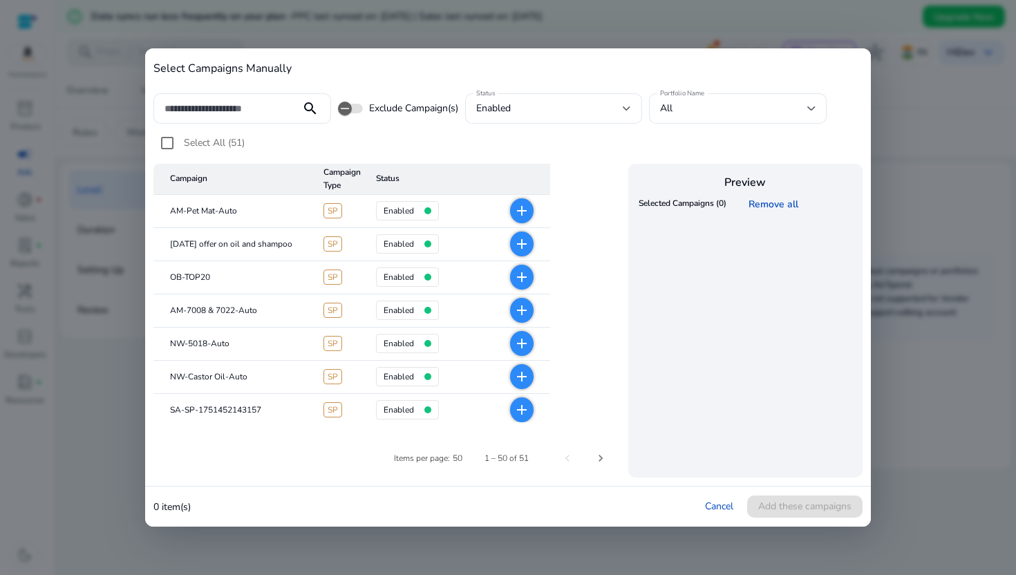
click at [524, 241] on mat-icon "add" at bounding box center [521, 244] width 17 height 17
click at [786, 507] on span "Add these campaigns" at bounding box center [804, 506] width 93 height 15
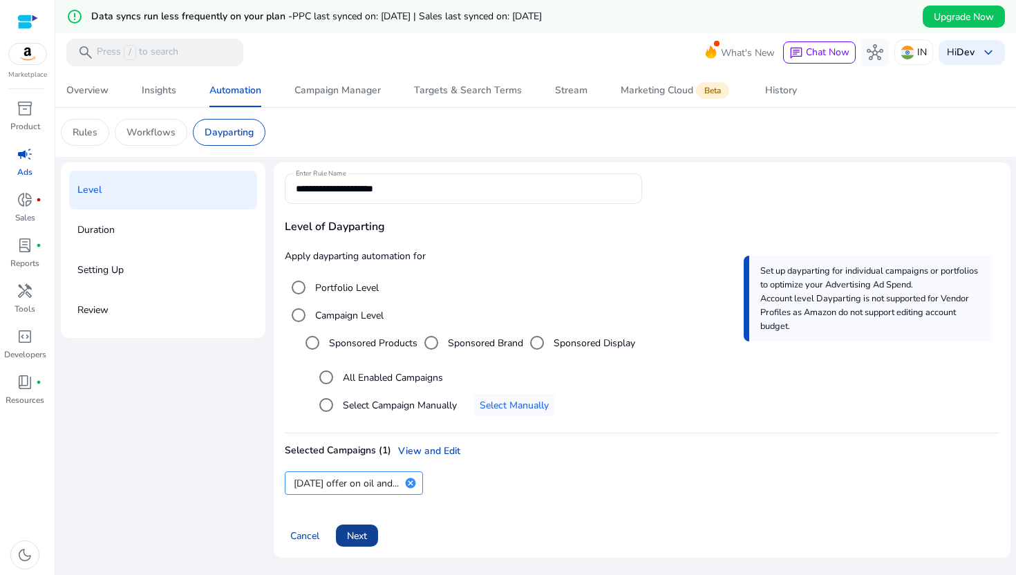
click at [358, 535] on span "Next" at bounding box center [357, 535] width 20 height 15
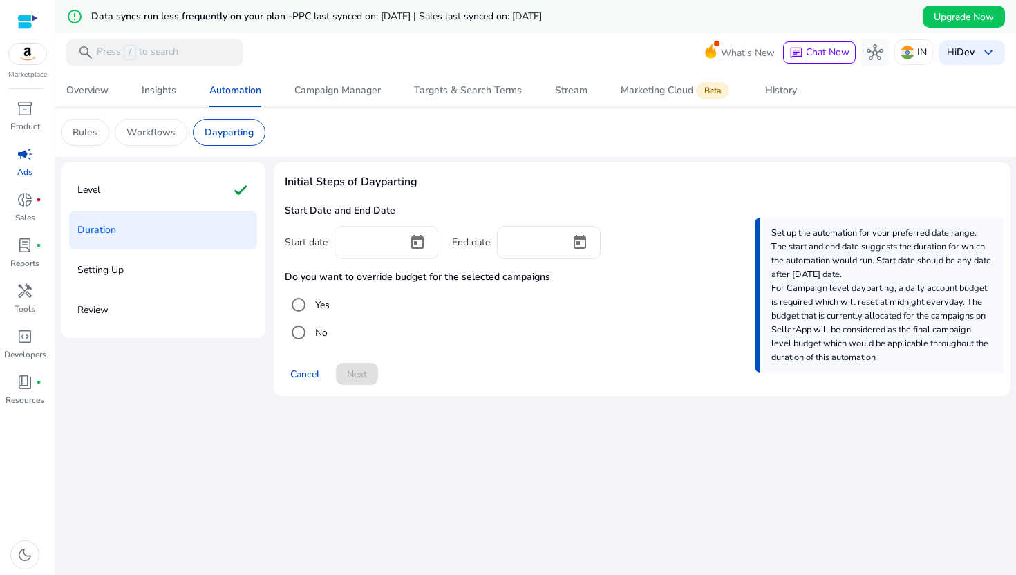
click at [383, 251] on div at bounding box center [370, 241] width 51 height 30
click at [409, 238] on span "Open calendar" at bounding box center [417, 242] width 33 height 33
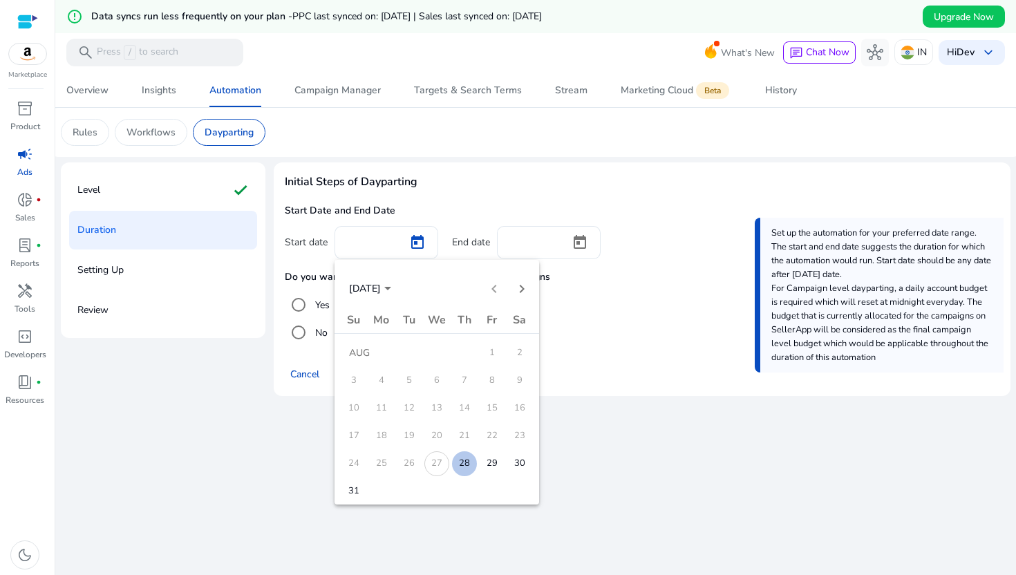
click at [462, 461] on span "28" at bounding box center [464, 463] width 25 height 25
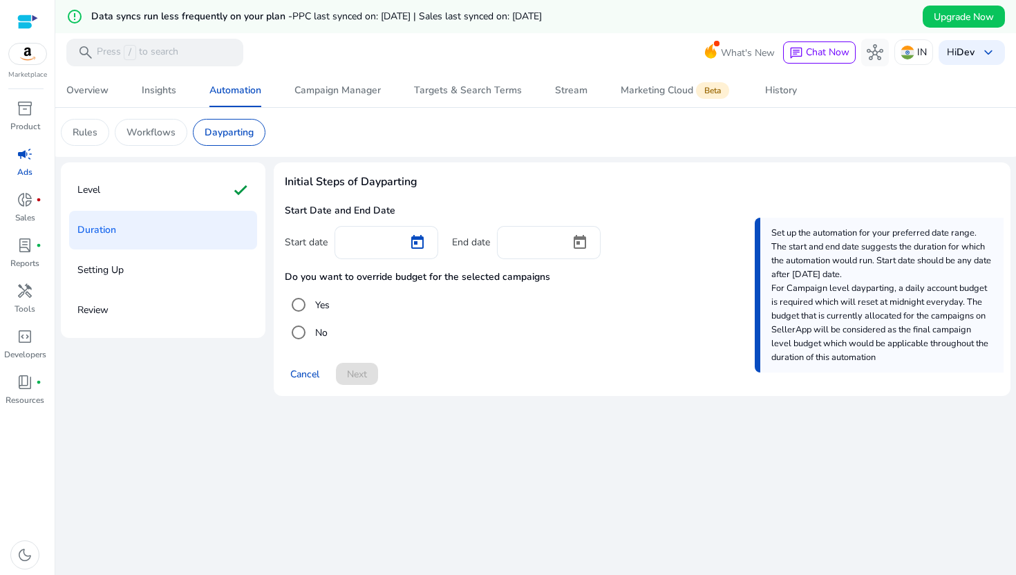
type input "*********"
click at [577, 241] on span "Open calendar" at bounding box center [579, 242] width 33 height 33
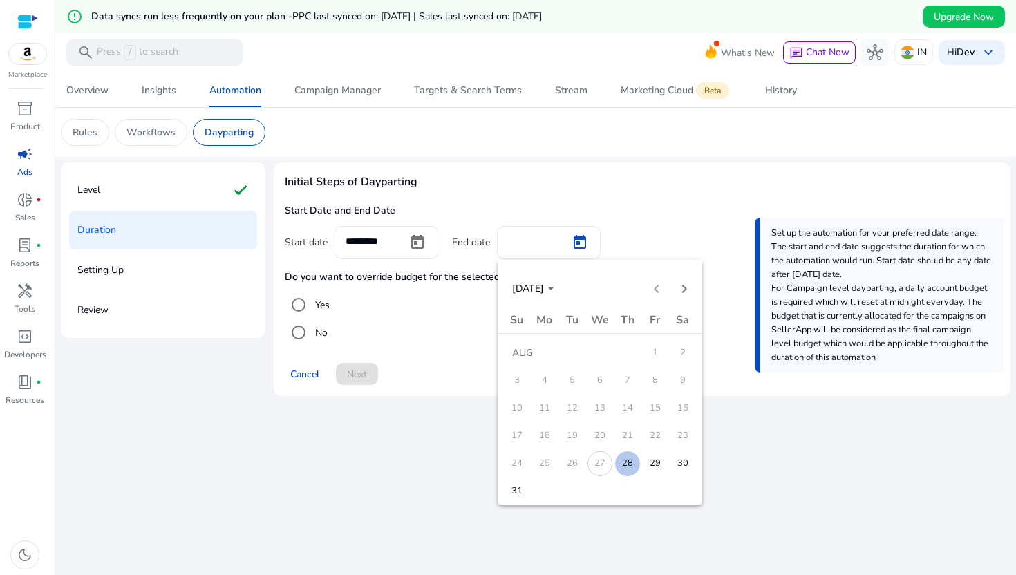
click at [629, 461] on span "28" at bounding box center [627, 463] width 25 height 25
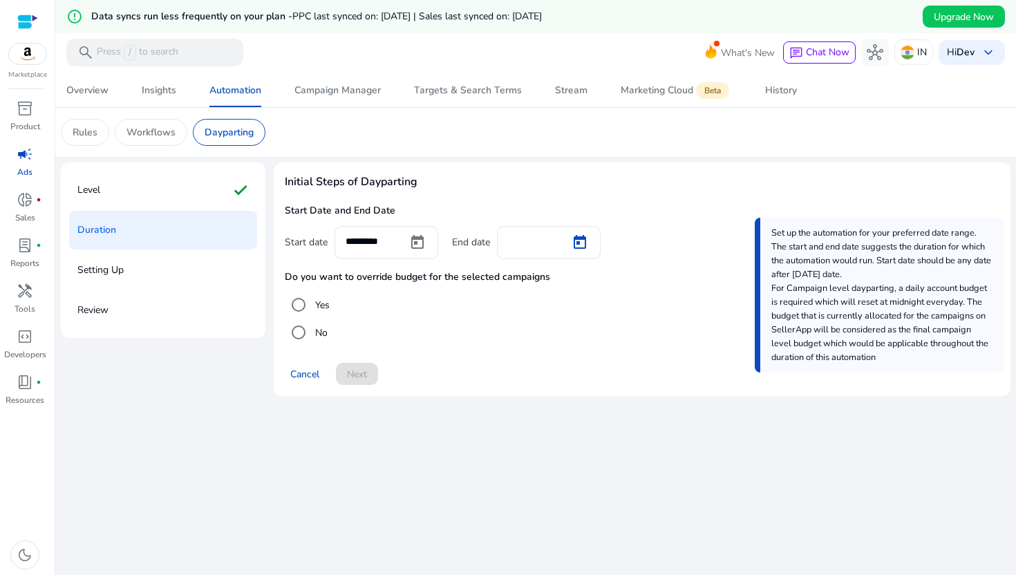
type input "*********"
click at [366, 376] on span "Next" at bounding box center [357, 374] width 20 height 15
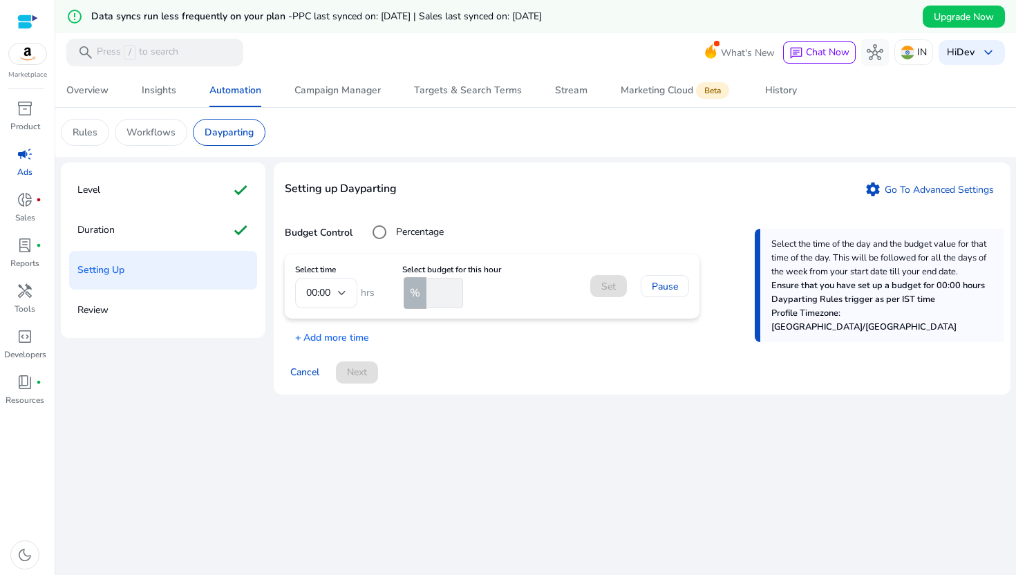
click at [340, 289] on mat-form-field "00:00" at bounding box center [326, 293] width 62 height 30
click at [445, 293] on input "number" at bounding box center [442, 293] width 39 height 30
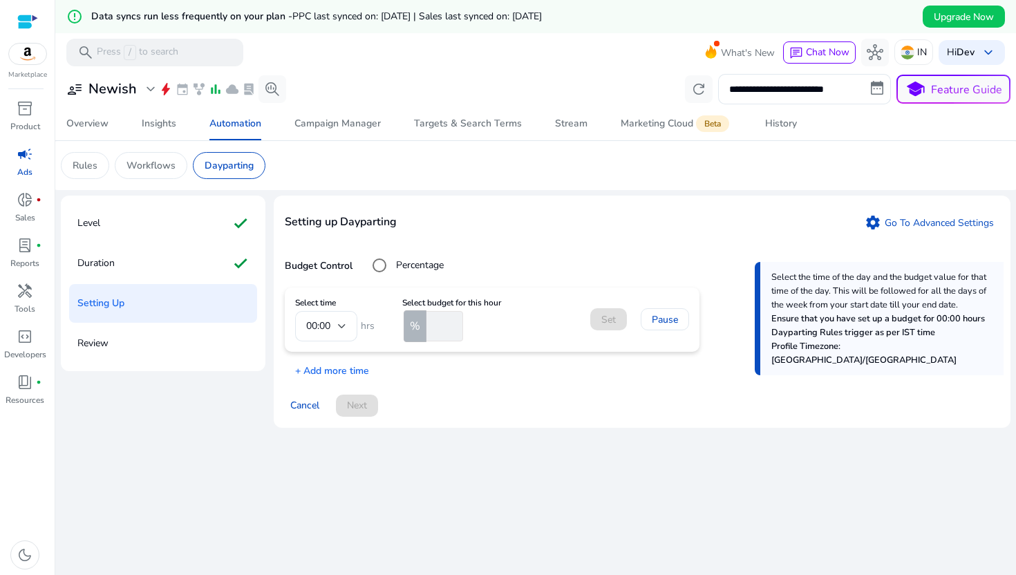
scroll to position [33, 0]
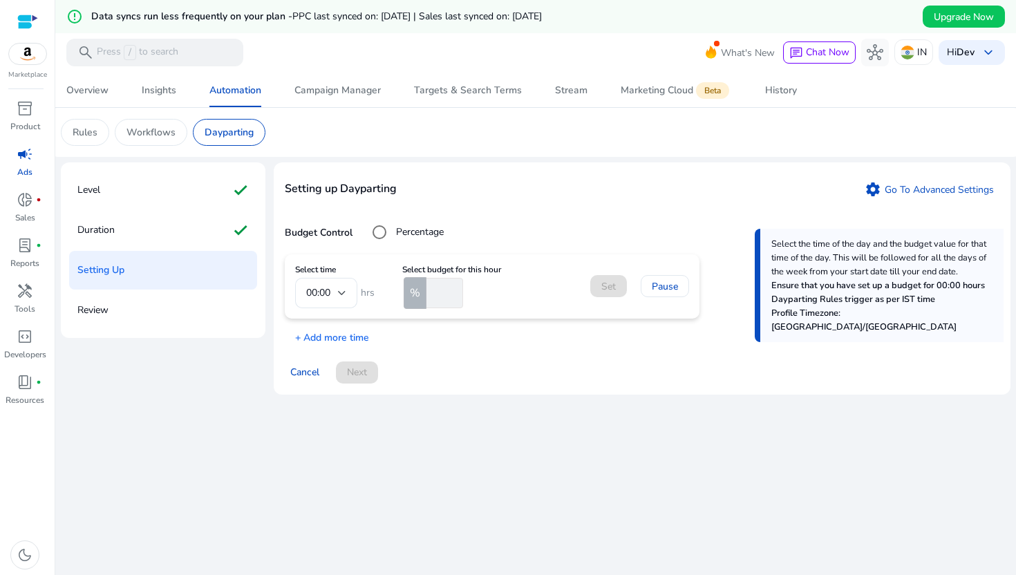
click at [325, 295] on mat-form-field "00:00" at bounding box center [326, 293] width 62 height 30
click at [351, 339] on p "+ Add more time" at bounding box center [327, 333] width 84 height 21
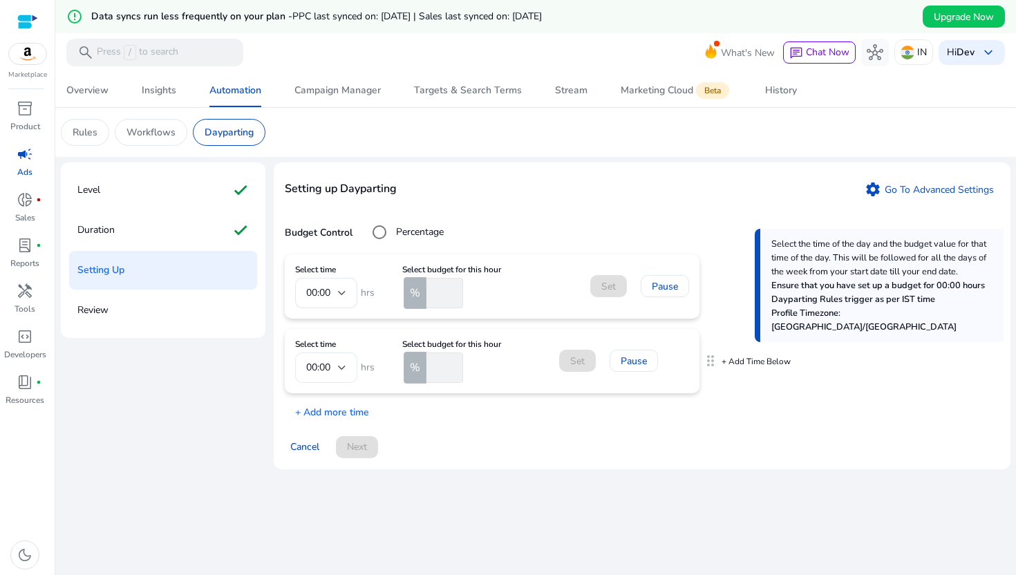
click at [344, 365] on div at bounding box center [342, 368] width 8 height 6
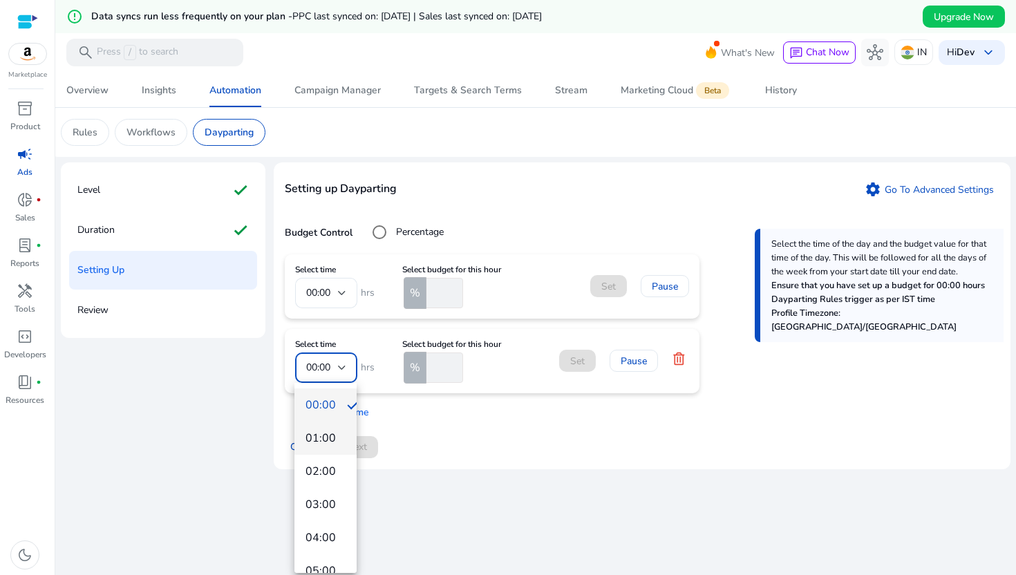
click at [332, 439] on span "01:00" at bounding box center [325, 437] width 40 height 15
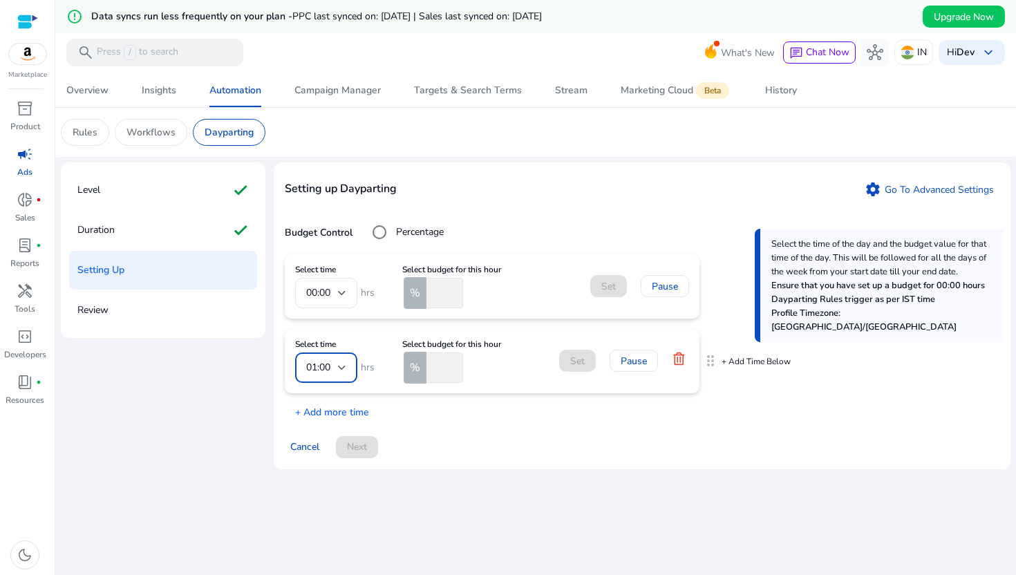
scroll to position [0, 0]
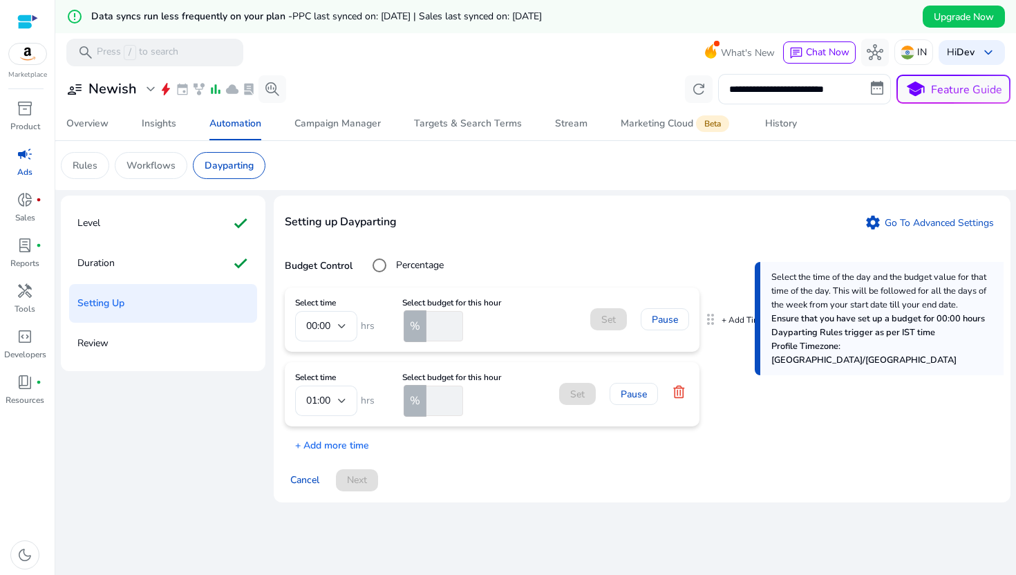
click at [449, 334] on input "number" at bounding box center [442, 326] width 39 height 30
type input "*"
click at [439, 331] on input "*" at bounding box center [442, 326] width 39 height 30
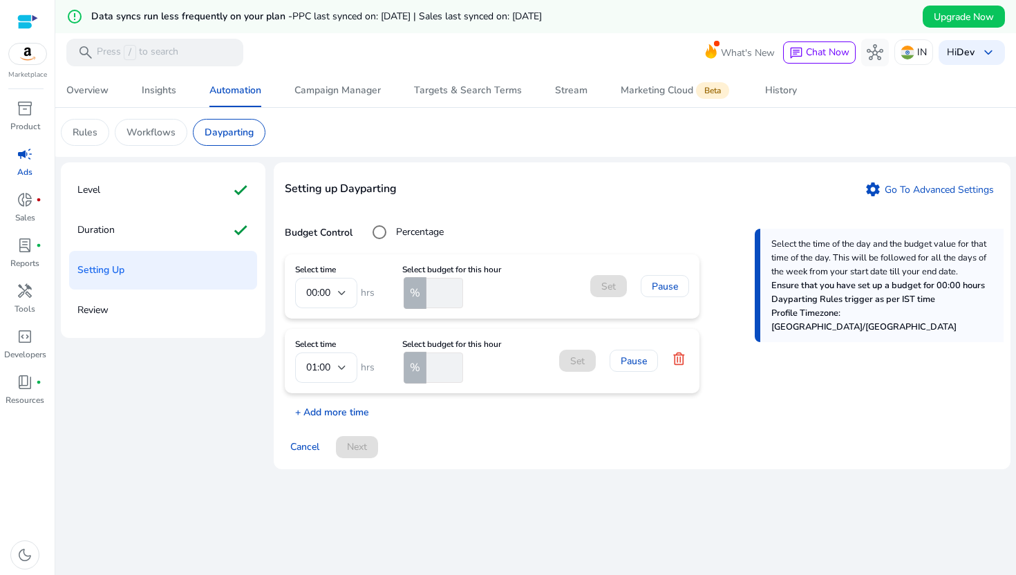
click at [335, 409] on p "+ Add more time" at bounding box center [327, 408] width 84 height 21
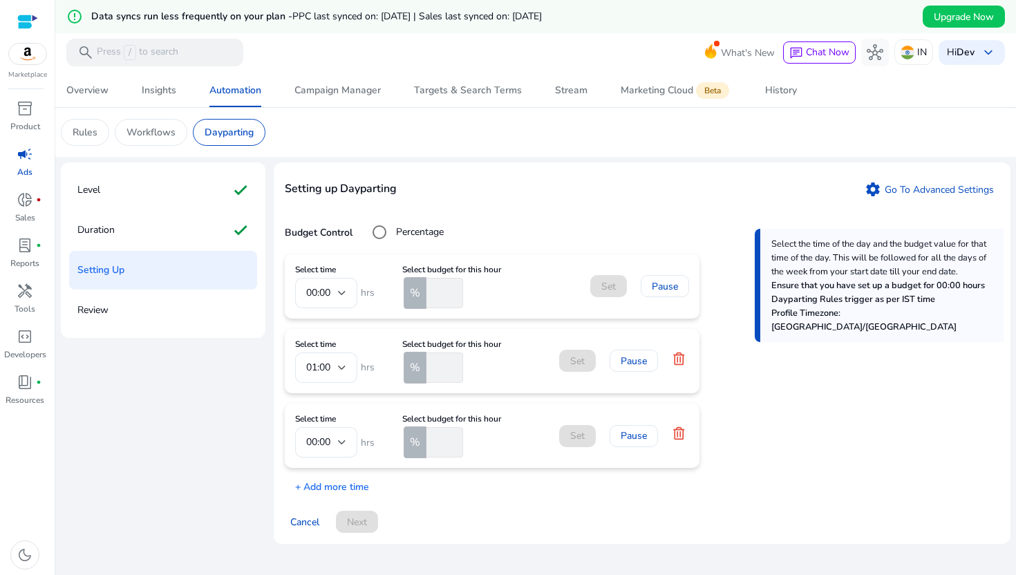
click at [352, 495] on div "Setting up Dayparting settings Go To Advanced Settings Budget Control Percentag…" at bounding box center [642, 352] width 736 height 381
click at [352, 484] on p "+ Add more time" at bounding box center [327, 483] width 84 height 21
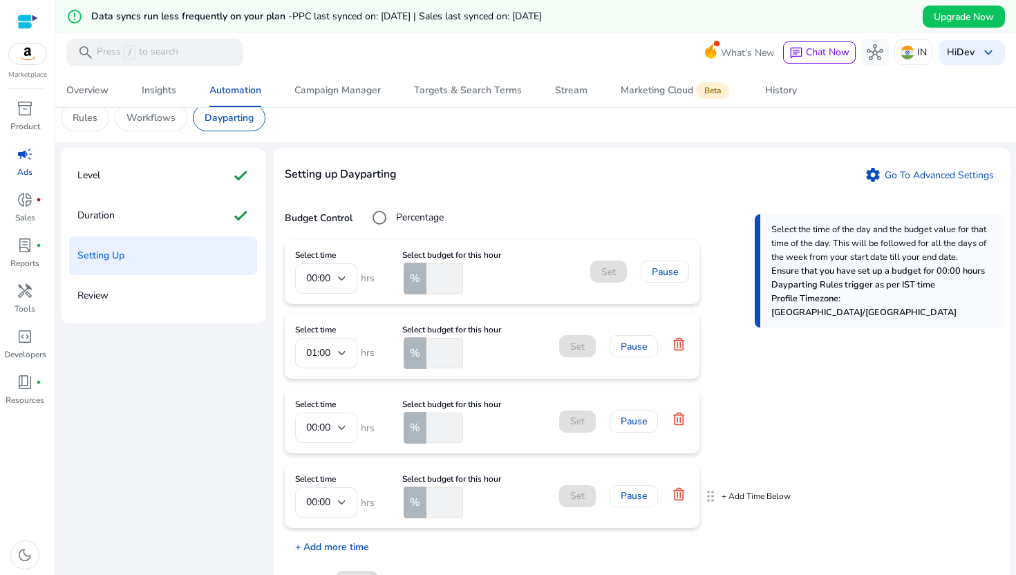
scroll to position [88, 0]
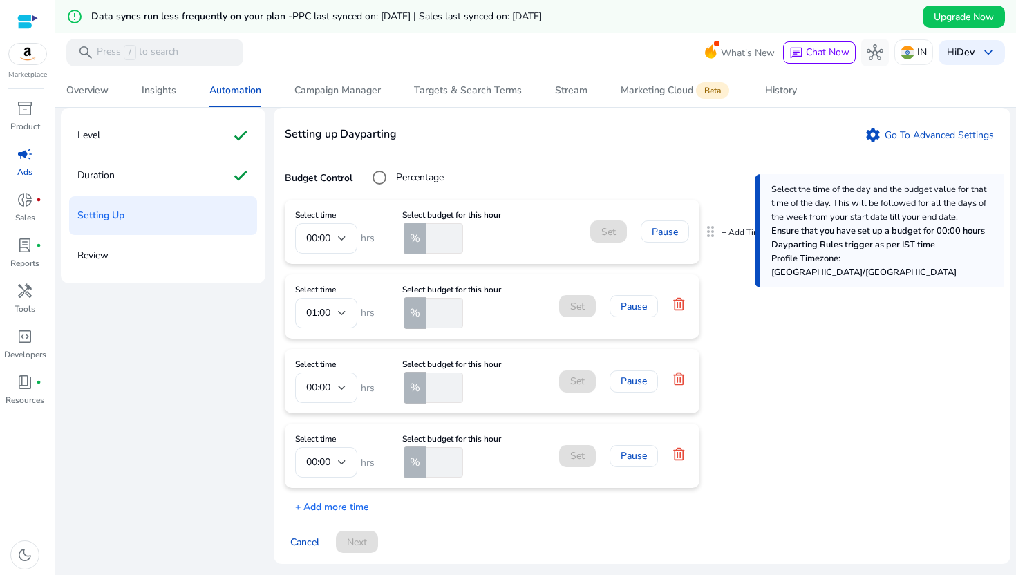
click at [448, 234] on input "number" at bounding box center [442, 238] width 39 height 30
click at [412, 238] on span "%" at bounding box center [415, 238] width 10 height 17
click at [741, 233] on p "+ Add Time Below" at bounding box center [755, 232] width 69 height 11
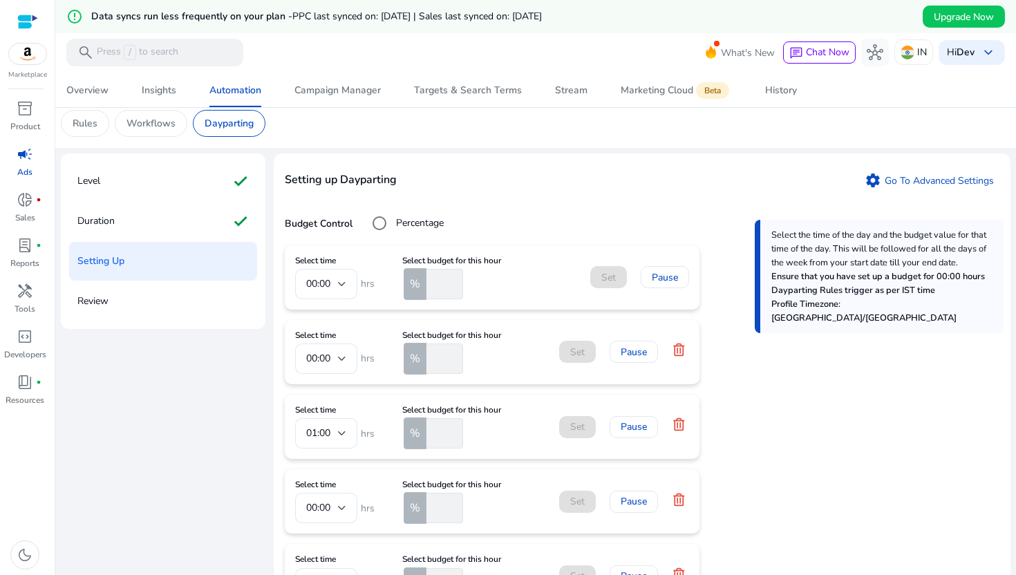
scroll to position [41, 0]
drag, startPoint x: 899, startPoint y: 305, endPoint x: 833, endPoint y: 305, distance: 65.6
click at [833, 305] on div "Select the time of the day and the budget value for that time of the day. This …" at bounding box center [878, 277] width 249 height 113
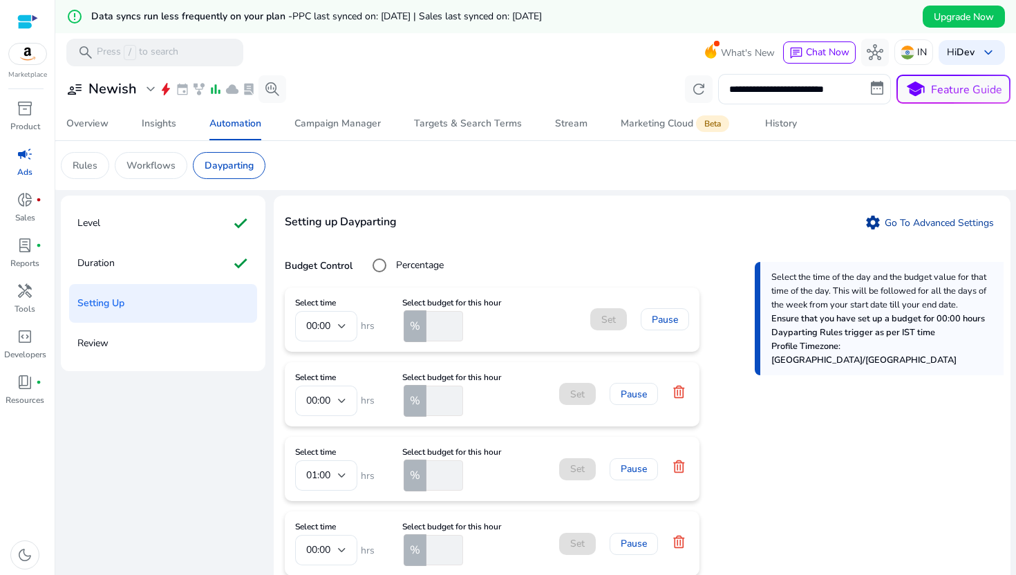
click at [909, 221] on link "settings Go To Advanced Settings" at bounding box center [929, 222] width 140 height 22
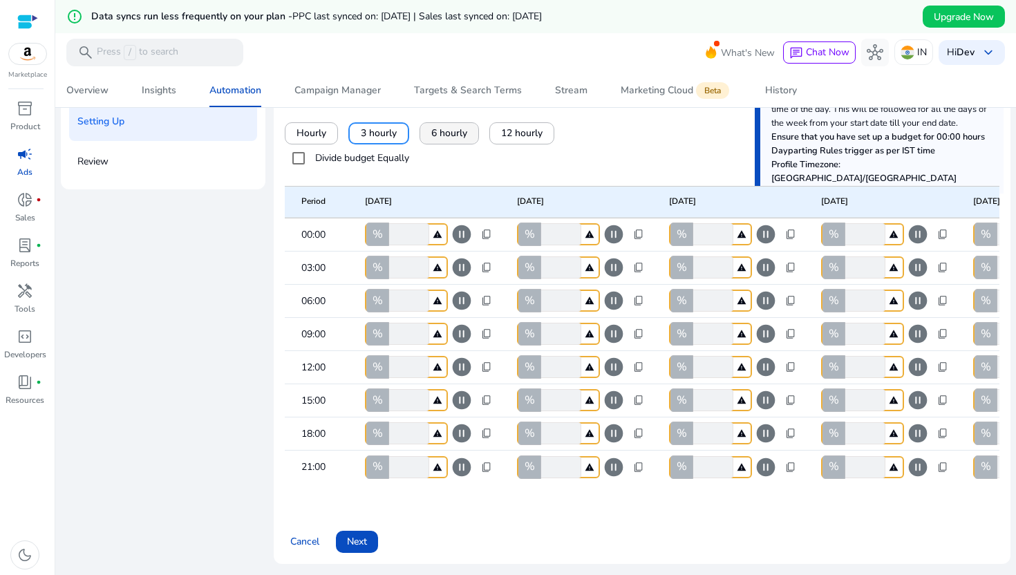
click at [431, 126] on span "6 hourly" at bounding box center [449, 133] width 36 height 15
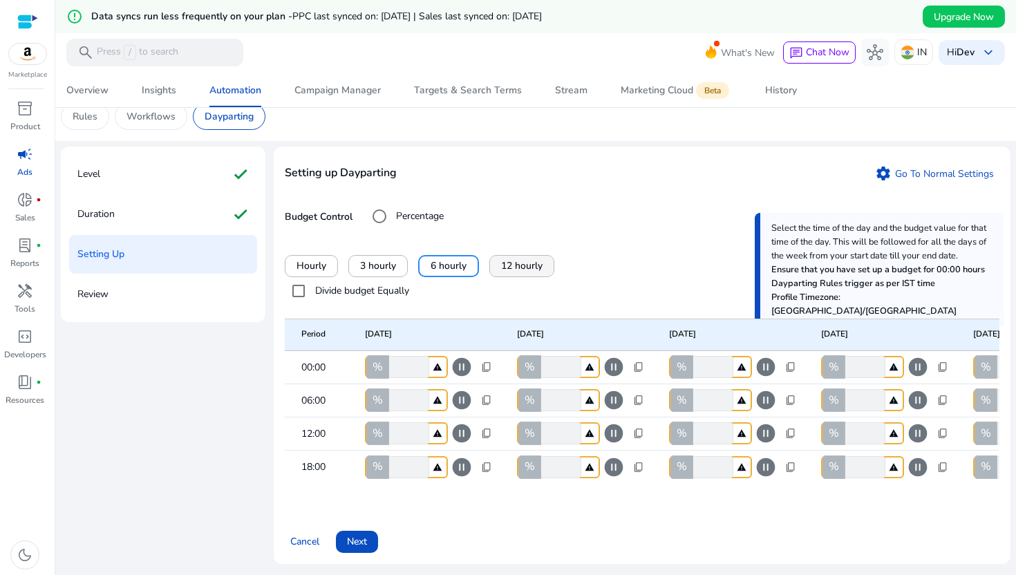
click at [515, 258] on span "12 hourly" at bounding box center [521, 265] width 41 height 15
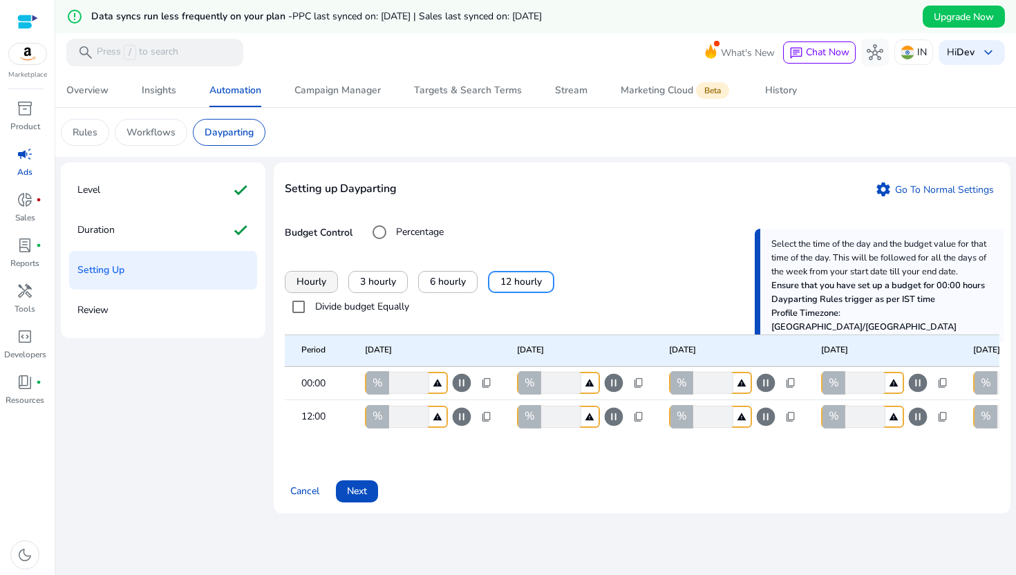
click at [314, 276] on span "Hourly" at bounding box center [311, 281] width 30 height 15
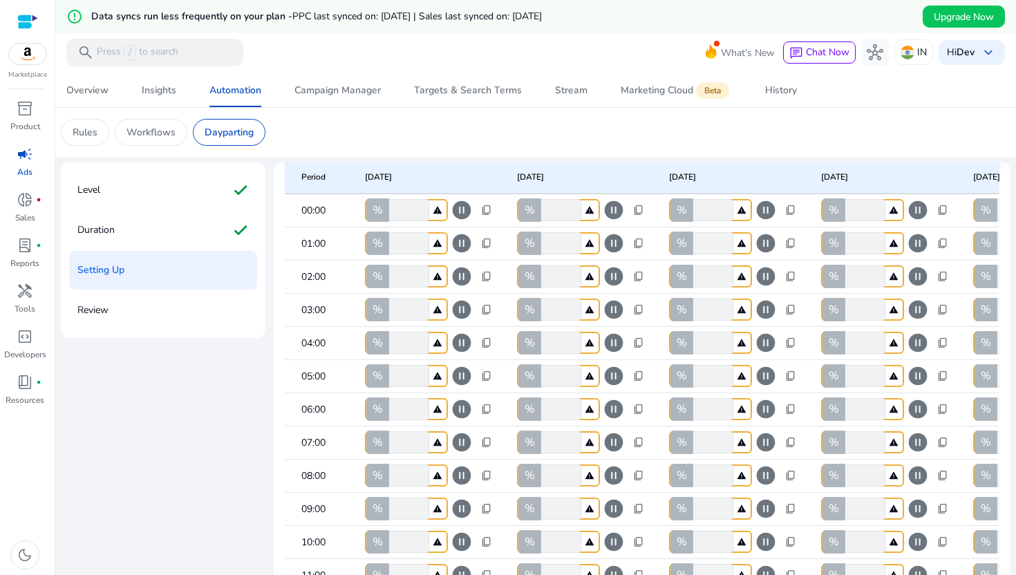
scroll to position [0, 0]
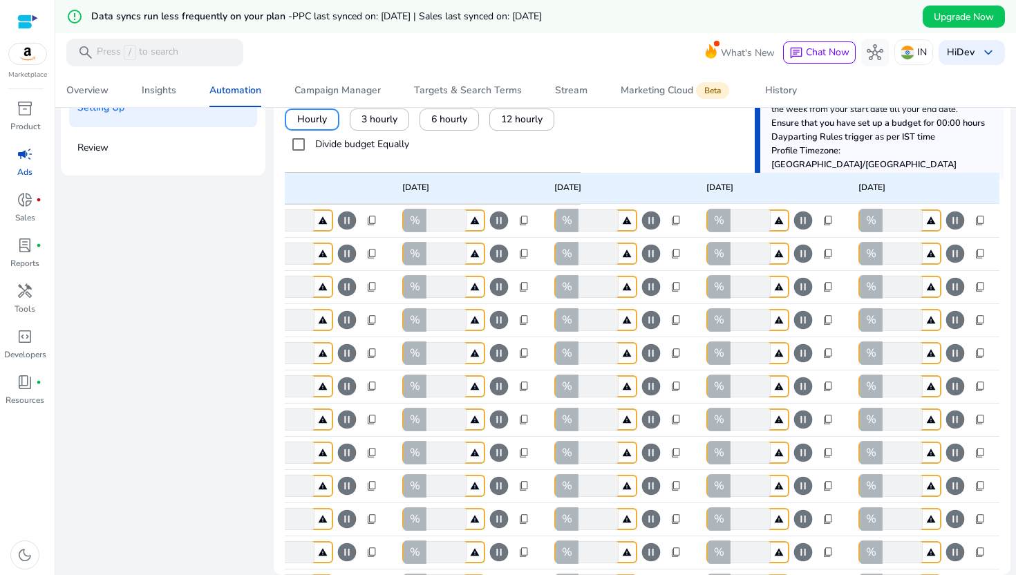
click at [670, 220] on span "content_copy" at bounding box center [675, 220] width 11 height 11
click at [704, 326] on div at bounding box center [508, 287] width 1016 height 575
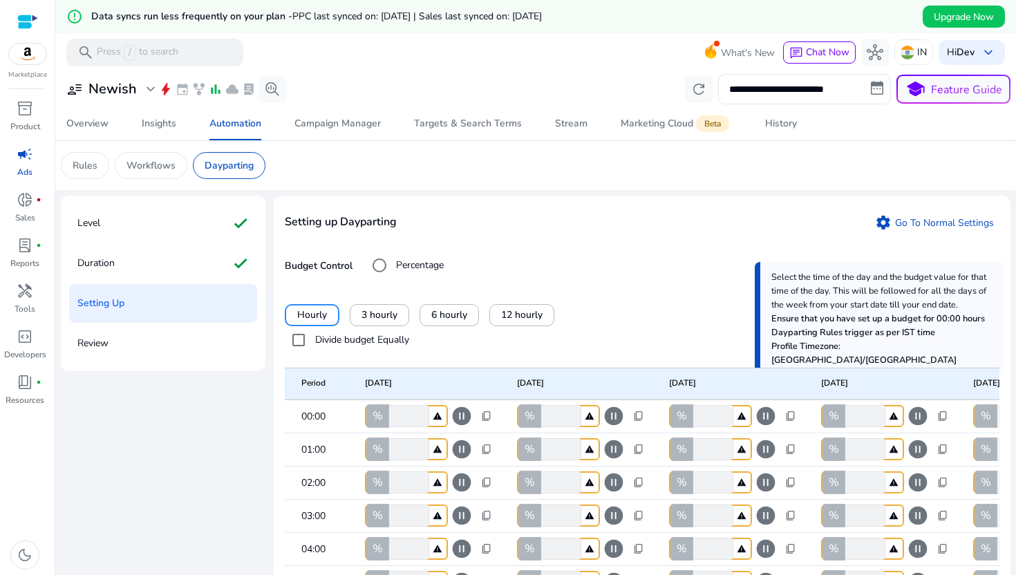
click at [143, 354] on div "Review" at bounding box center [163, 343] width 188 height 39
click at [147, 333] on div "Review" at bounding box center [163, 343] width 188 height 39
click at [379, 314] on span "3 hourly" at bounding box center [379, 314] width 36 height 15
click at [439, 312] on span "6 hourly" at bounding box center [449, 314] width 36 height 15
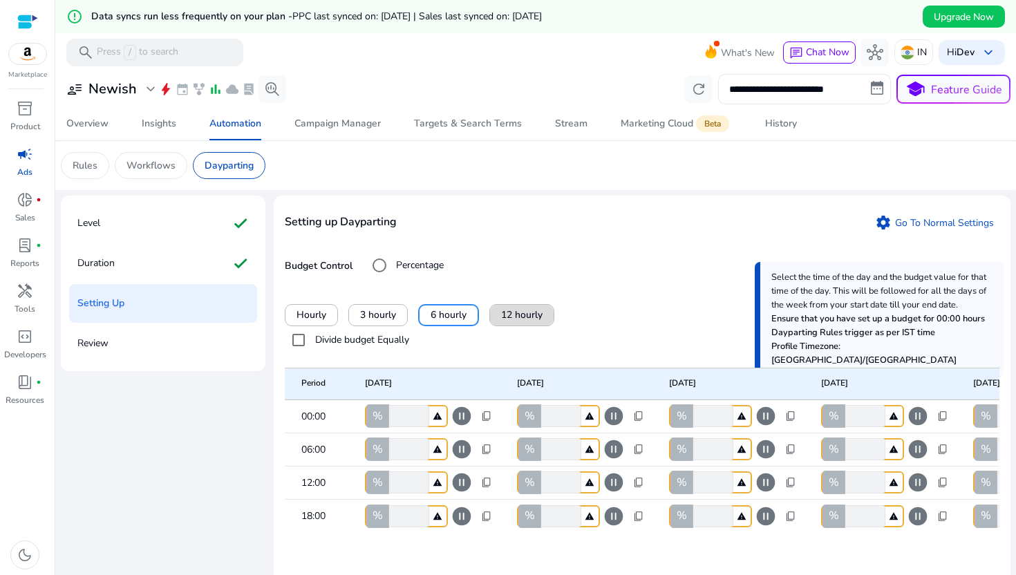
click at [519, 310] on span "12 hourly" at bounding box center [521, 314] width 41 height 15
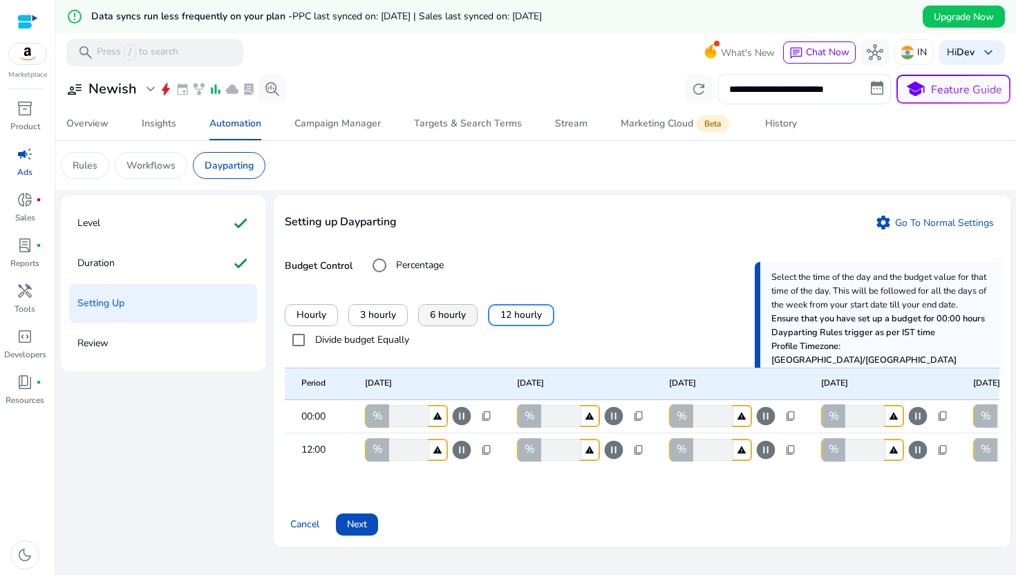
click at [460, 316] on span "6 hourly" at bounding box center [448, 314] width 36 height 15
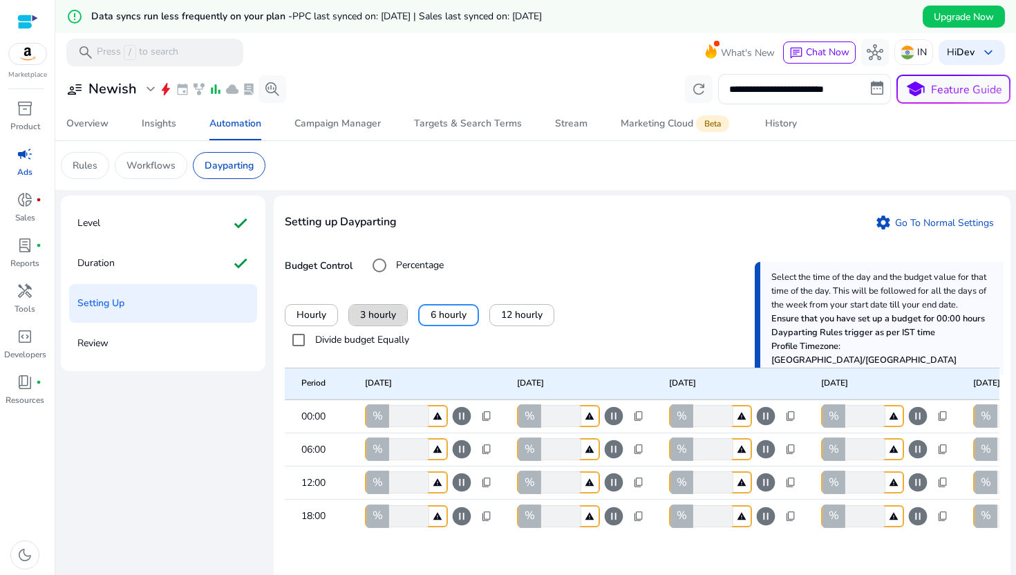
click at [384, 321] on span "3 hourly" at bounding box center [378, 314] width 36 height 15
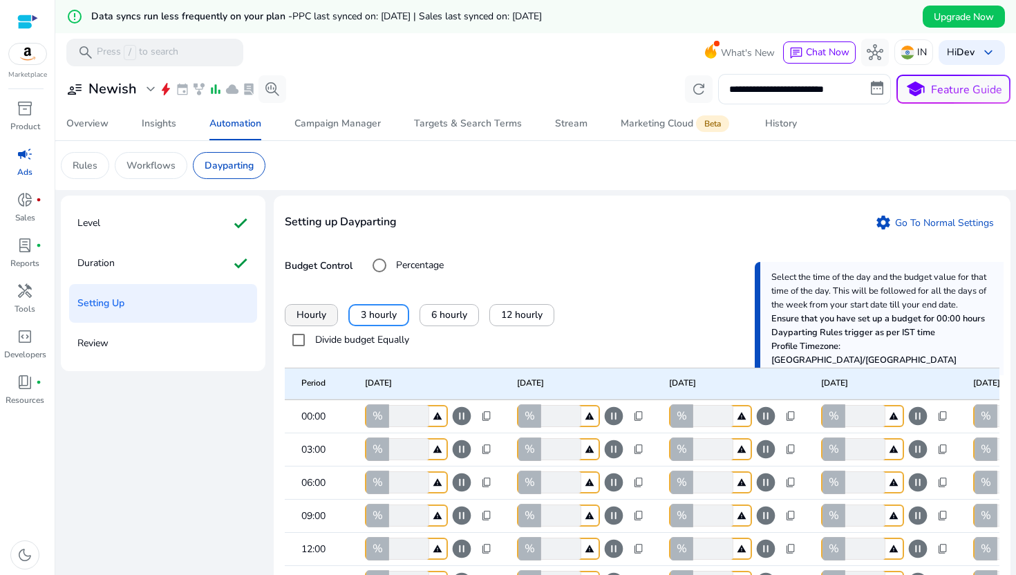
click at [318, 318] on span "Hourly" at bounding box center [311, 314] width 30 height 15
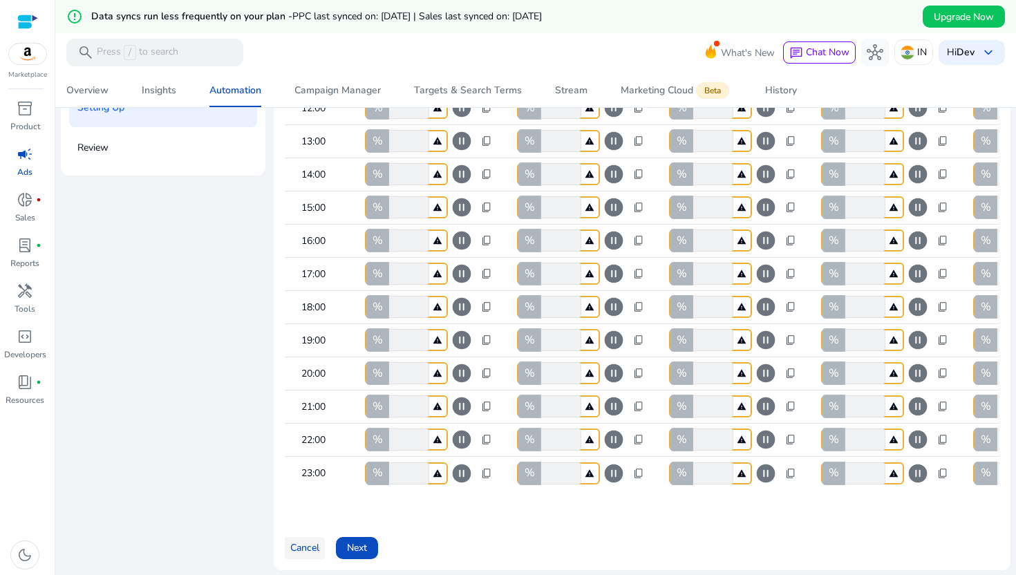
click at [314, 555] on span "Cancel" at bounding box center [304, 547] width 29 height 15
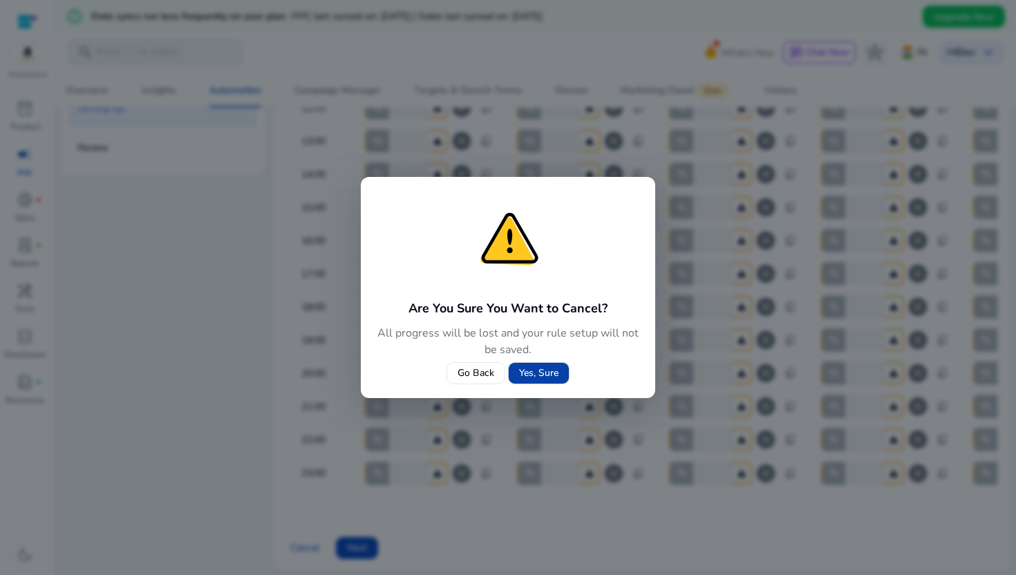
click at [528, 373] on span "Yes, Sure" at bounding box center [538, 372] width 39 height 15
